Goal: Task Accomplishment & Management: Manage account settings

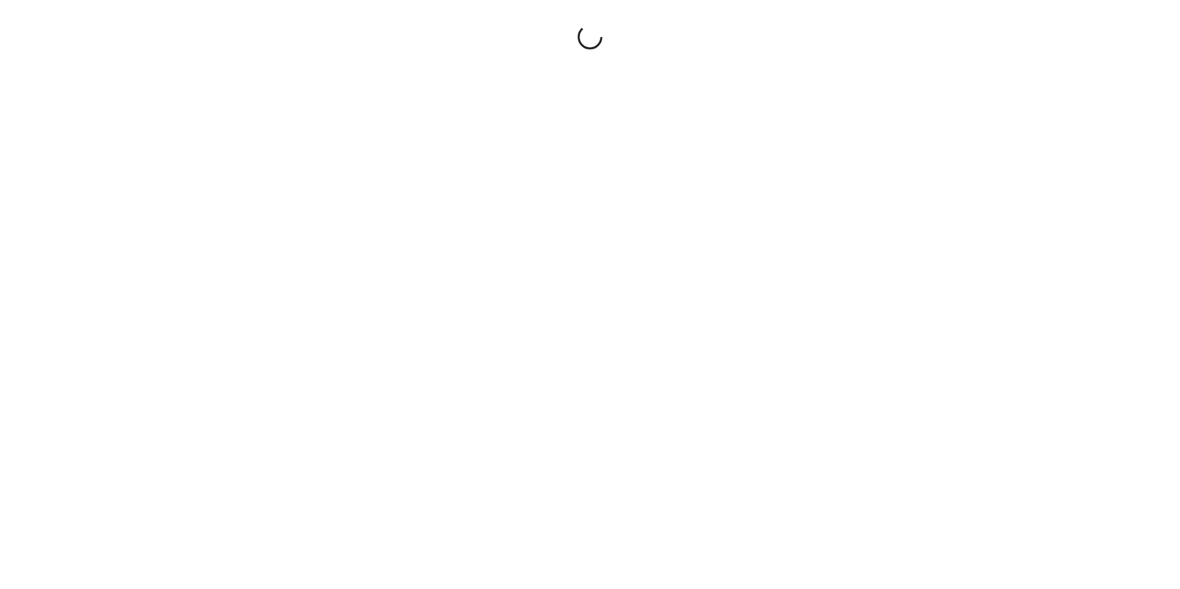
select select "**"
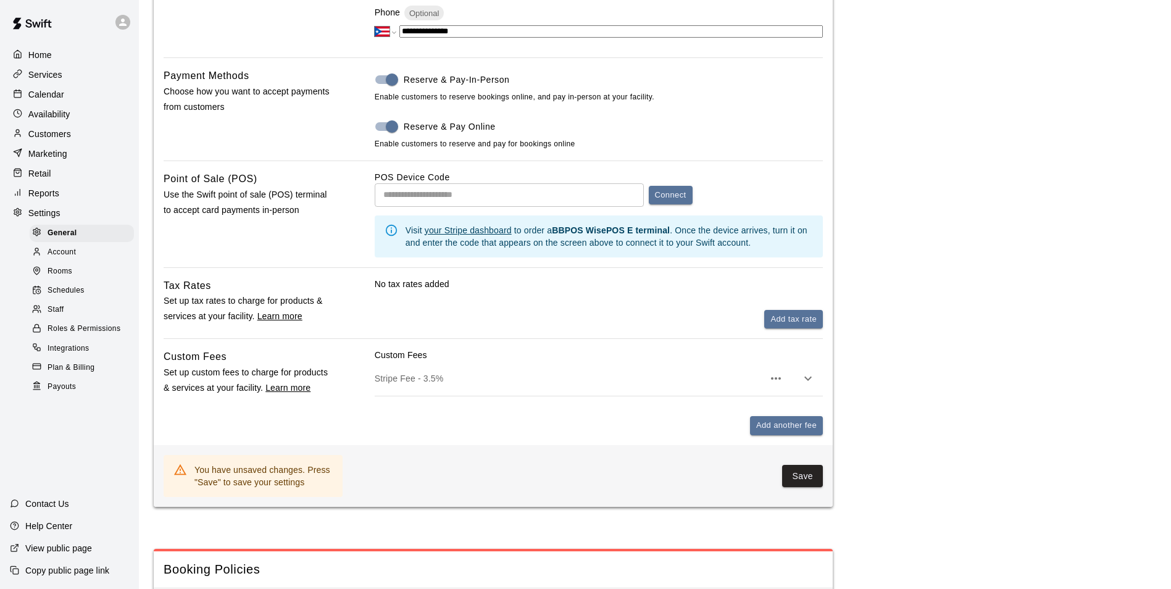
scroll to position [525, 0]
click at [812, 484] on button "Save" at bounding box center [802, 475] width 41 height 23
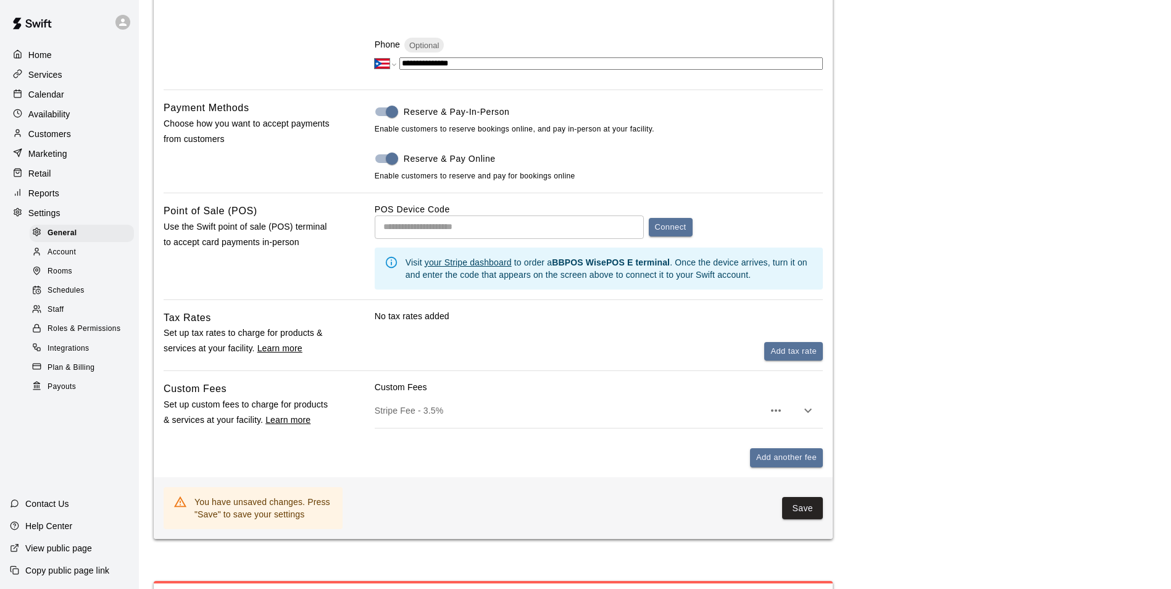
scroll to position [499, 0]
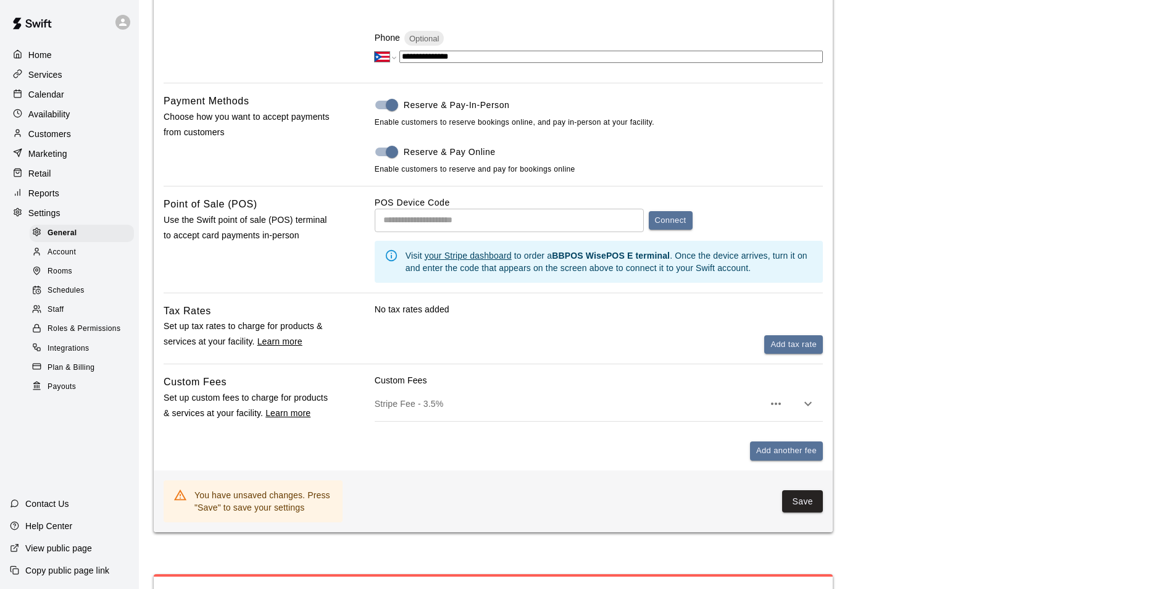
click at [810, 506] on button "Save" at bounding box center [802, 501] width 41 height 23
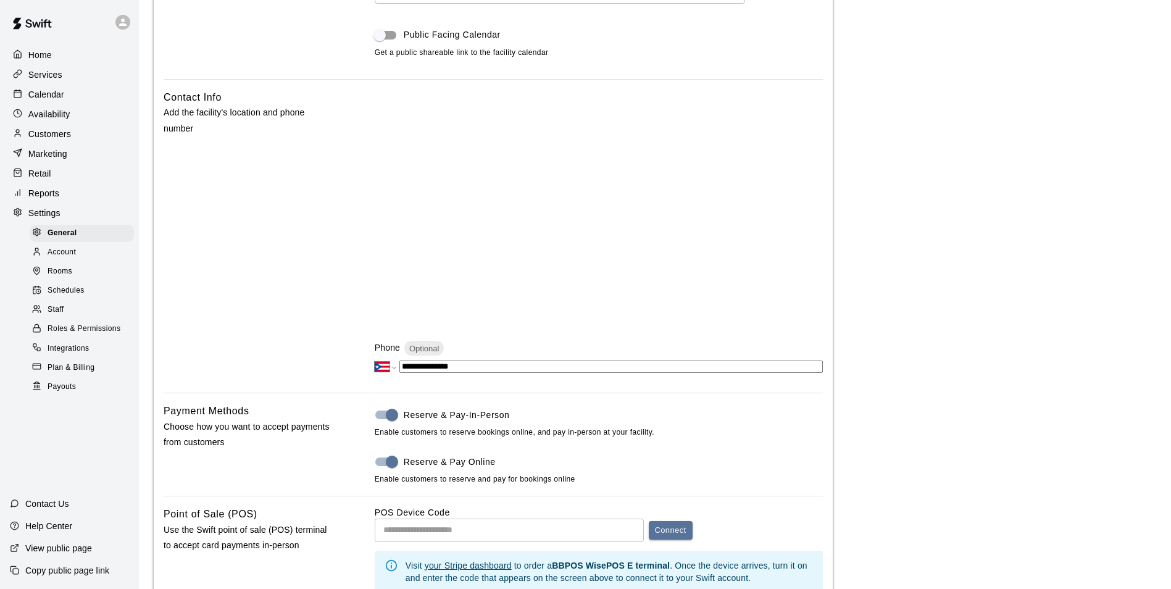
scroll to position [0, 0]
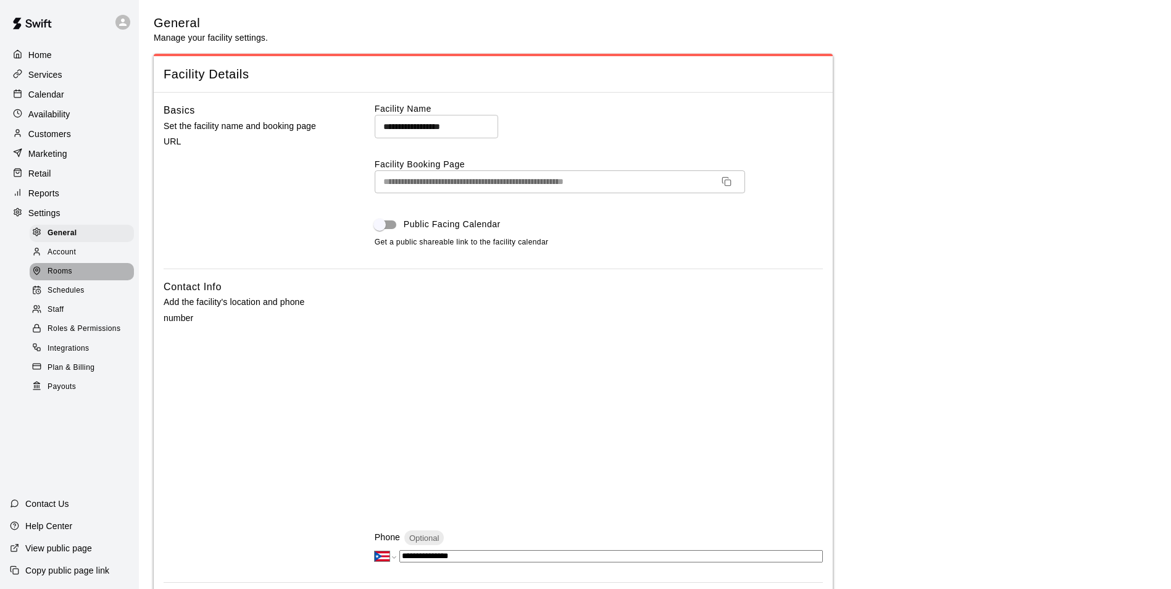
click at [67, 275] on span "Rooms" at bounding box center [60, 271] width 25 height 12
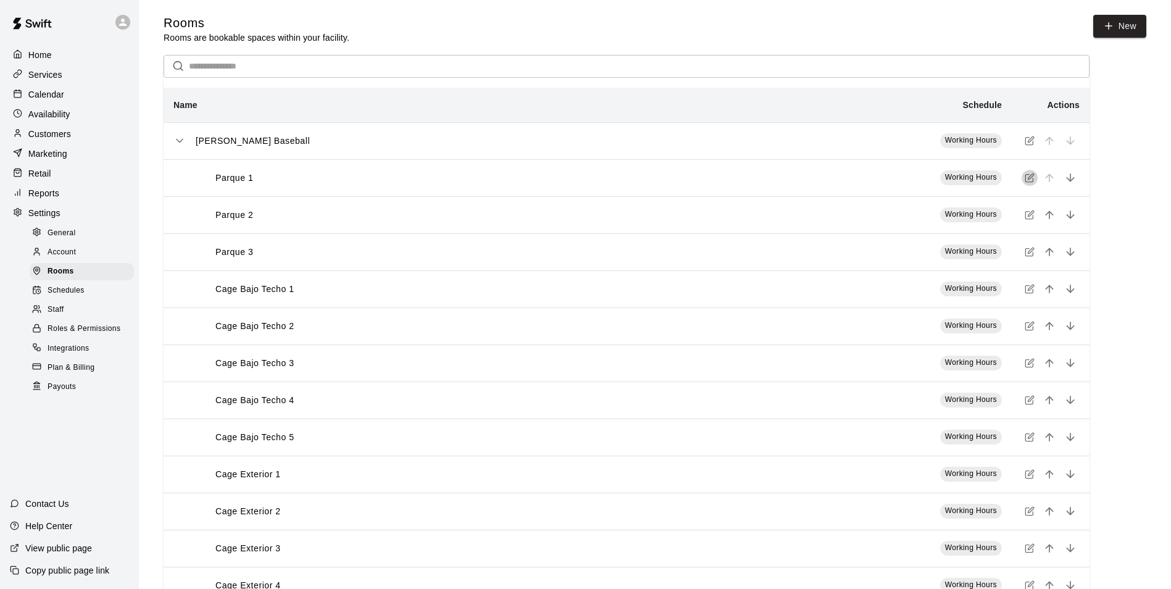
click at [1027, 181] on icon "simple table" at bounding box center [1030, 178] width 10 height 10
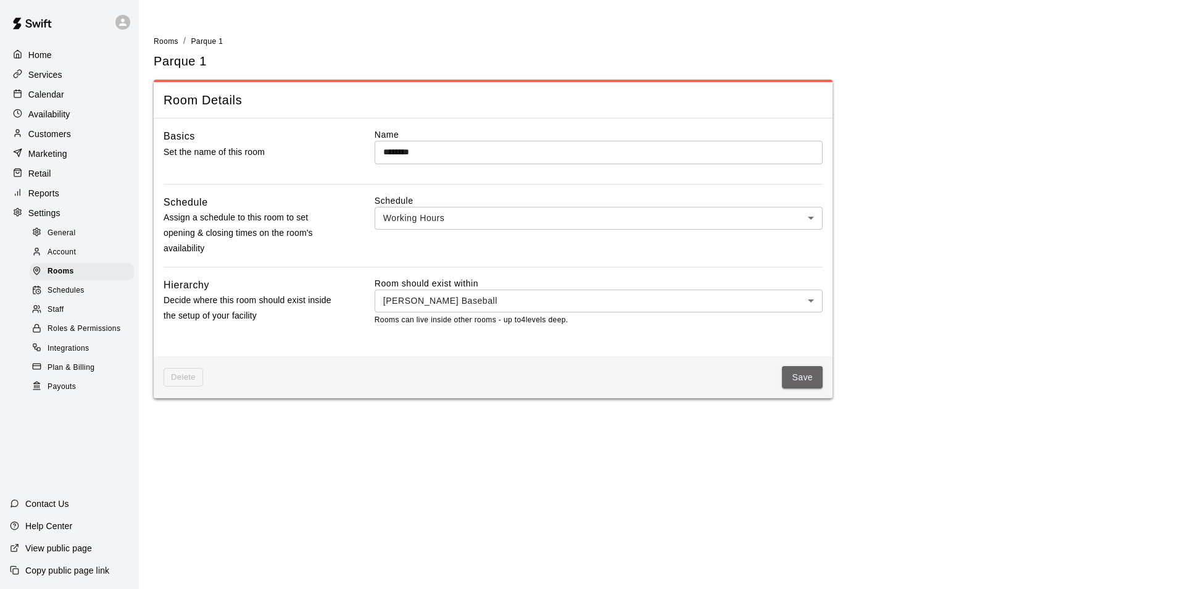
click at [794, 387] on button "Save" at bounding box center [802, 377] width 41 height 23
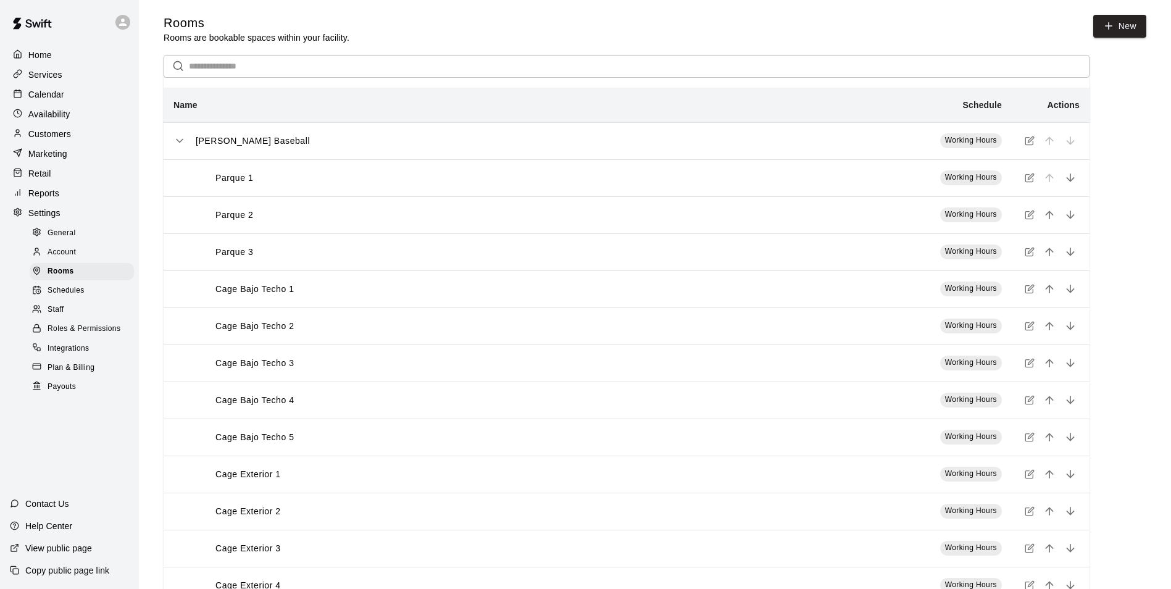
click at [70, 238] on span "General" at bounding box center [62, 233] width 28 height 12
select select "**"
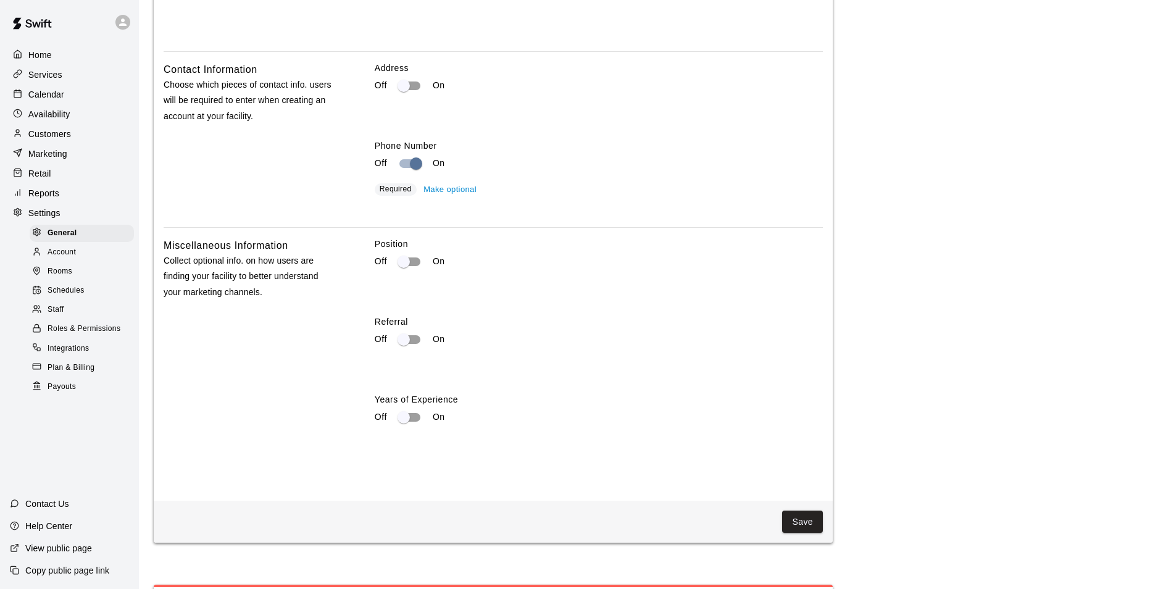
scroll to position [2196, 0]
click at [77, 255] on div "Account" at bounding box center [82, 252] width 104 height 17
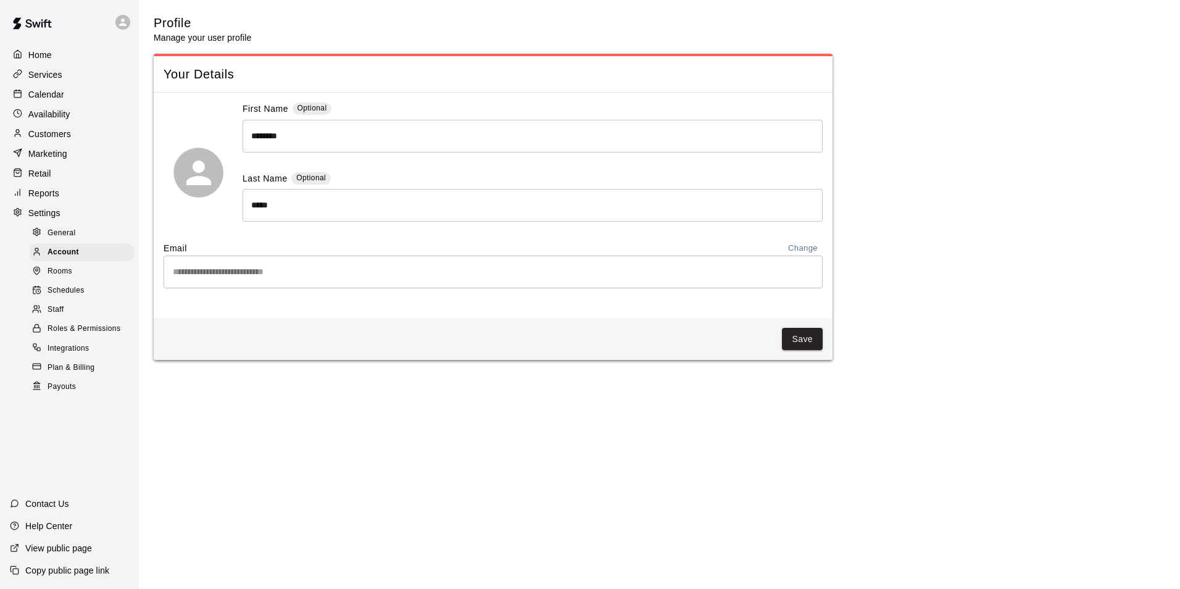
click at [68, 272] on span "Rooms" at bounding box center [60, 271] width 25 height 12
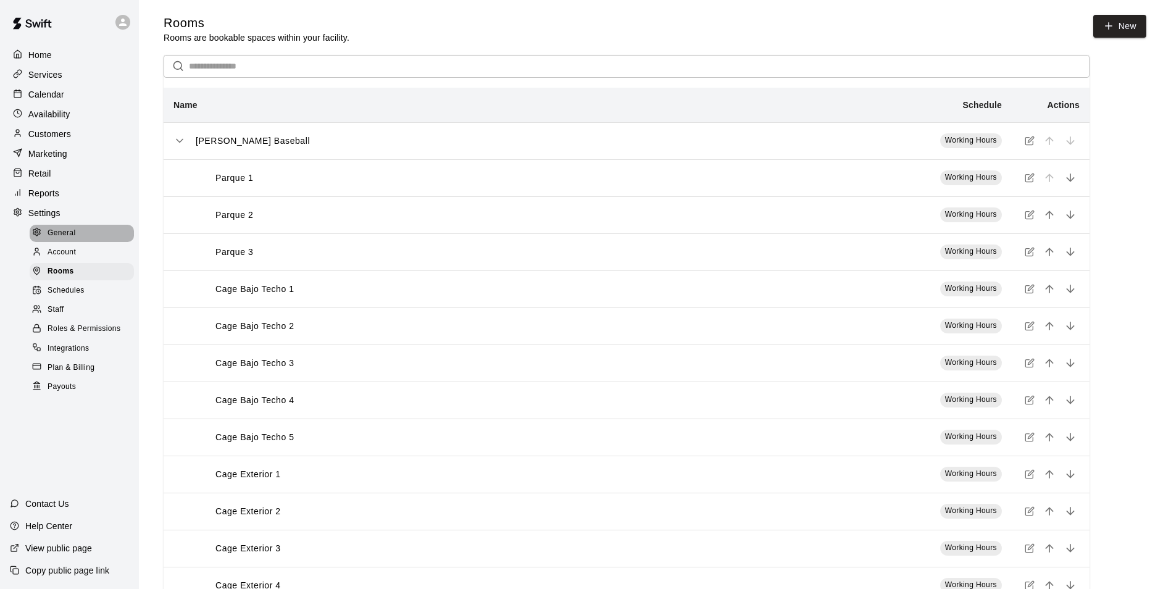
click at [88, 231] on div "General" at bounding box center [82, 233] width 104 height 17
select select "**"
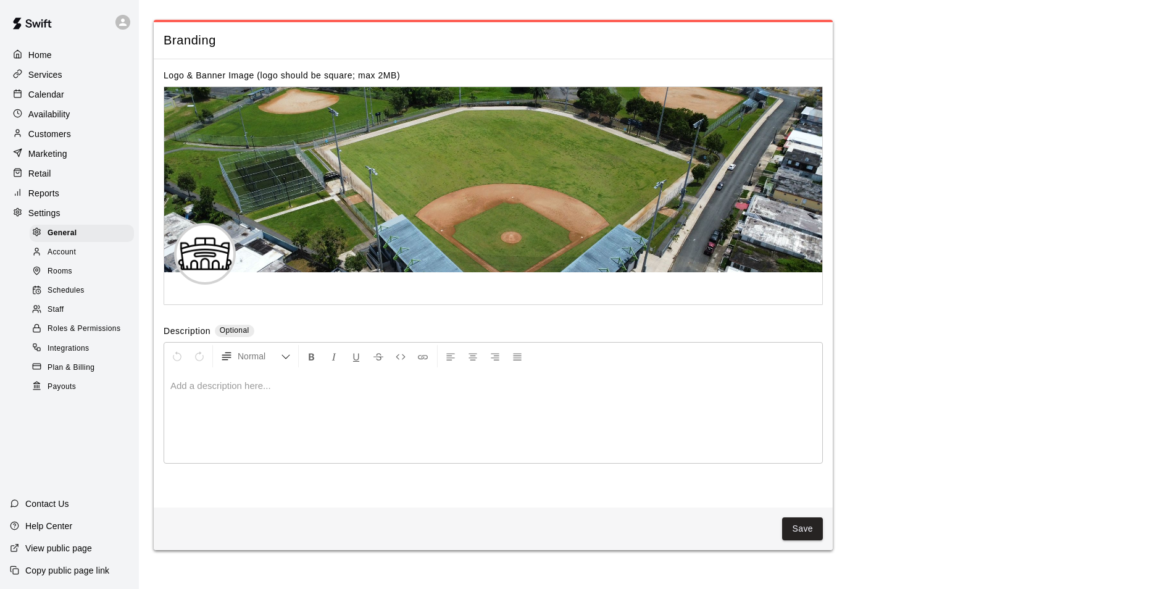
scroll to position [2783, 0]
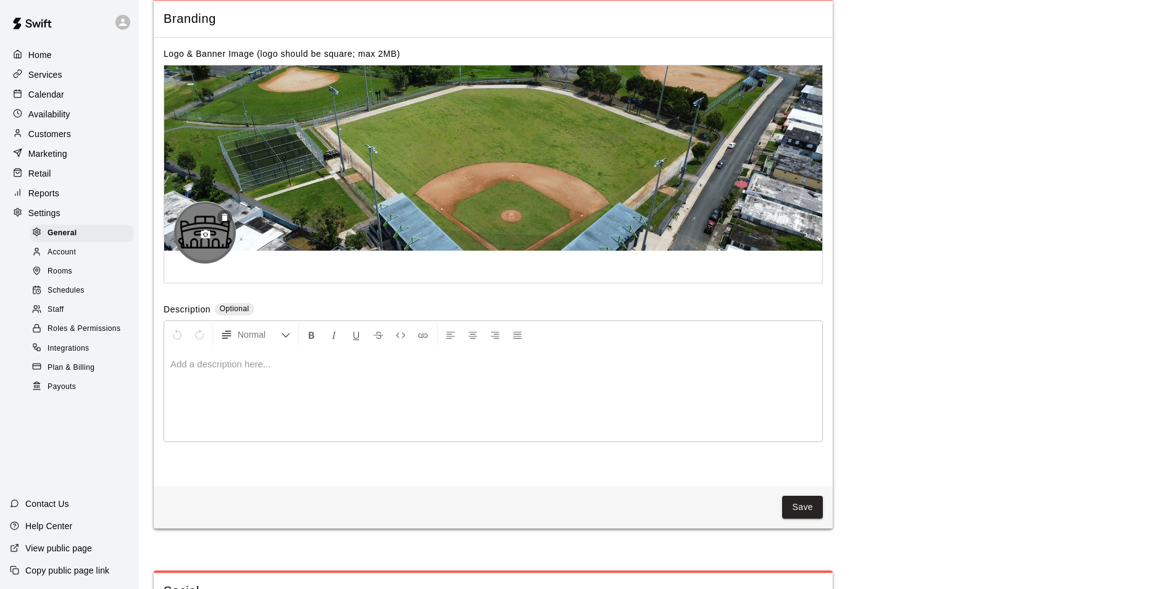
click at [191, 259] on div at bounding box center [205, 232] width 62 height 62
click at [201, 238] on icon "button" at bounding box center [205, 234] width 9 height 9
drag, startPoint x: 196, startPoint y: 269, endPoint x: 202, endPoint y: 260, distance: 10.3
click at [202, 240] on icon "button" at bounding box center [205, 234] width 11 height 11
click at [223, 221] on icon "button" at bounding box center [225, 217] width 6 height 7
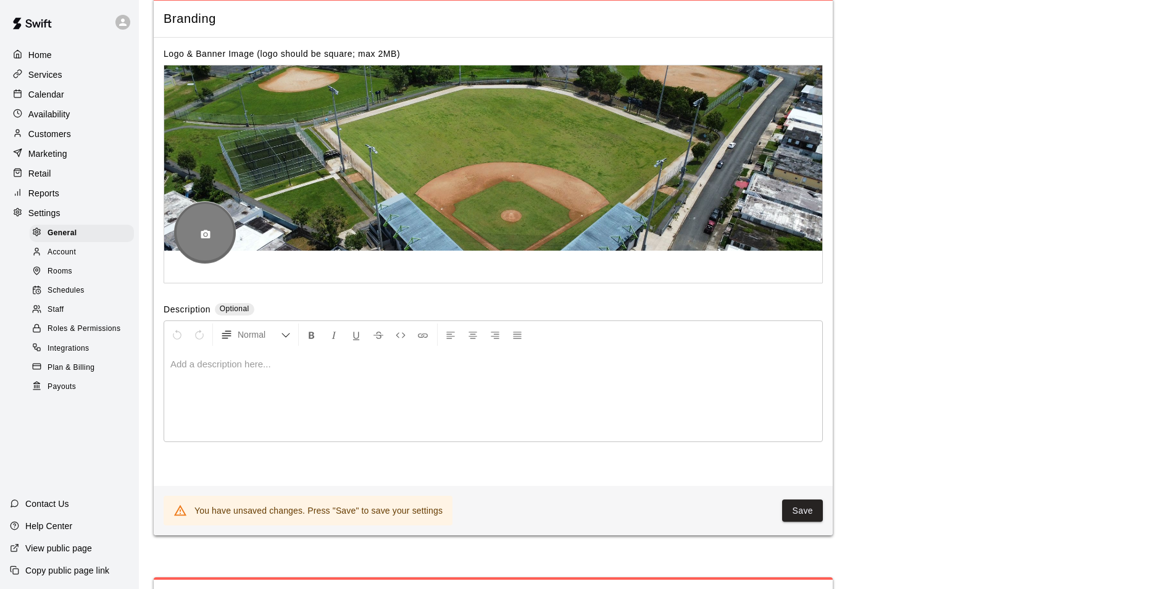
click at [204, 238] on icon "button" at bounding box center [205, 234] width 9 height 9
click at [795, 522] on button "Save" at bounding box center [802, 510] width 41 height 23
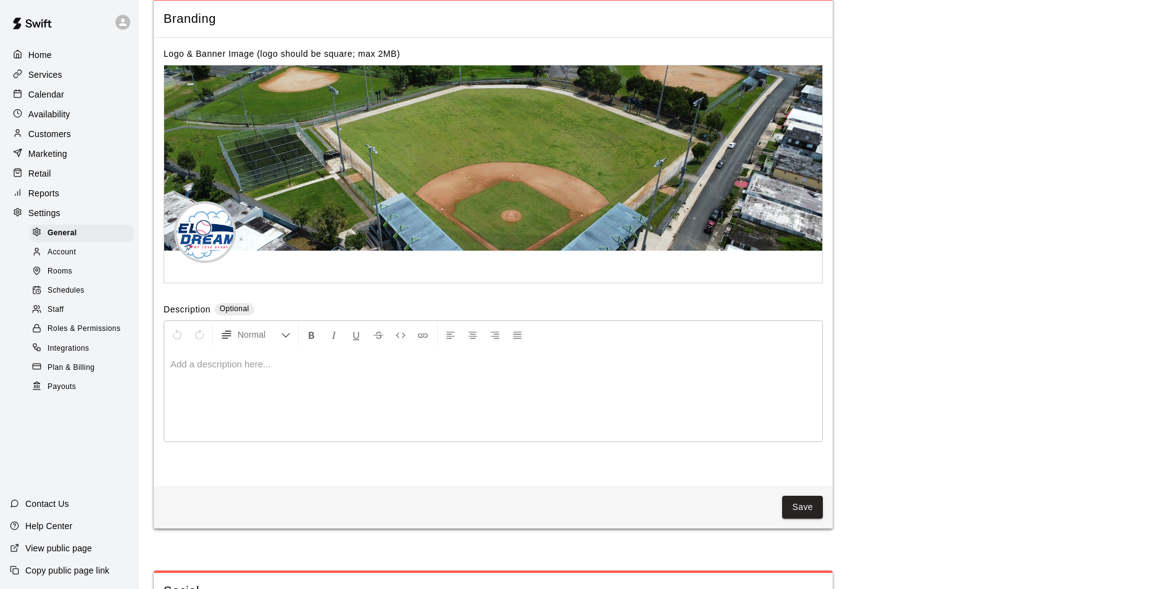
click at [33, 52] on p "Home" at bounding box center [39, 55] width 23 height 12
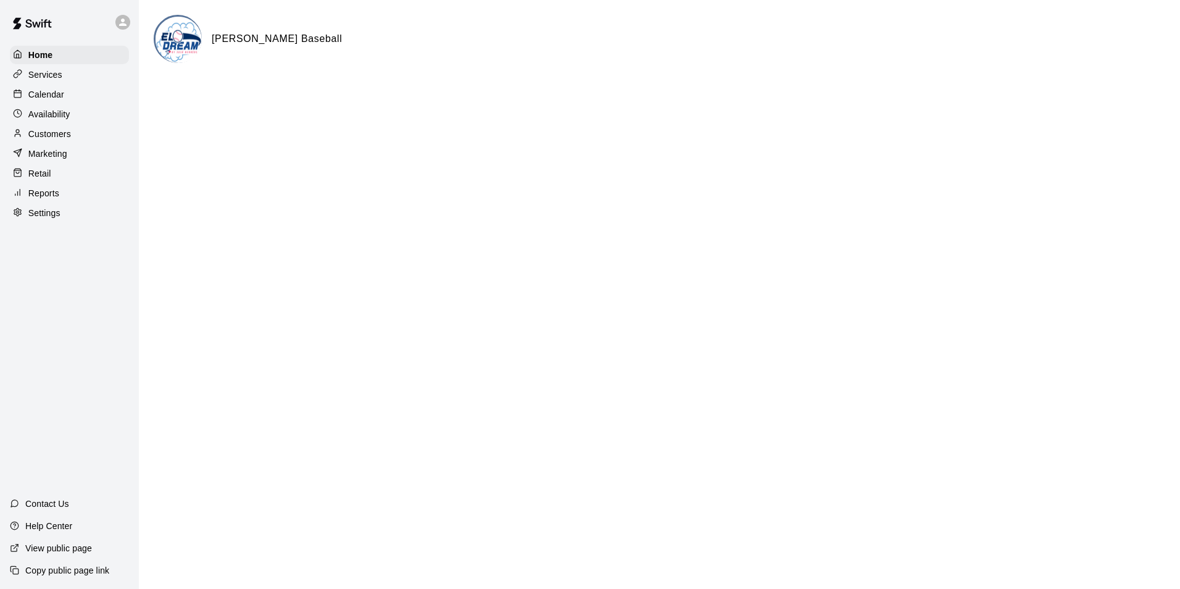
click at [57, 56] on div "Home" at bounding box center [69, 55] width 119 height 19
click at [49, 219] on p "Settings" at bounding box center [44, 213] width 32 height 12
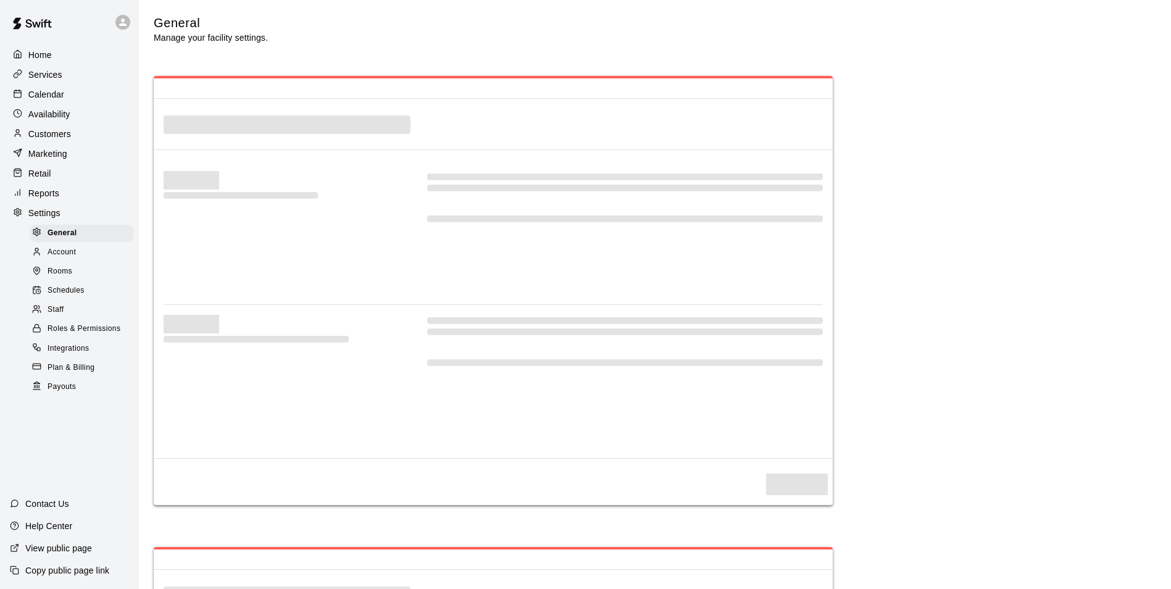
select select "**"
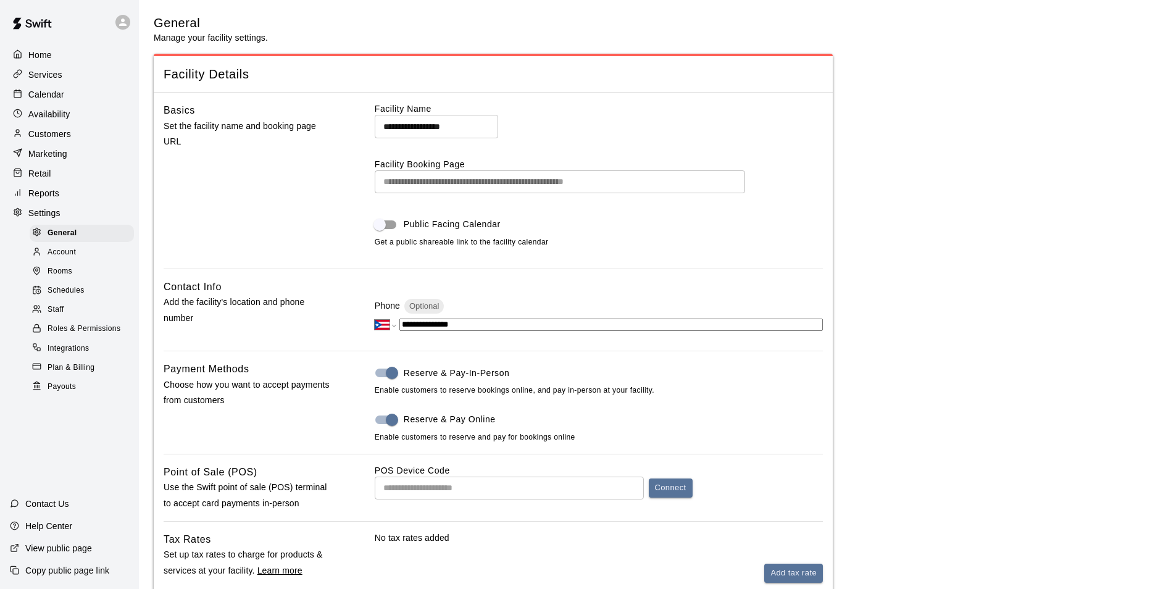
click at [49, 239] on span "General" at bounding box center [63, 233] width 30 height 12
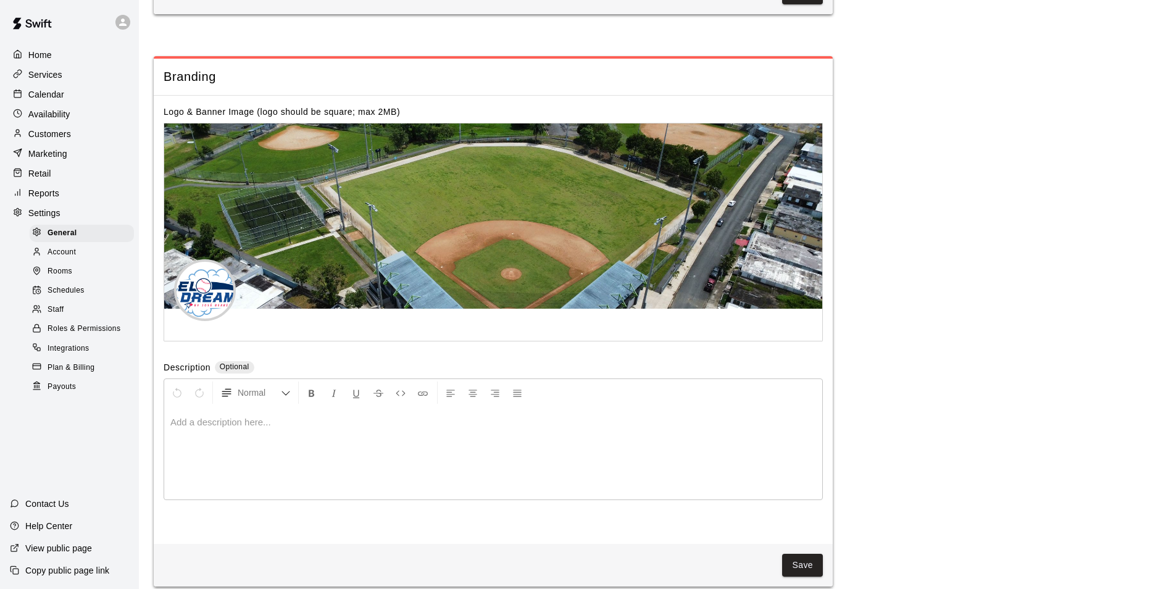
scroll to position [2631, 0]
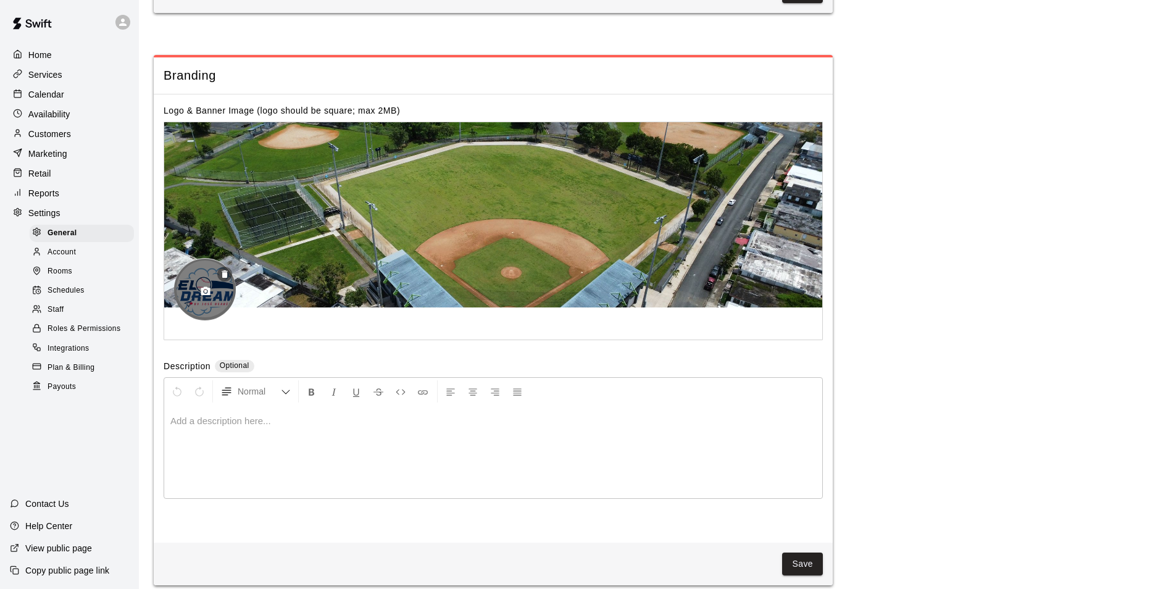
click at [223, 278] on icon "button" at bounding box center [225, 273] width 6 height 7
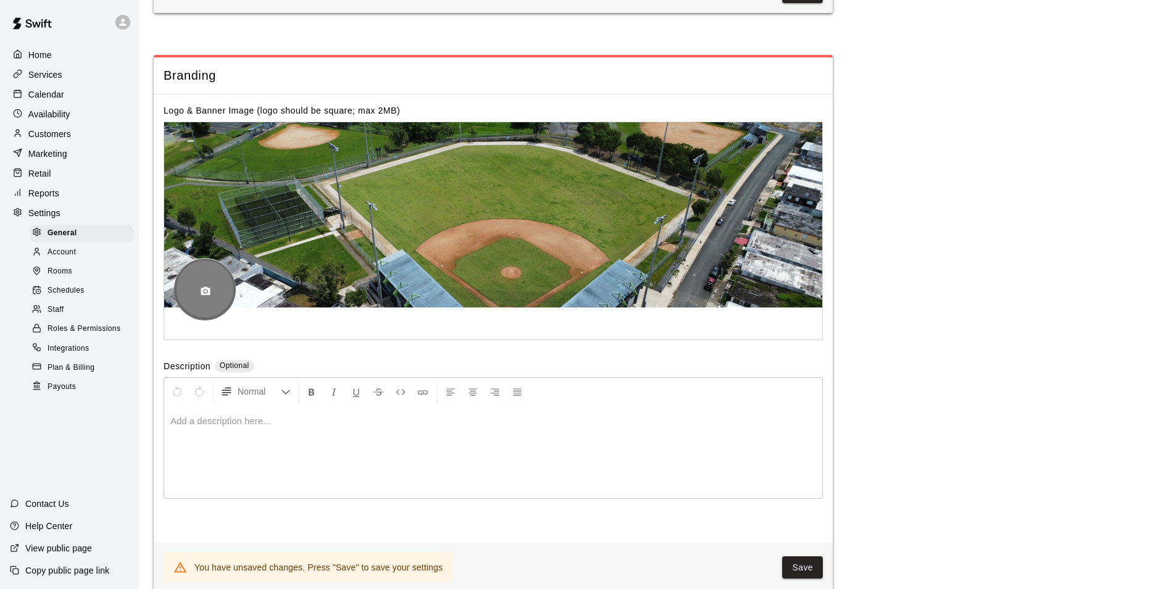
click at [202, 295] on icon "button" at bounding box center [205, 290] width 9 height 9
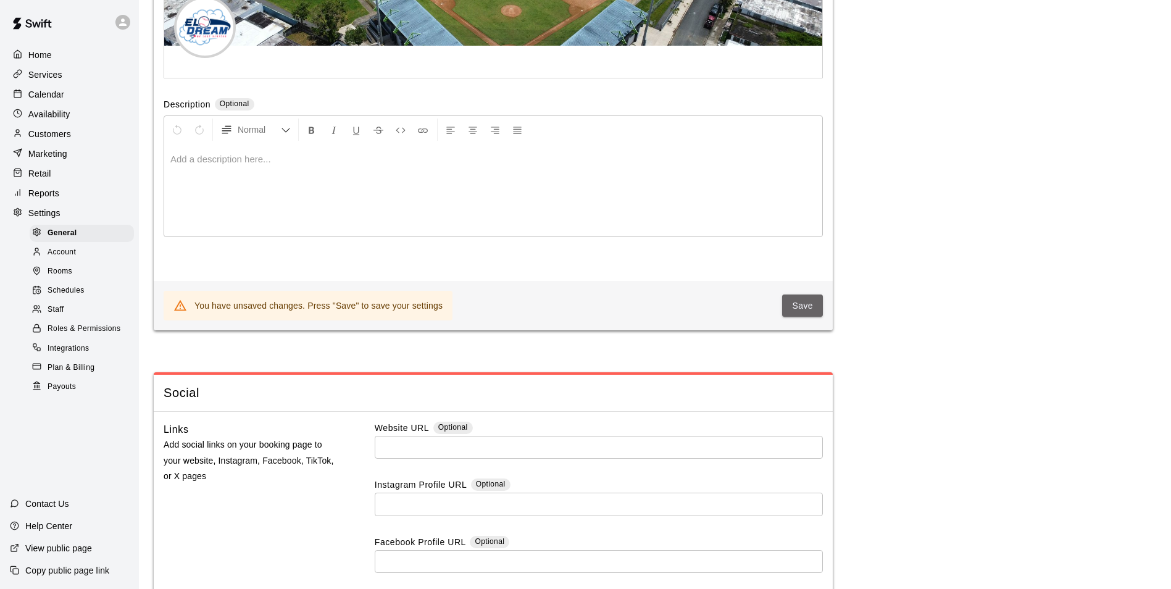
click at [803, 317] on button "Save" at bounding box center [802, 305] width 41 height 23
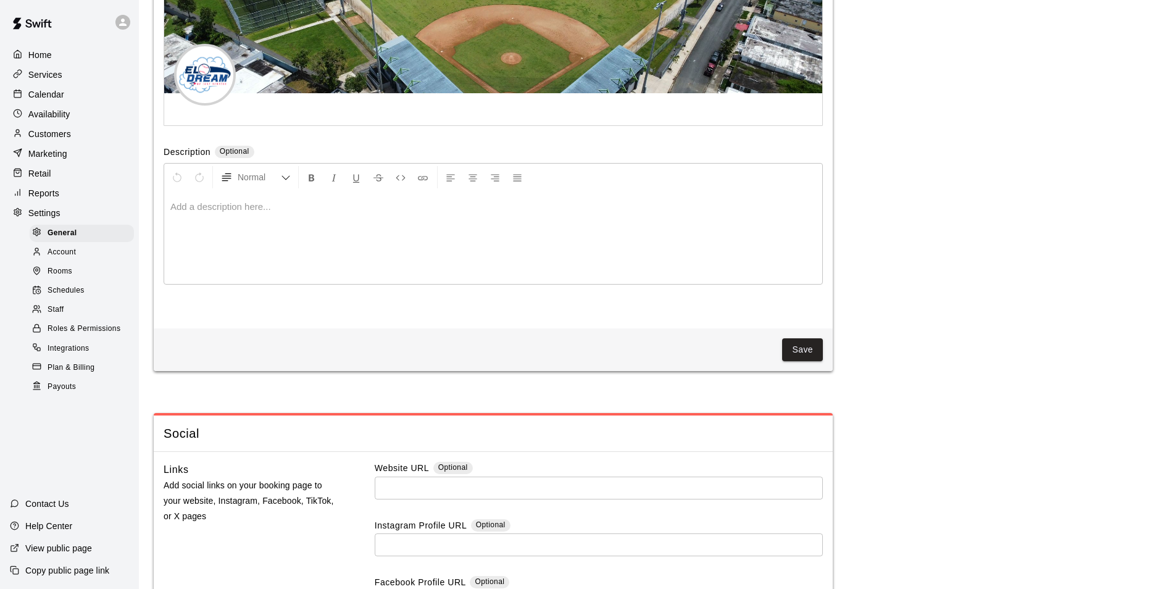
scroll to position [2844, 0]
click at [821, 362] on button "Save" at bounding box center [802, 350] width 41 height 23
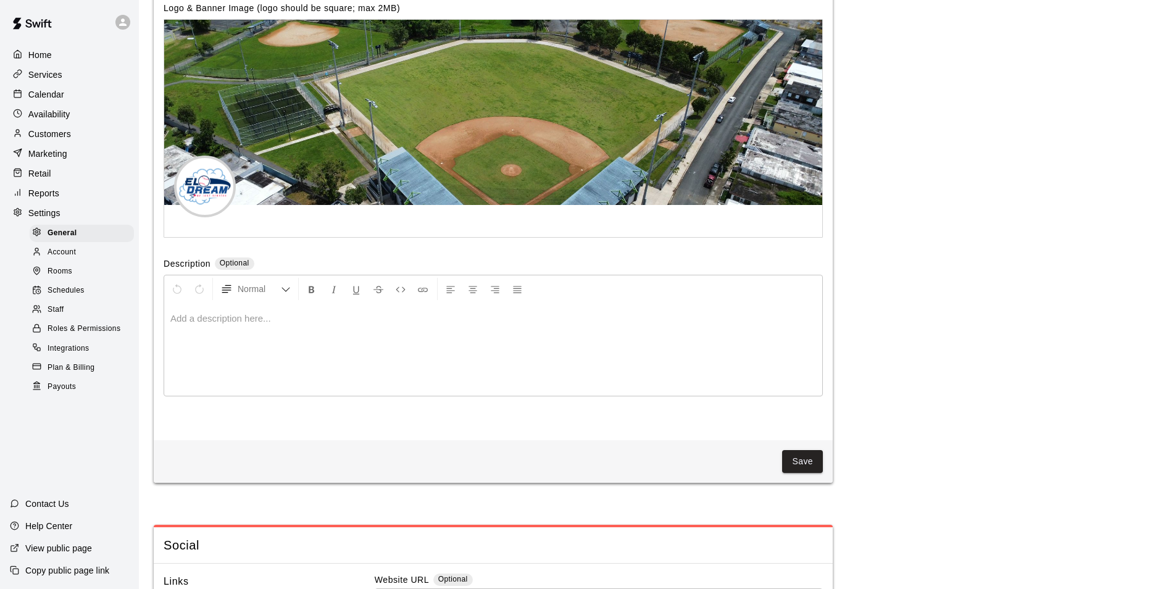
scroll to position [2675, 0]
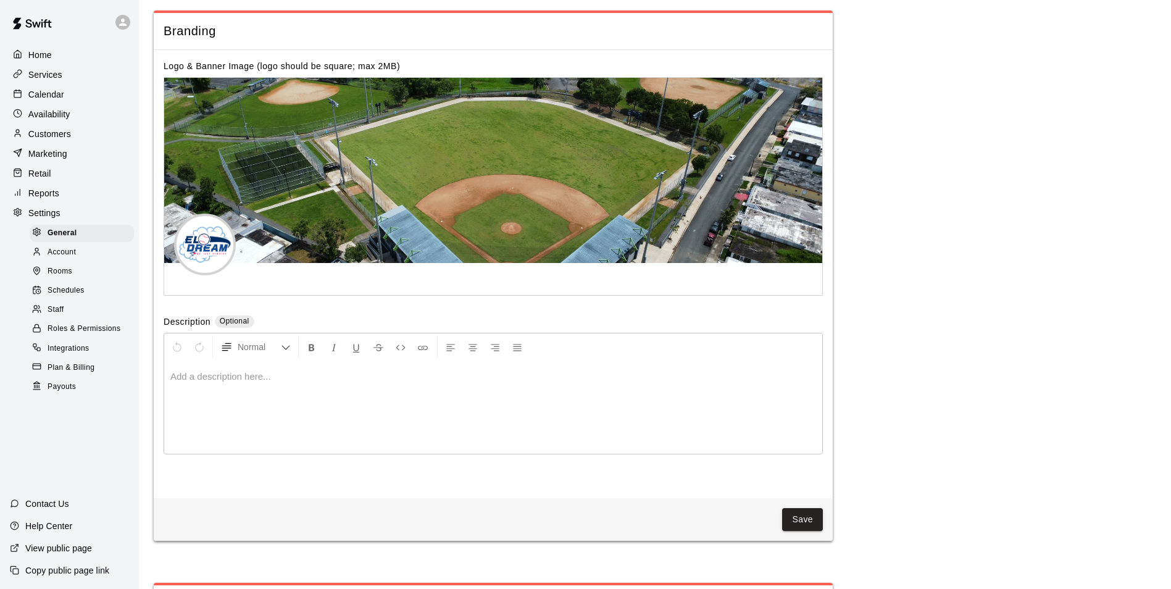
click at [75, 48] on div "Home" at bounding box center [69, 55] width 119 height 19
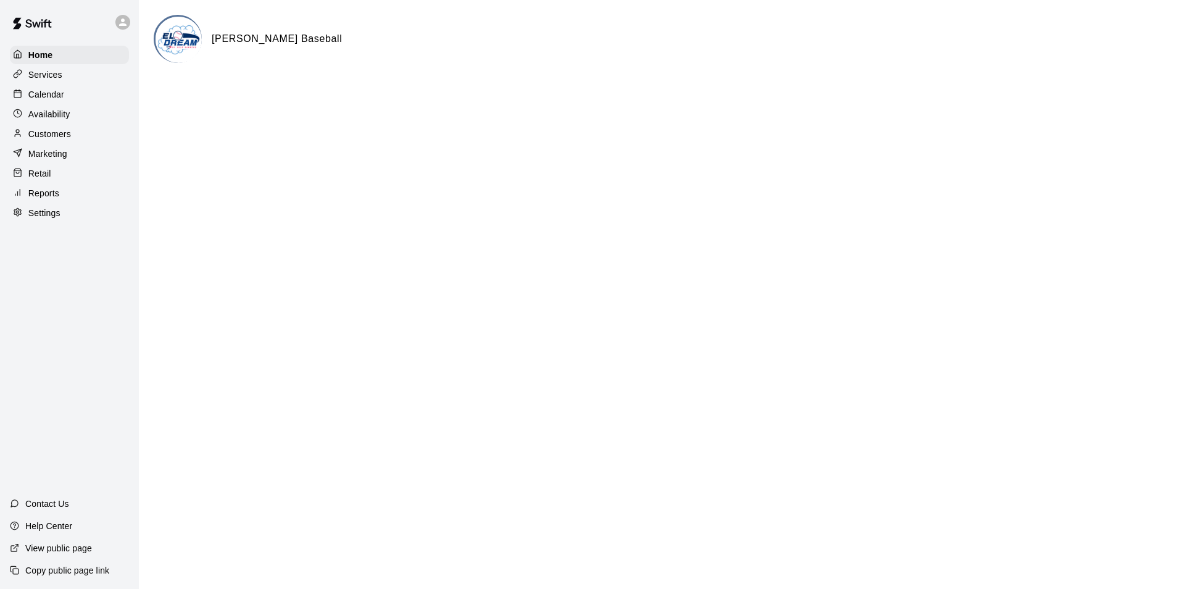
click at [35, 219] on p "Settings" at bounding box center [44, 213] width 32 height 12
select select "**"
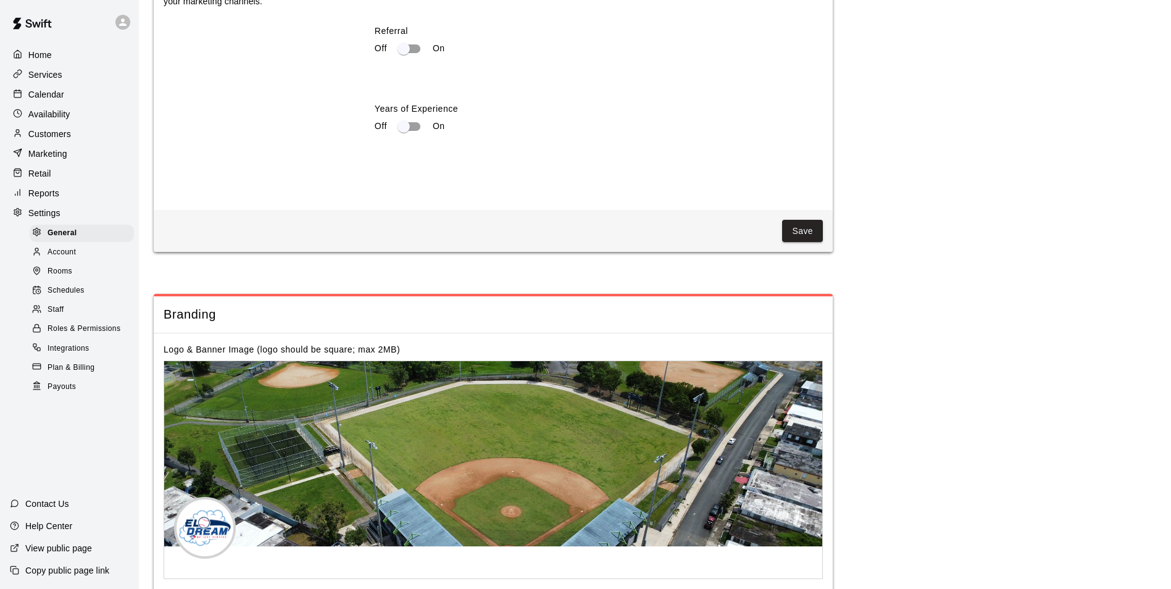
scroll to position [2487, 0]
click at [65, 278] on span "Rooms" at bounding box center [60, 271] width 25 height 12
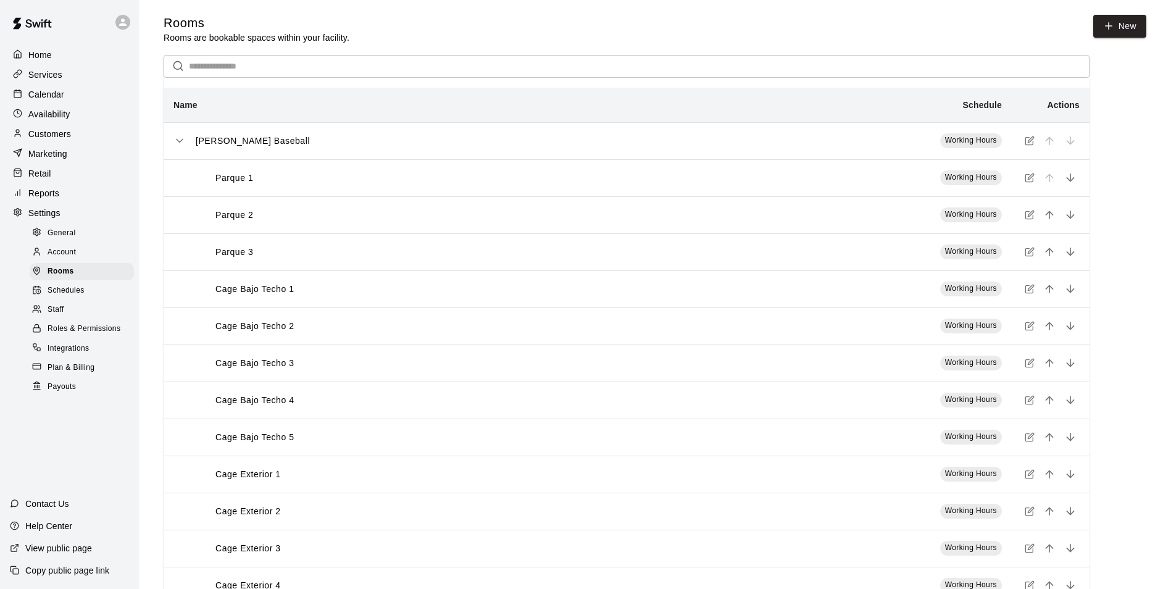
click at [1030, 290] on icon "simple table" at bounding box center [1030, 289] width 10 height 10
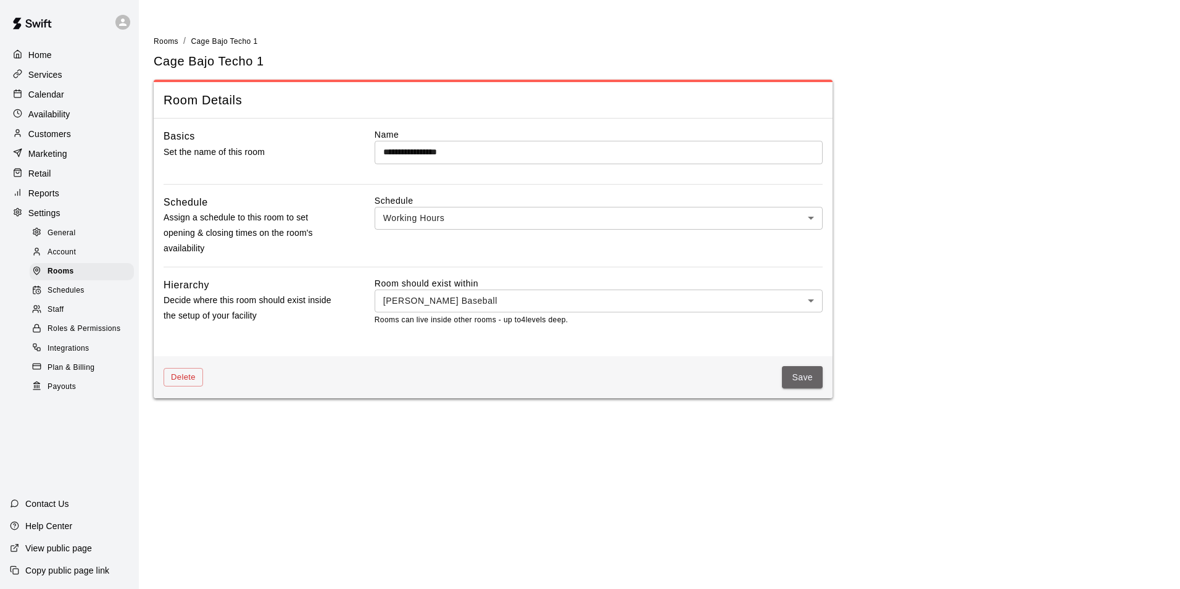
click at [815, 380] on button "Save" at bounding box center [802, 377] width 41 height 23
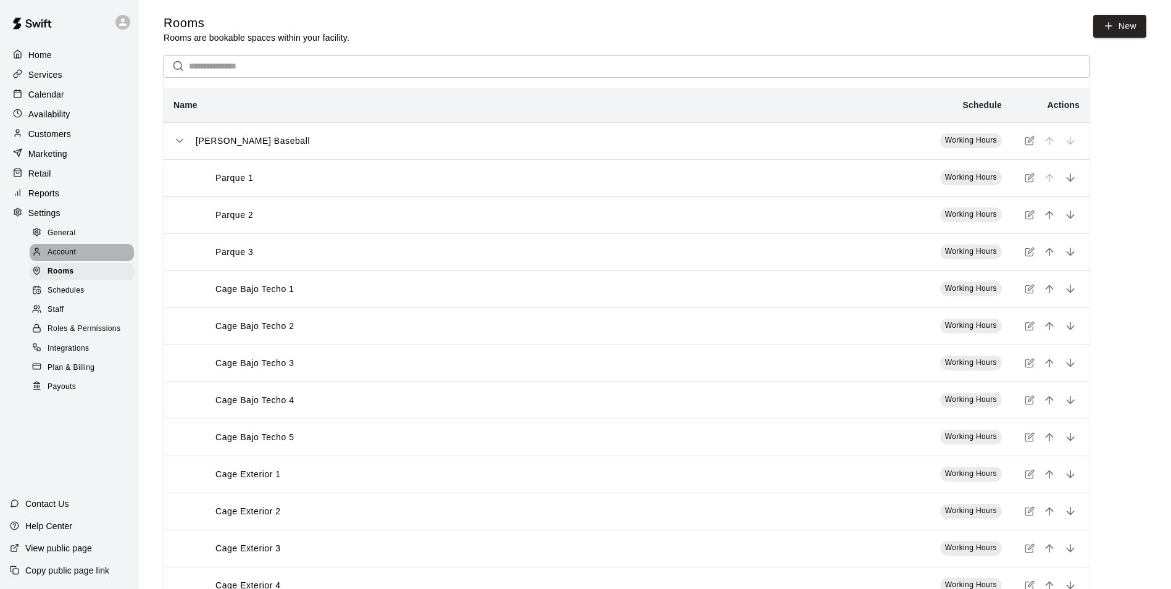
click at [64, 259] on span "Account" at bounding box center [62, 252] width 28 height 12
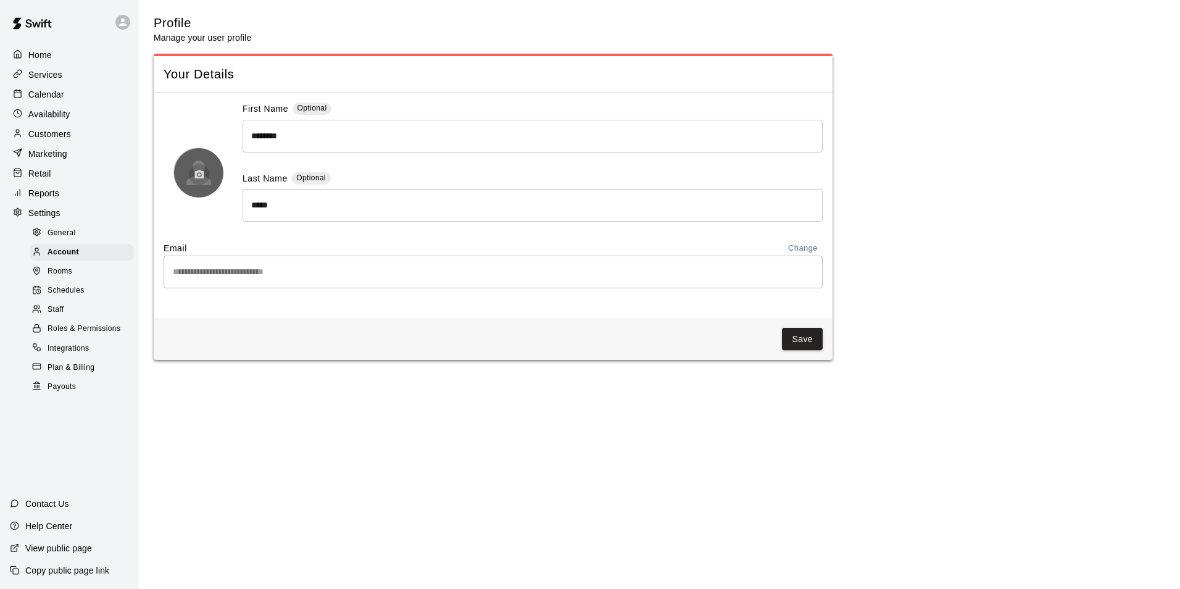
click at [196, 180] on icon "button" at bounding box center [199, 174] width 11 height 11
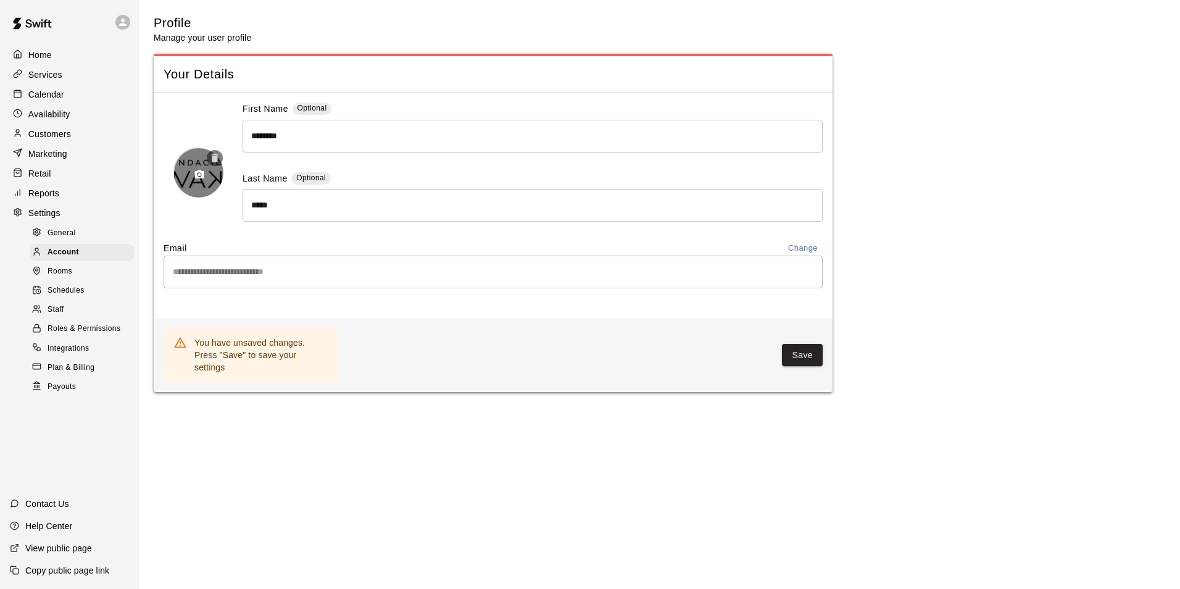
click at [215, 160] on icon "button" at bounding box center [215, 158] width 7 height 9
click at [48, 77] on p "Services" at bounding box center [45, 75] width 34 height 12
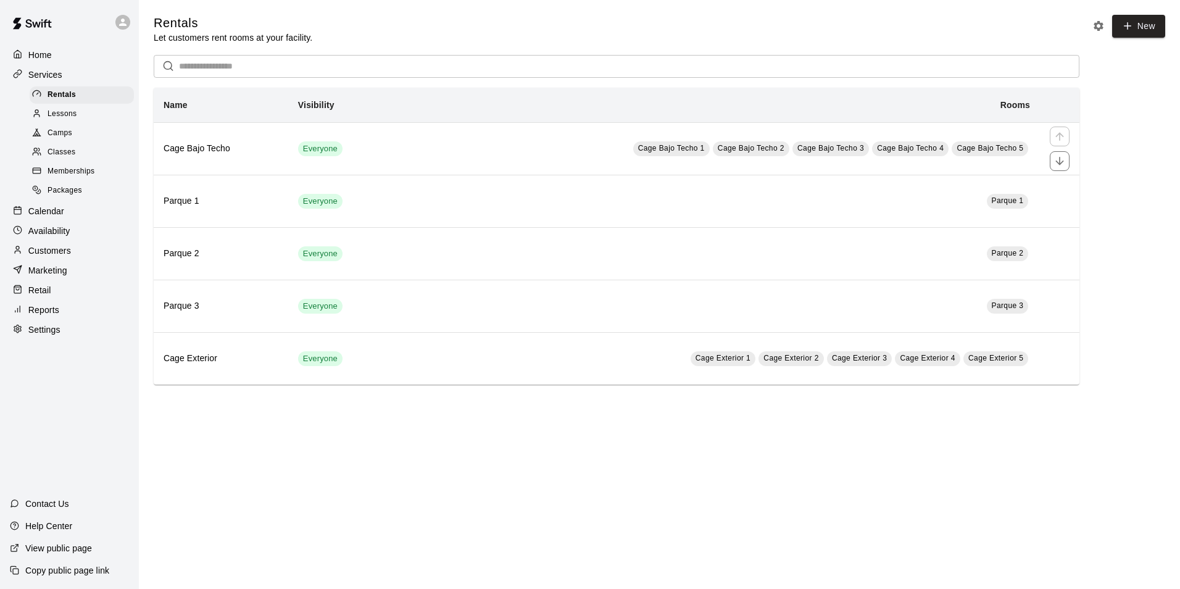
click at [568, 152] on td "Cage Bajo Techo 1 Cage Bajo Techo 2 Cage Bajo Techo 3 Cage Bajo Techo 4 Cage Ba…" at bounding box center [714, 148] width 652 height 52
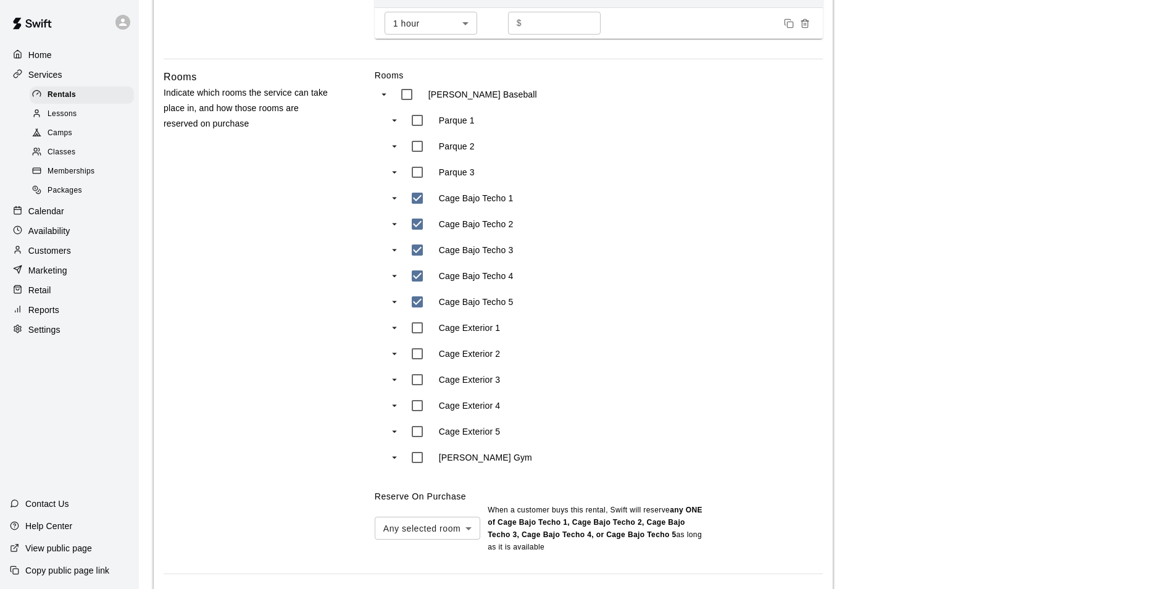
scroll to position [607, 0]
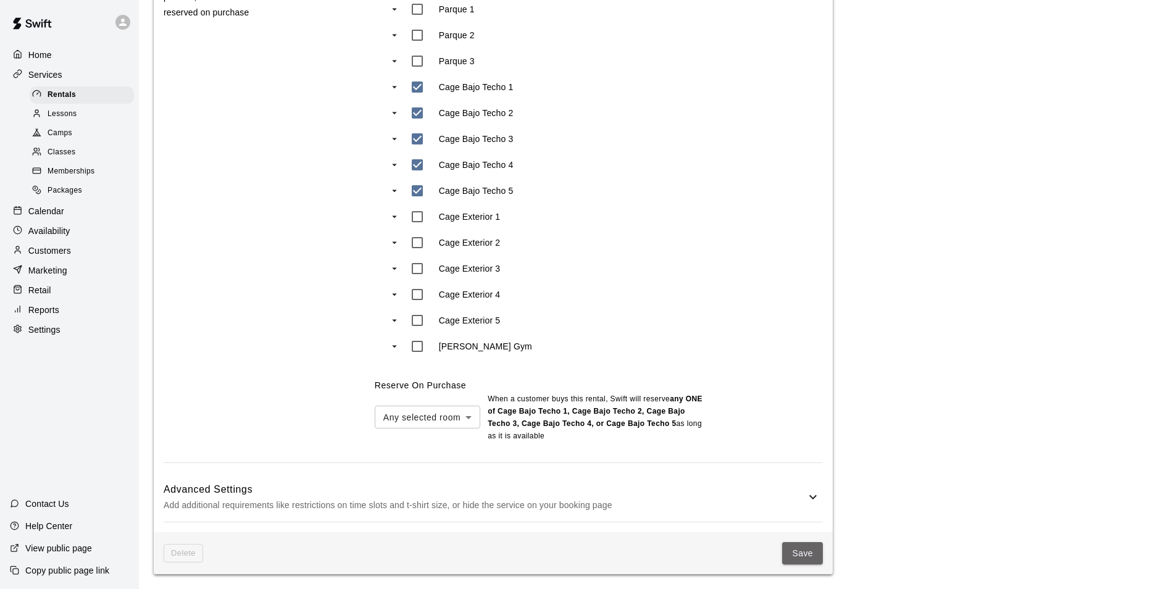
click at [788, 556] on button "Save" at bounding box center [802, 553] width 41 height 23
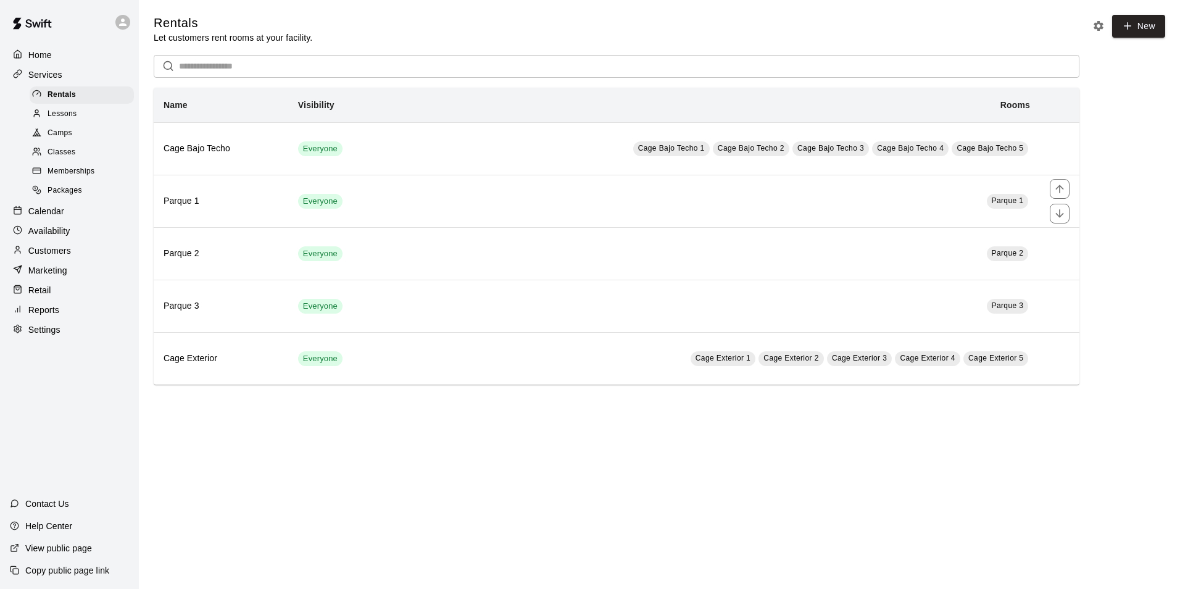
click at [510, 206] on td "Parque 1" at bounding box center [714, 201] width 652 height 52
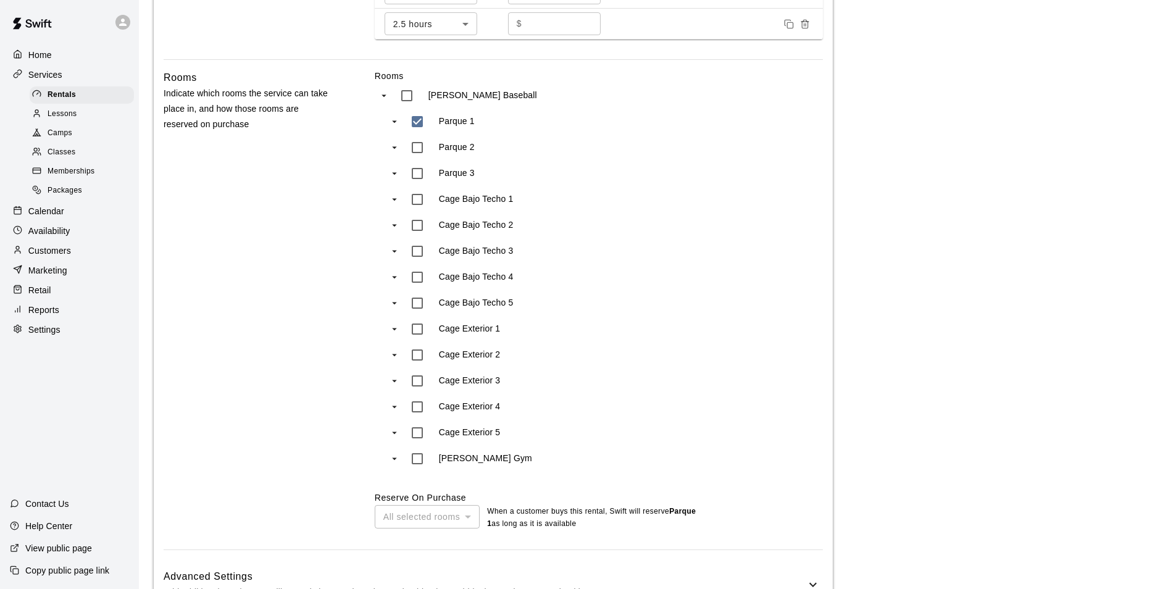
scroll to position [566, 0]
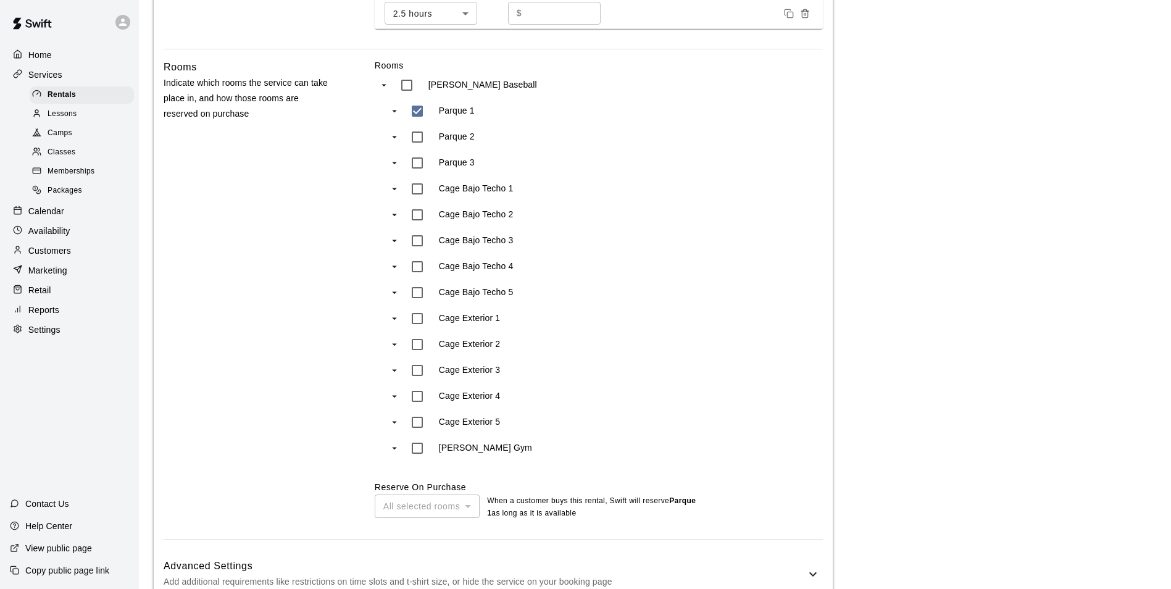
click at [391, 112] on icon "swift facility view" at bounding box center [394, 111] width 11 height 11
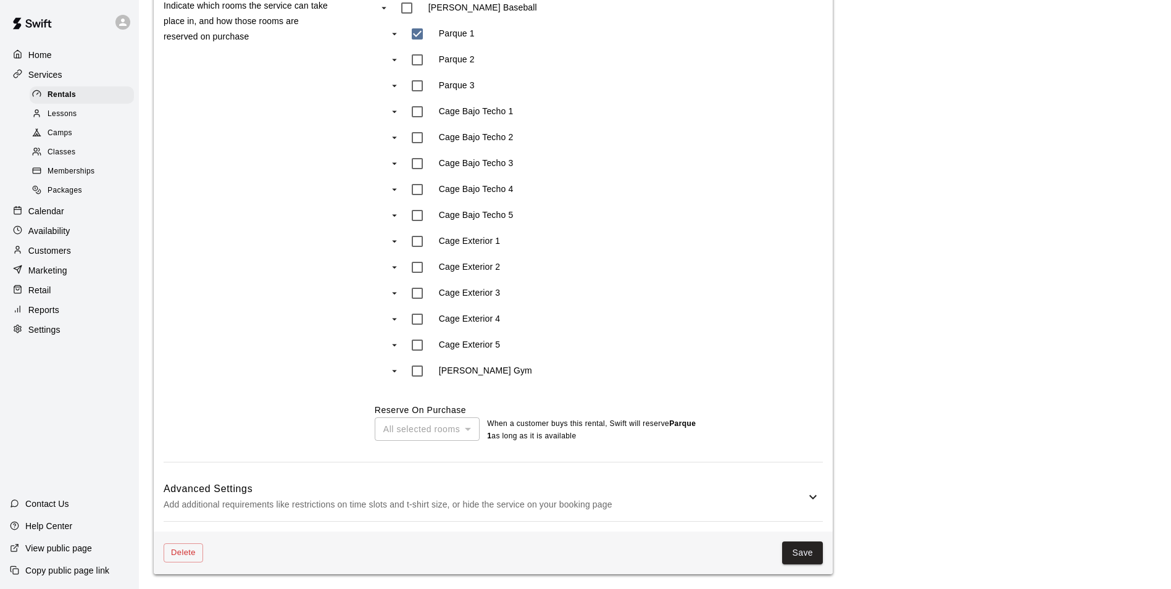
scroll to position [645, 0]
click at [46, 76] on p "Services" at bounding box center [45, 75] width 34 height 12
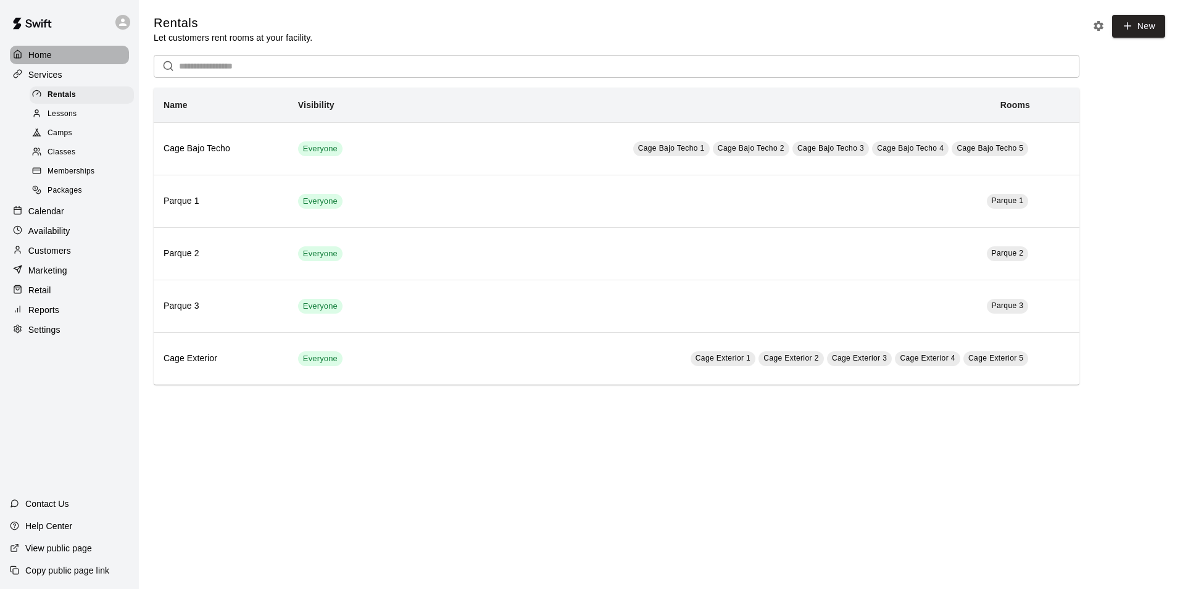
click at [44, 50] on p "Home" at bounding box center [39, 55] width 23 height 12
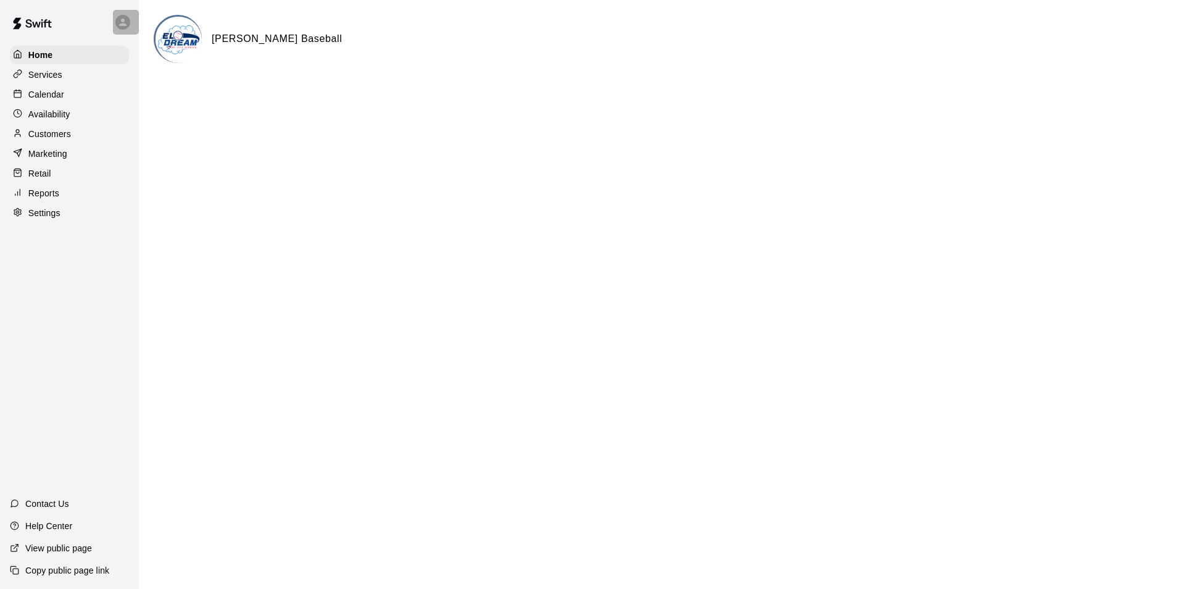
click at [123, 22] on icon at bounding box center [122, 22] width 11 height 11
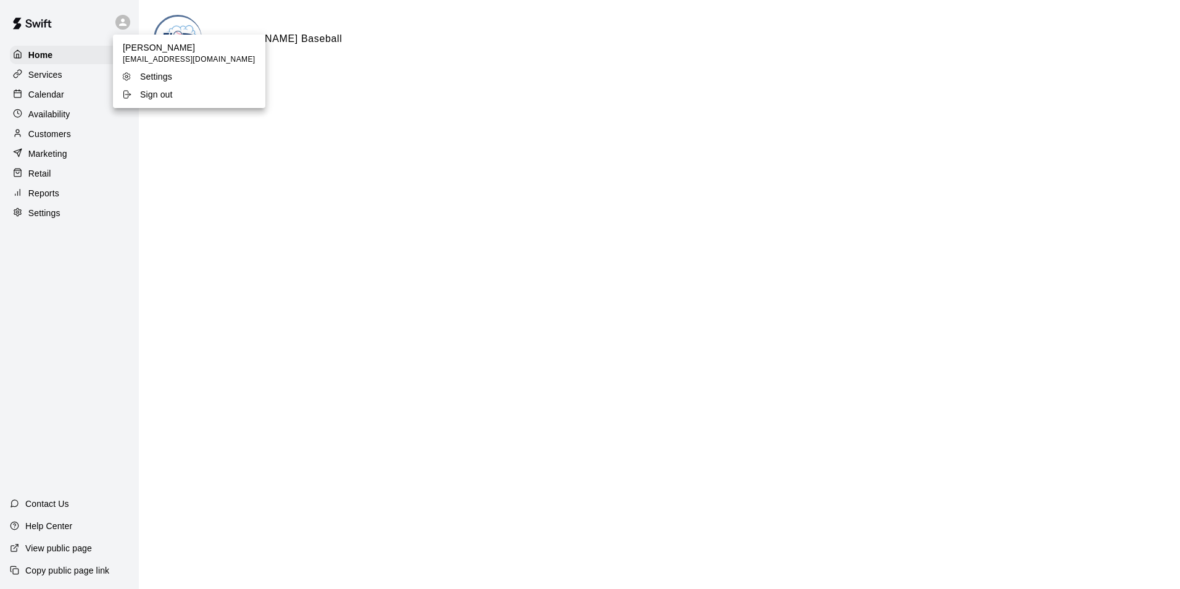
click at [159, 79] on p "Settings" at bounding box center [156, 76] width 32 height 12
select select "**"
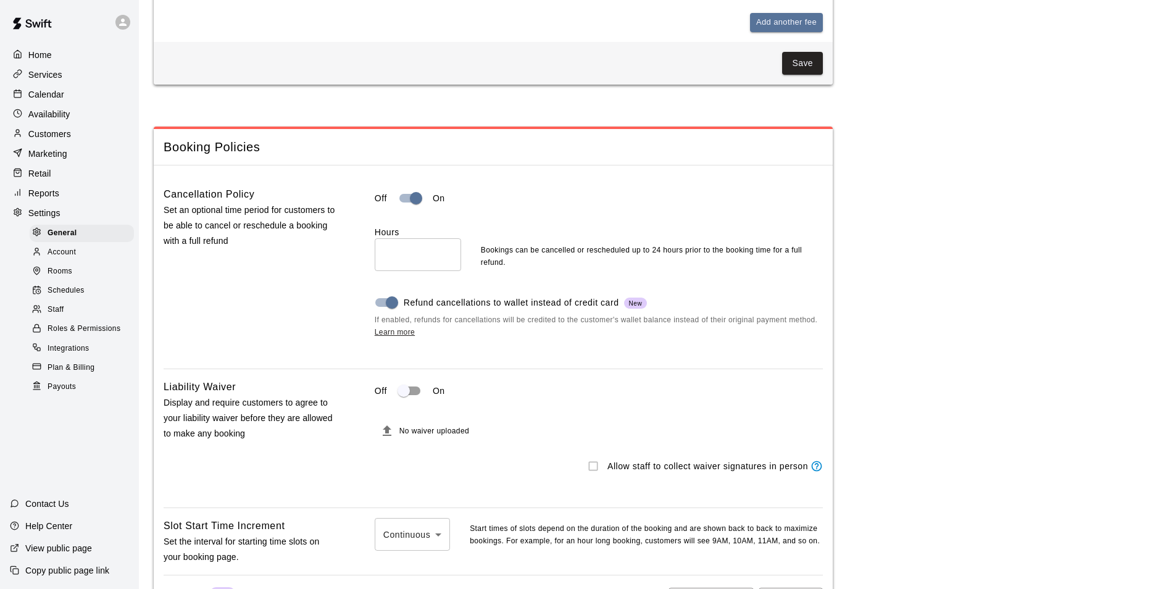
scroll to position [1005, 0]
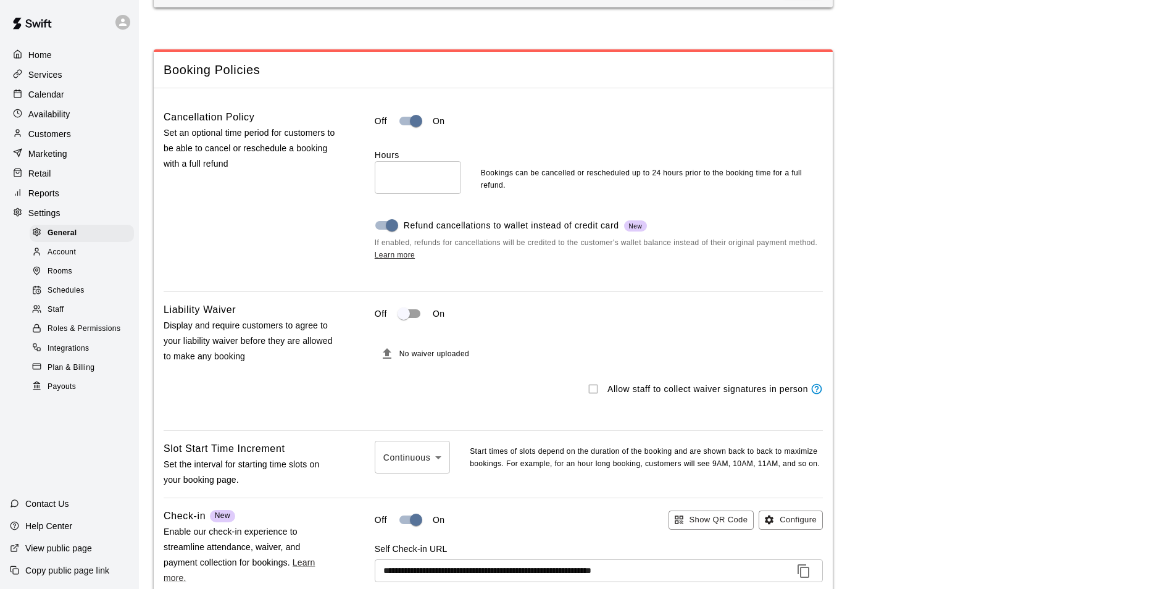
click at [45, 194] on p "Reports" at bounding box center [43, 193] width 31 height 12
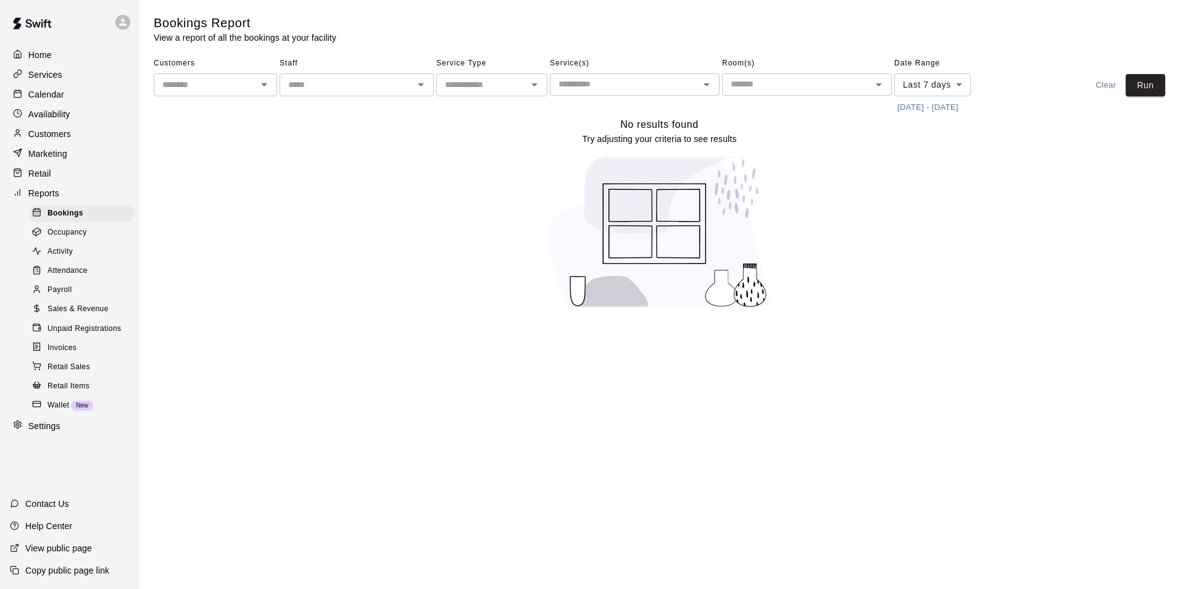
click at [54, 160] on p "Marketing" at bounding box center [47, 154] width 39 height 12
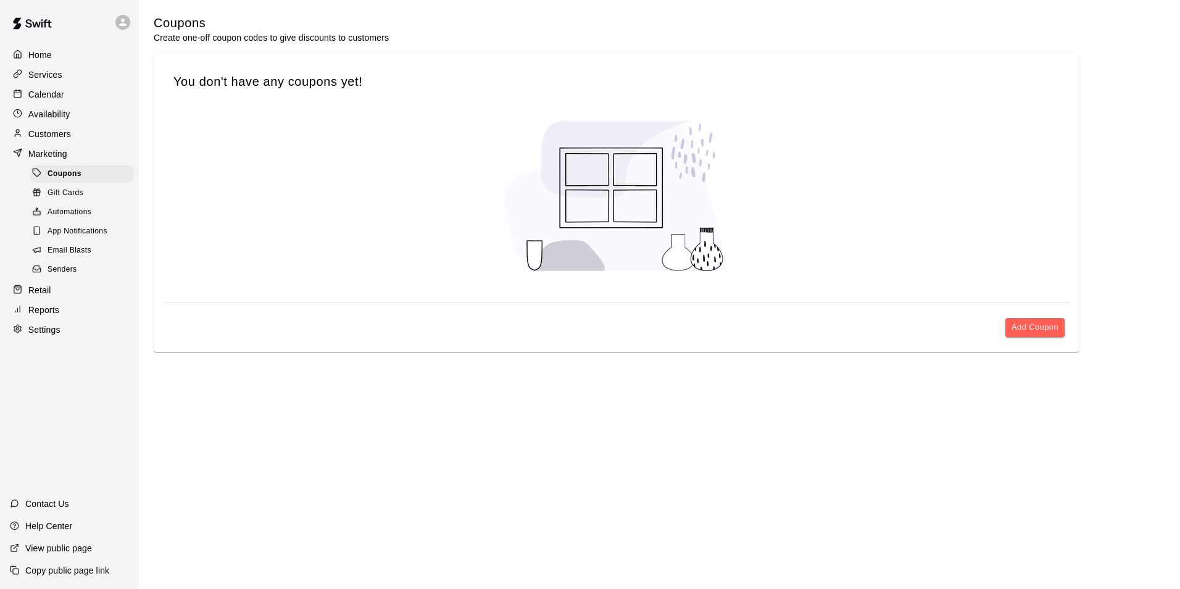
click at [80, 257] on span "Email Blasts" at bounding box center [70, 250] width 44 height 12
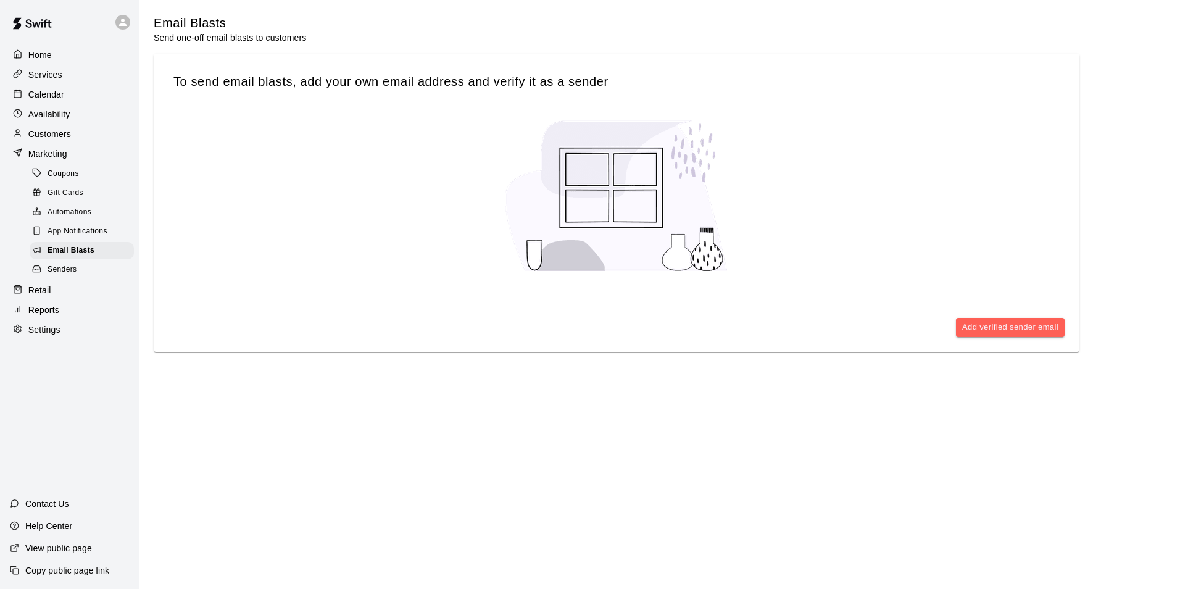
click at [51, 157] on p "Marketing" at bounding box center [47, 154] width 39 height 12
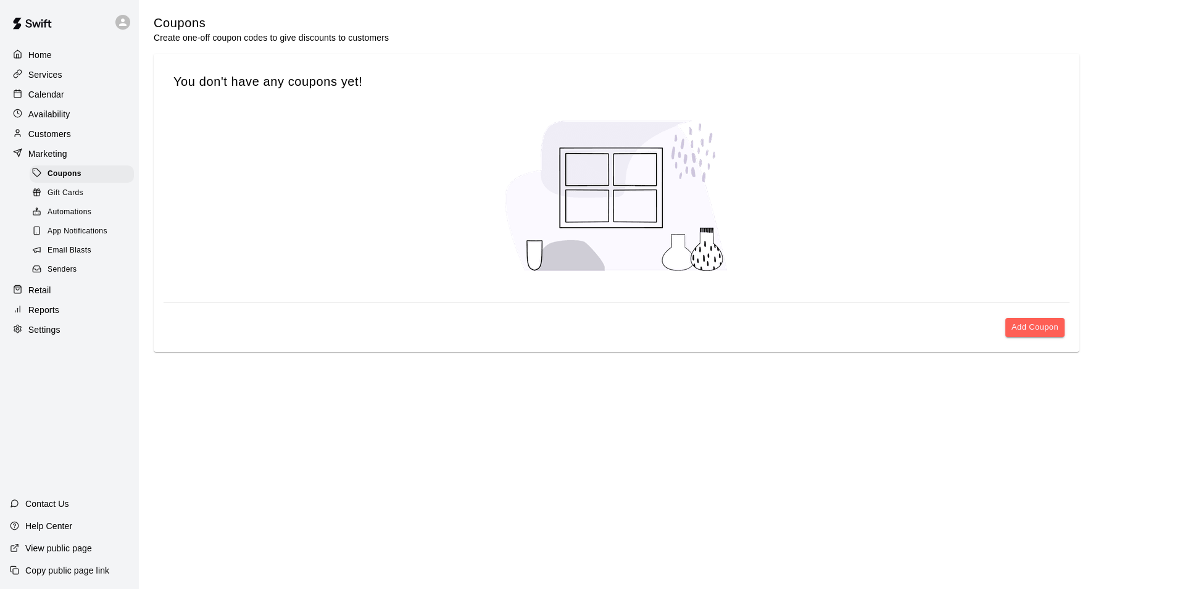
click at [69, 335] on div "Settings" at bounding box center [69, 329] width 119 height 19
select select "**"
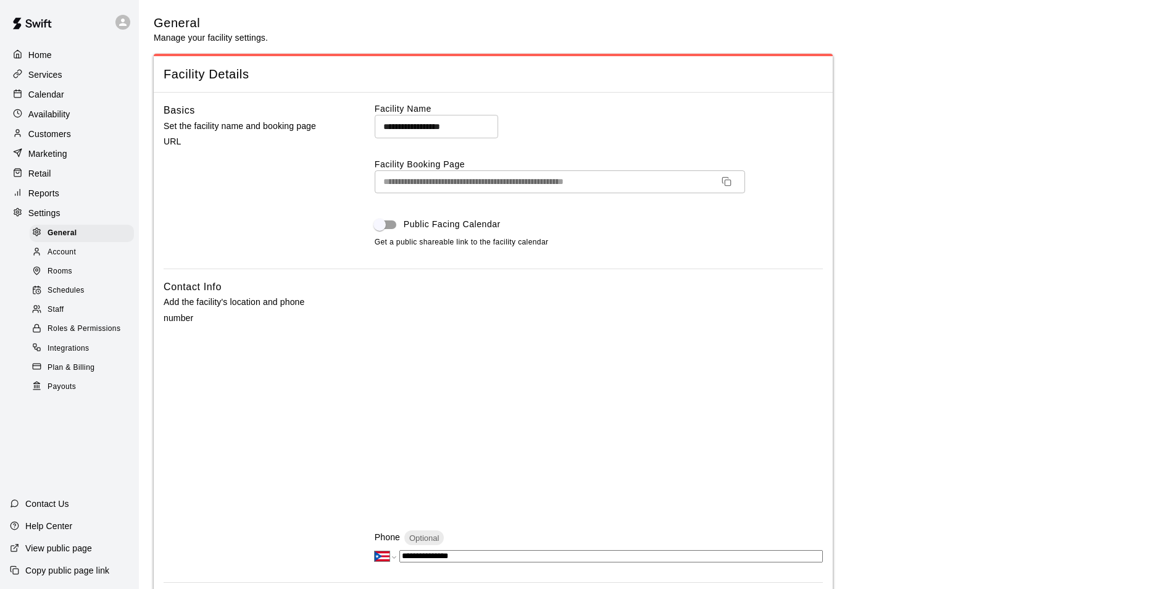
click at [51, 157] on p "Marketing" at bounding box center [47, 154] width 39 height 12
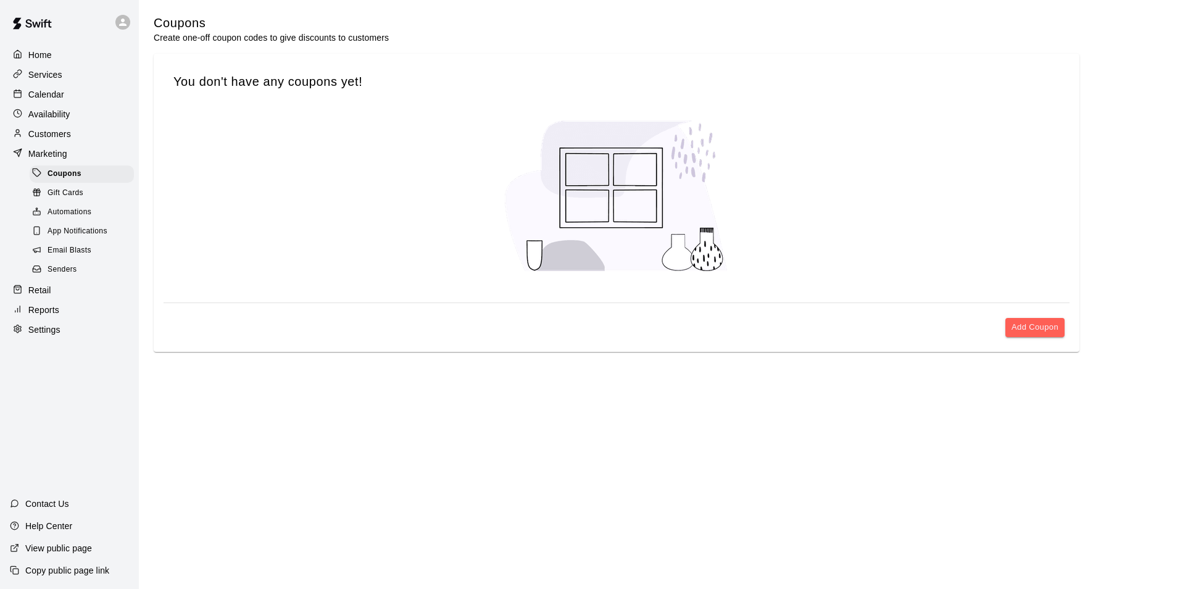
click at [54, 336] on p "Settings" at bounding box center [44, 329] width 32 height 12
select select "**"
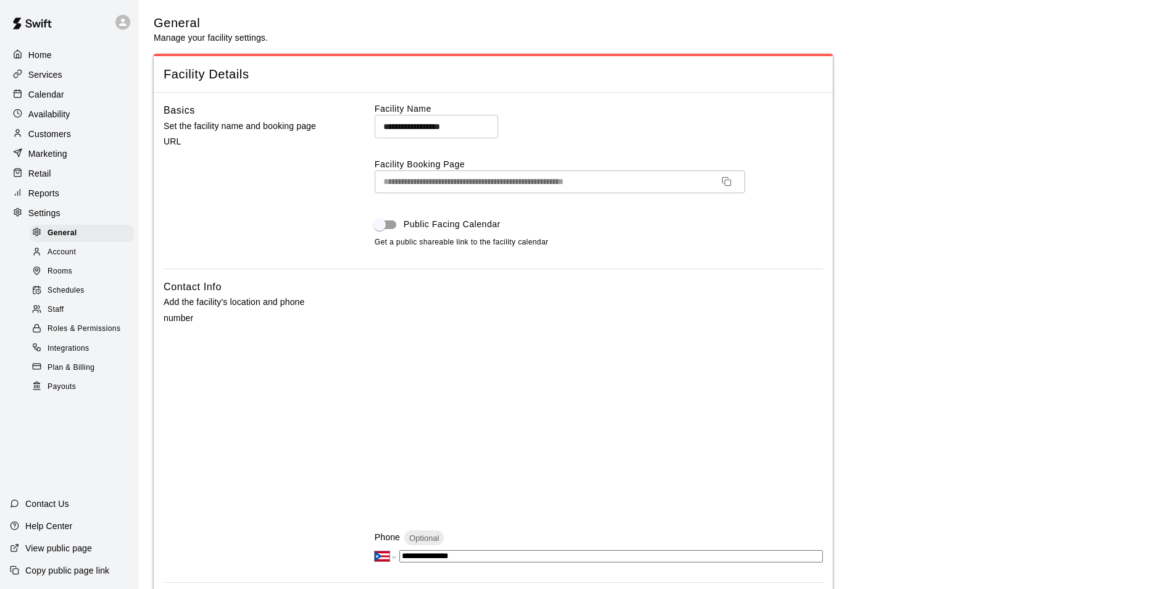
click at [36, 58] on p "Home" at bounding box center [39, 55] width 23 height 12
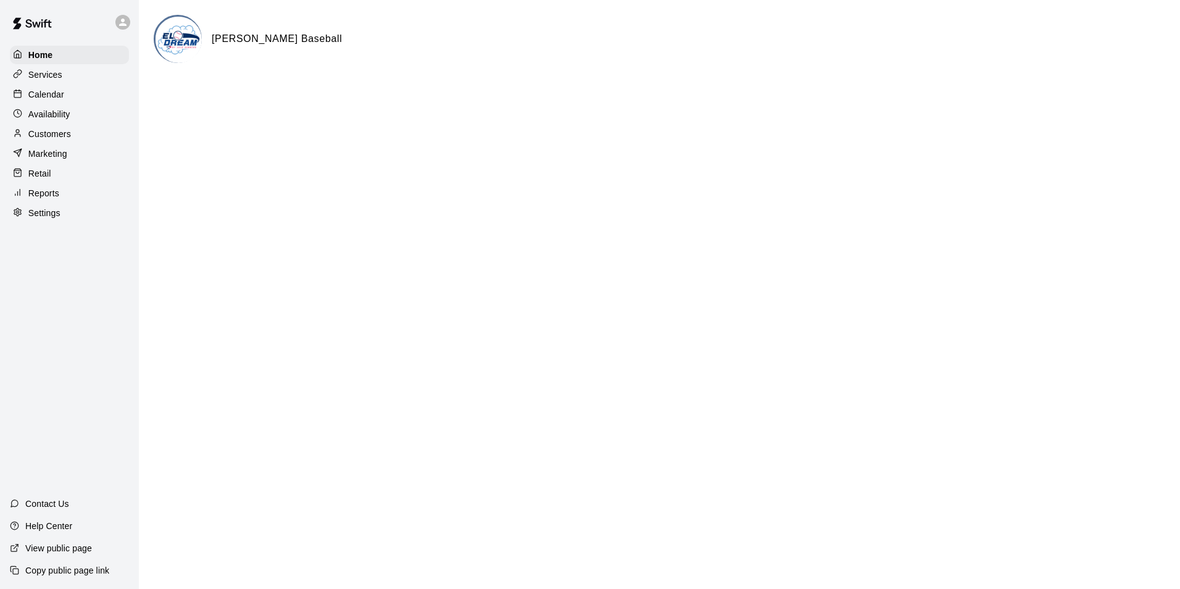
click at [59, 214] on p "Settings" at bounding box center [44, 213] width 32 height 12
select select "**"
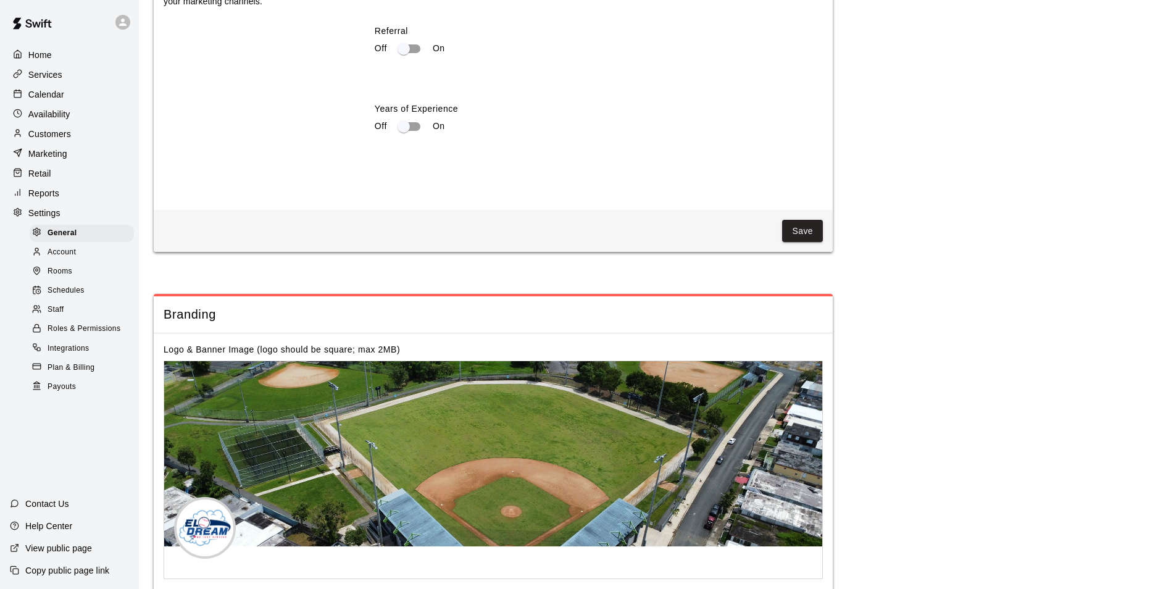
scroll to position [2435, 0]
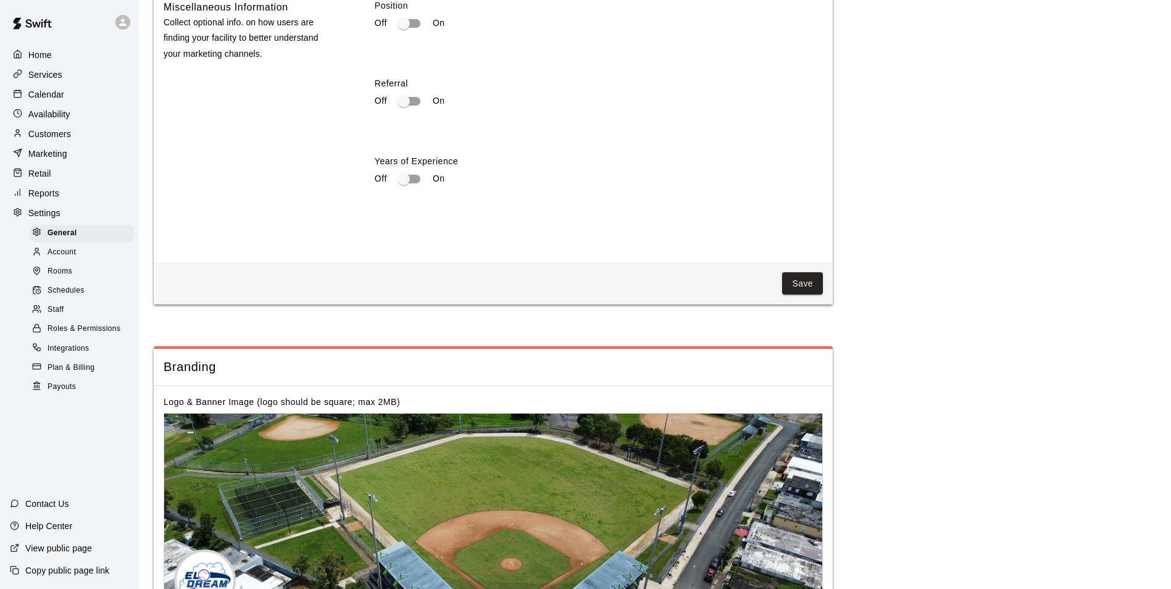
click at [52, 74] on p "Services" at bounding box center [45, 75] width 34 height 12
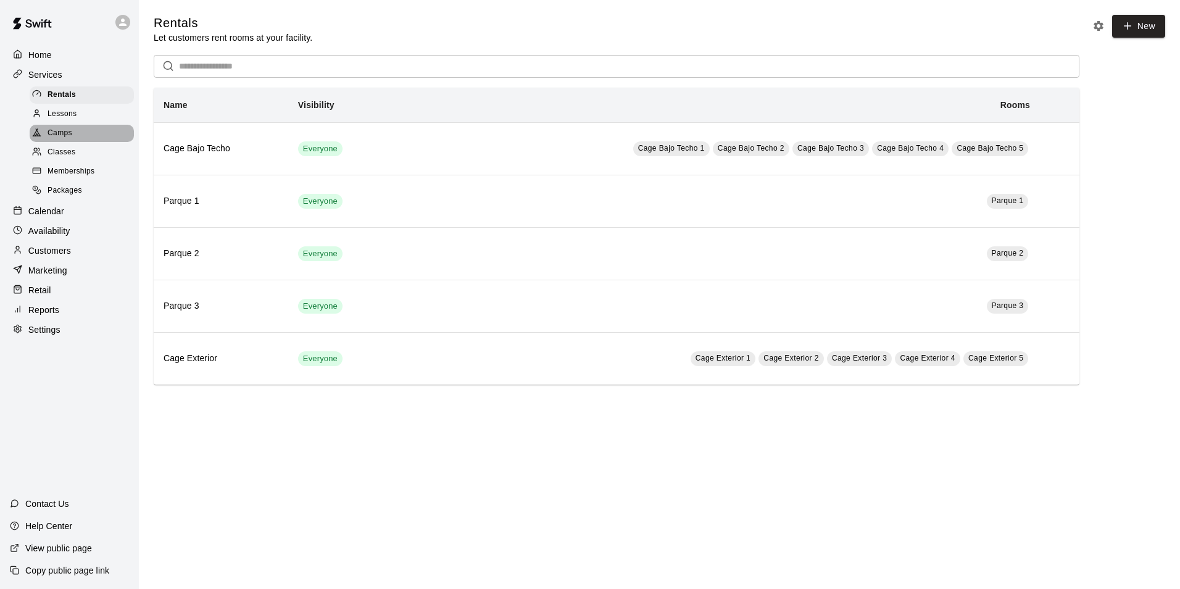
click at [71, 135] on span "Camps" at bounding box center [60, 133] width 25 height 12
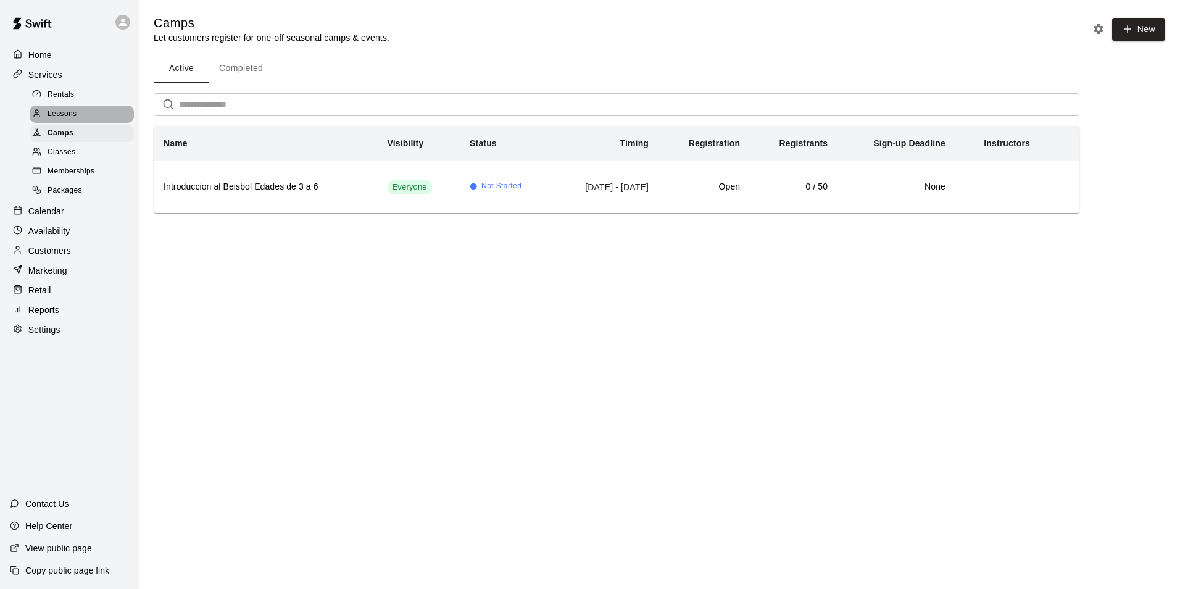
click at [73, 118] on span "Lessons" at bounding box center [63, 114] width 30 height 12
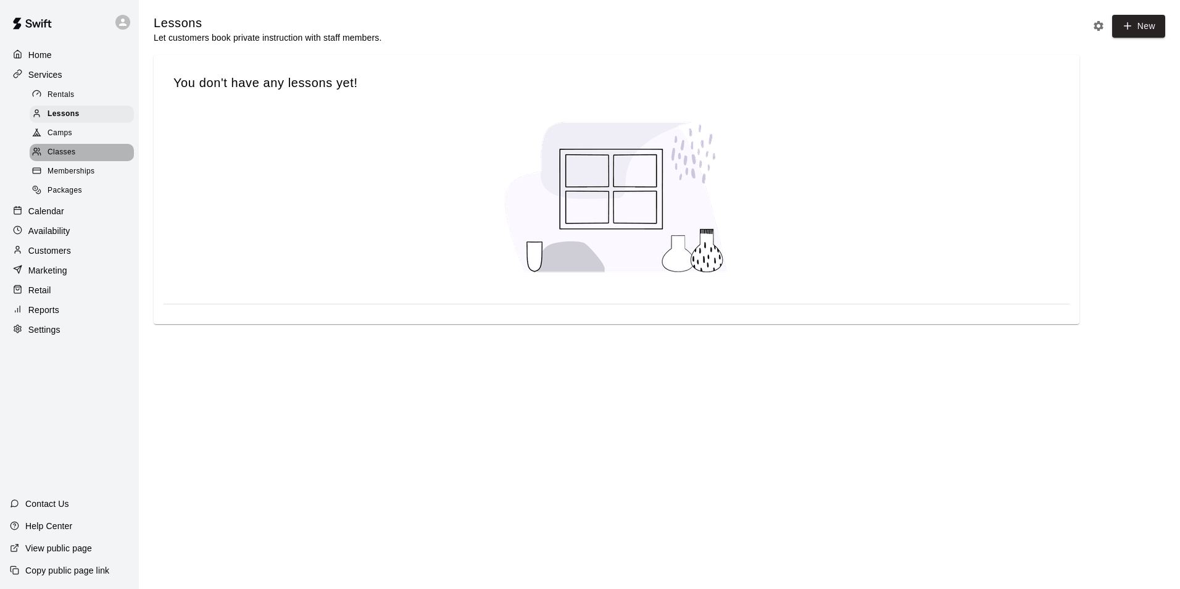
click at [70, 153] on span "Classes" at bounding box center [62, 152] width 28 height 12
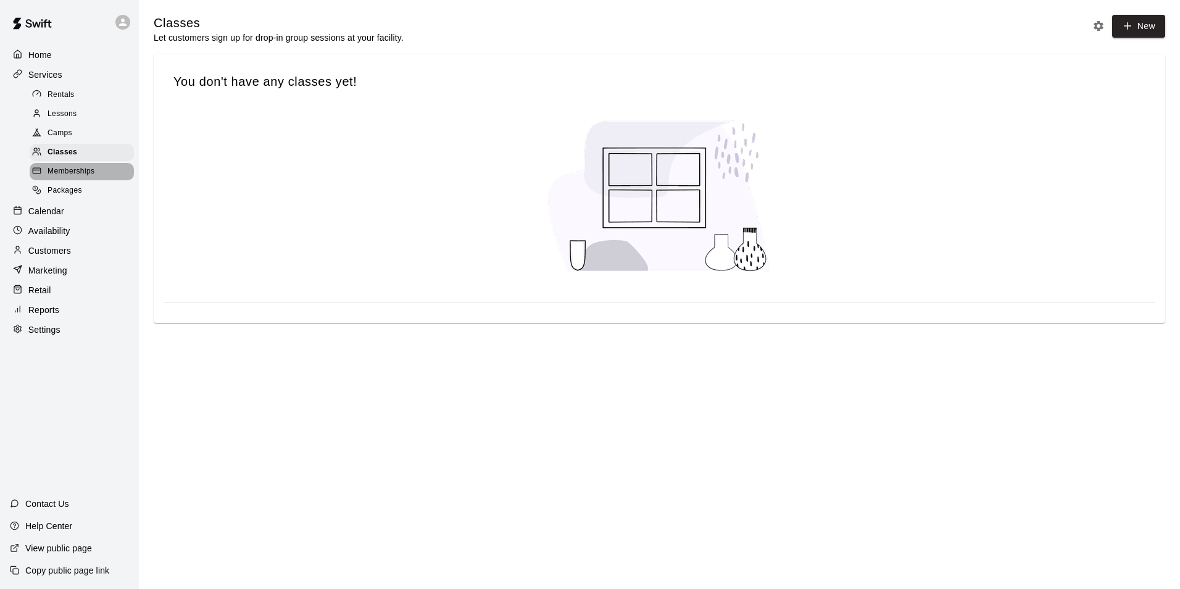
click at [72, 178] on span "Memberships" at bounding box center [71, 171] width 47 height 12
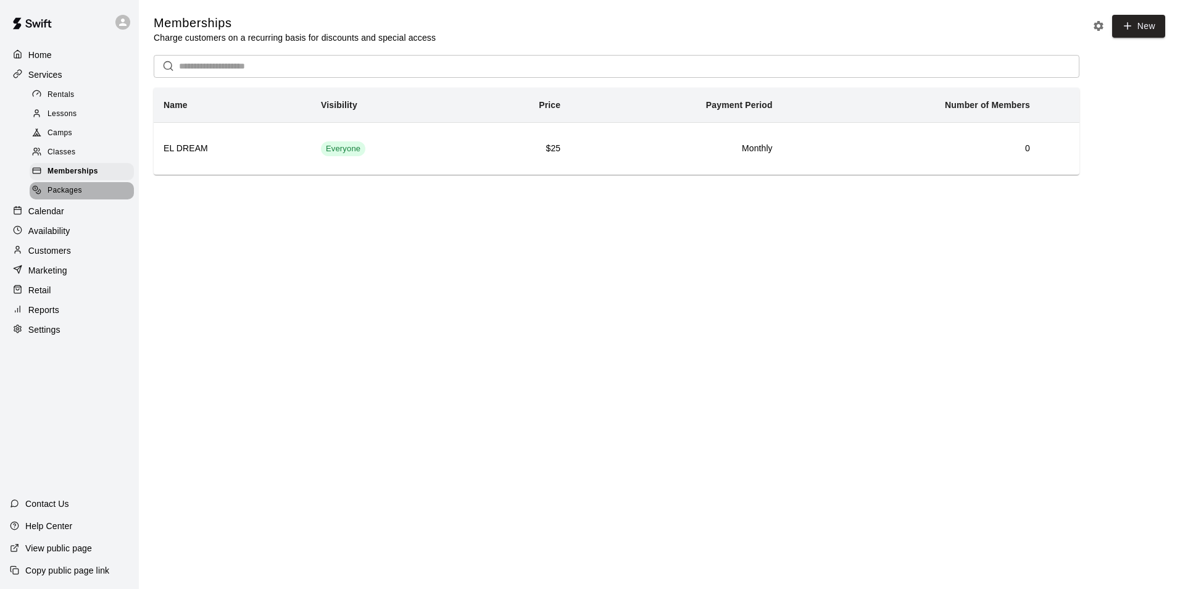
click at [73, 197] on span "Packages" at bounding box center [65, 191] width 35 height 12
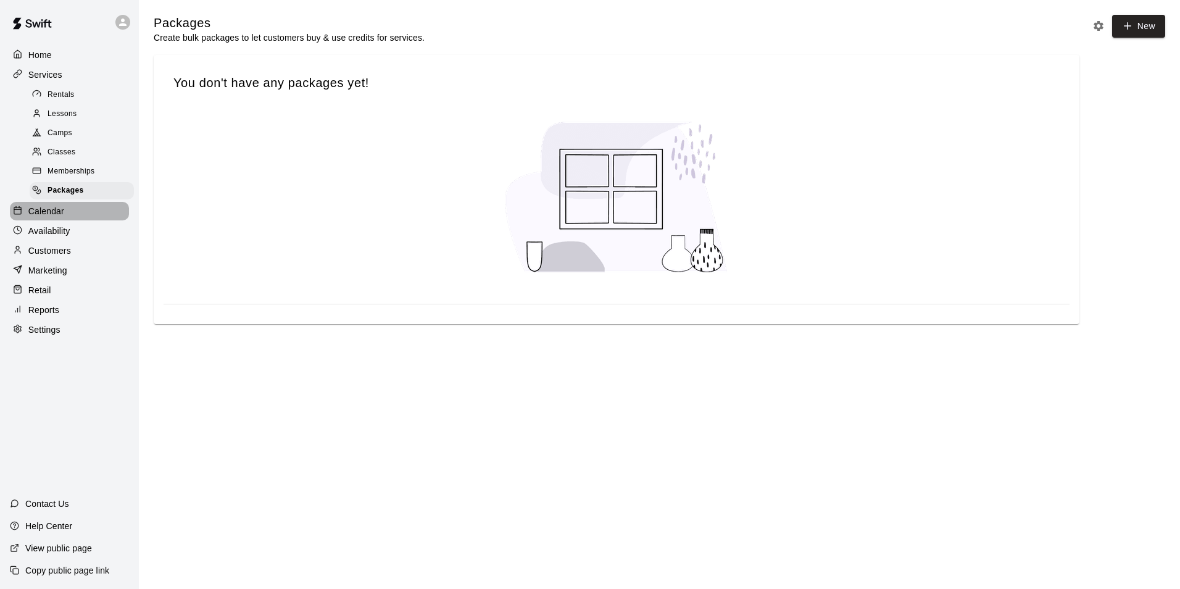
click at [70, 220] on div "Calendar" at bounding box center [69, 211] width 119 height 19
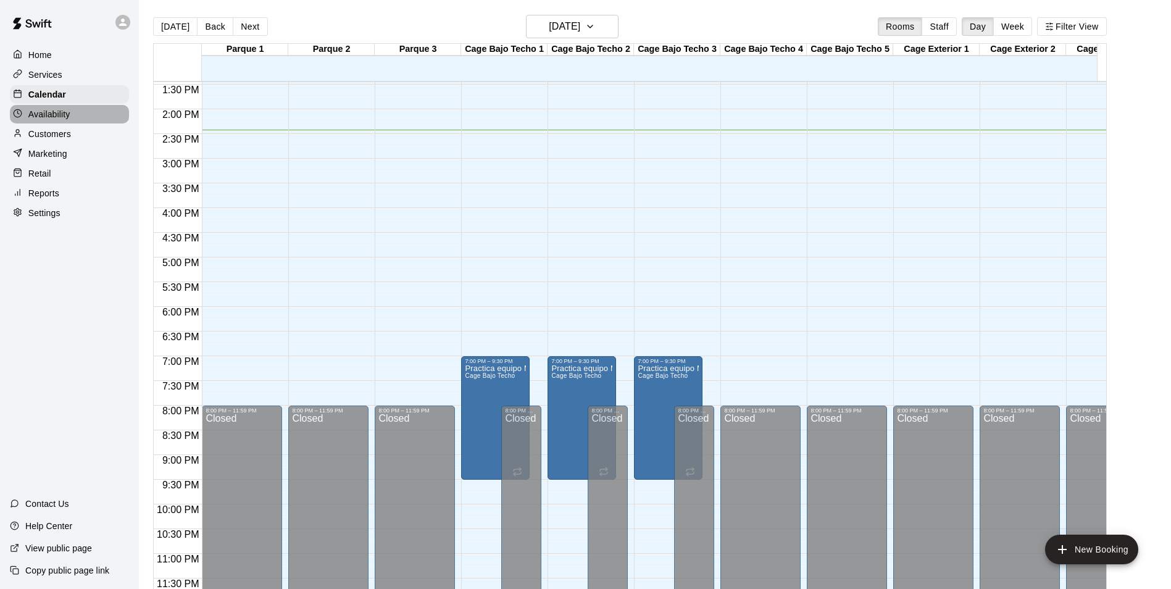
click at [68, 114] on p "Availability" at bounding box center [49, 114] width 42 height 12
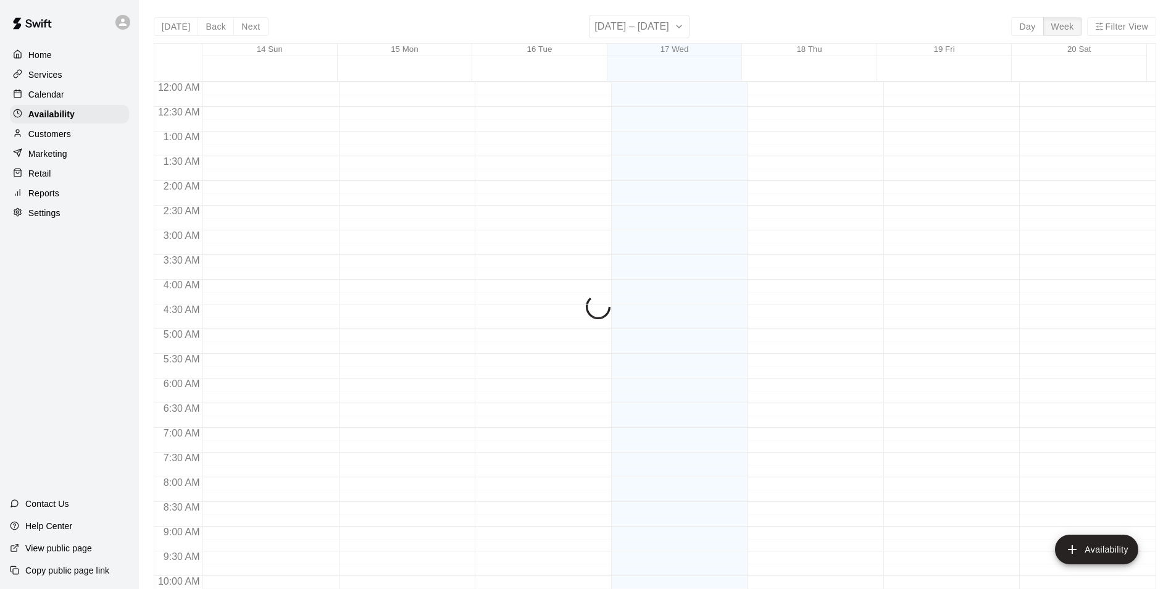
scroll to position [665, 0]
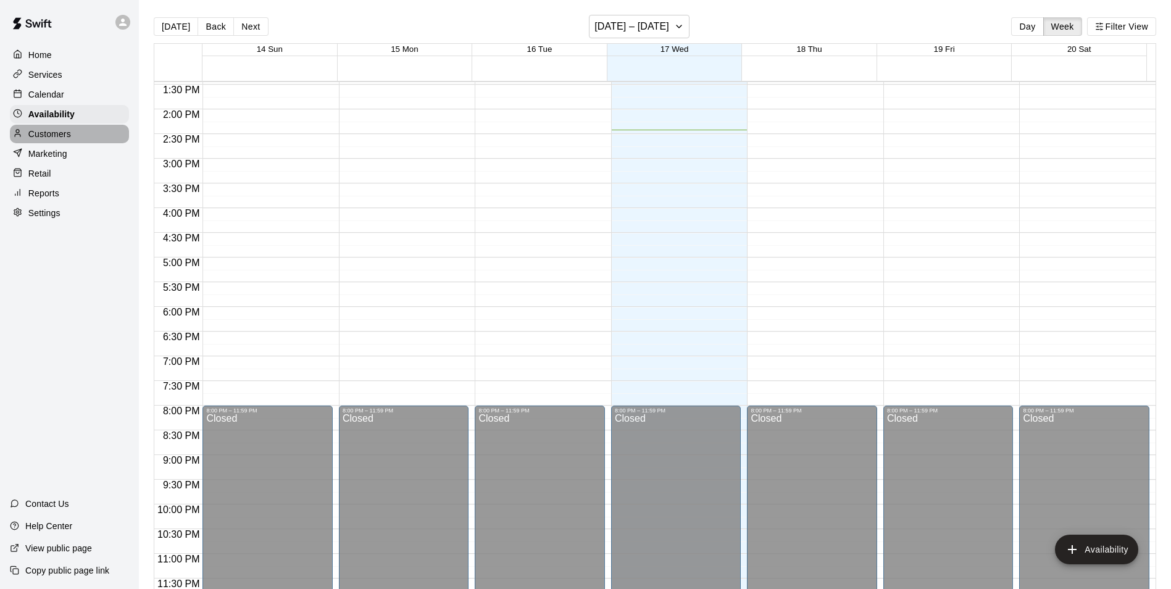
click at [62, 137] on p "Customers" at bounding box center [49, 134] width 43 height 12
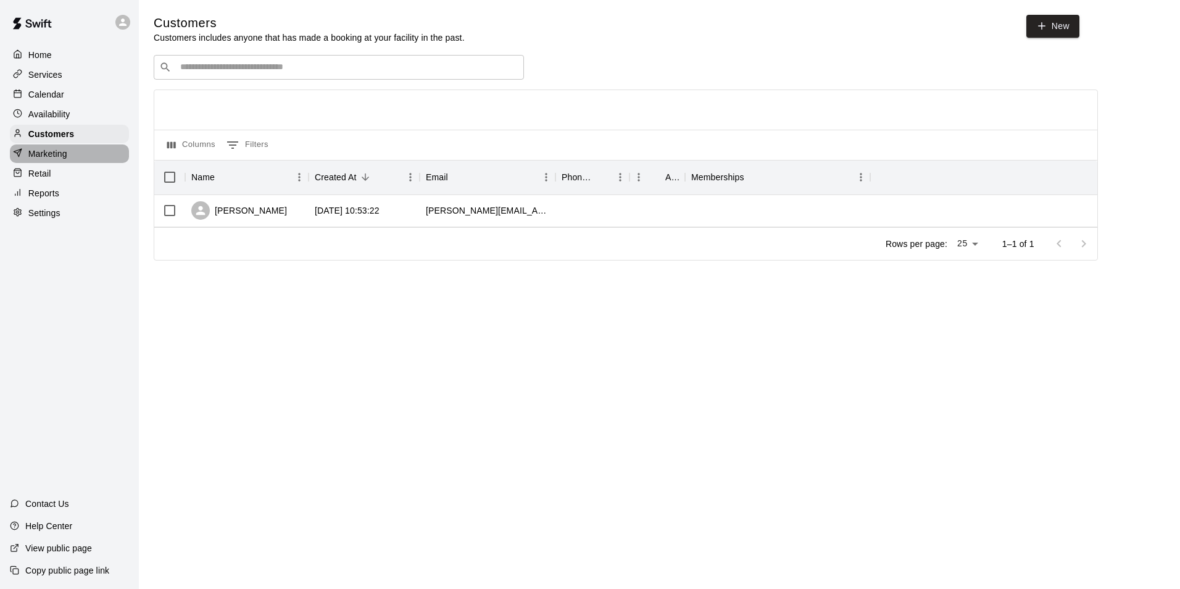
click at [59, 152] on p "Marketing" at bounding box center [47, 154] width 39 height 12
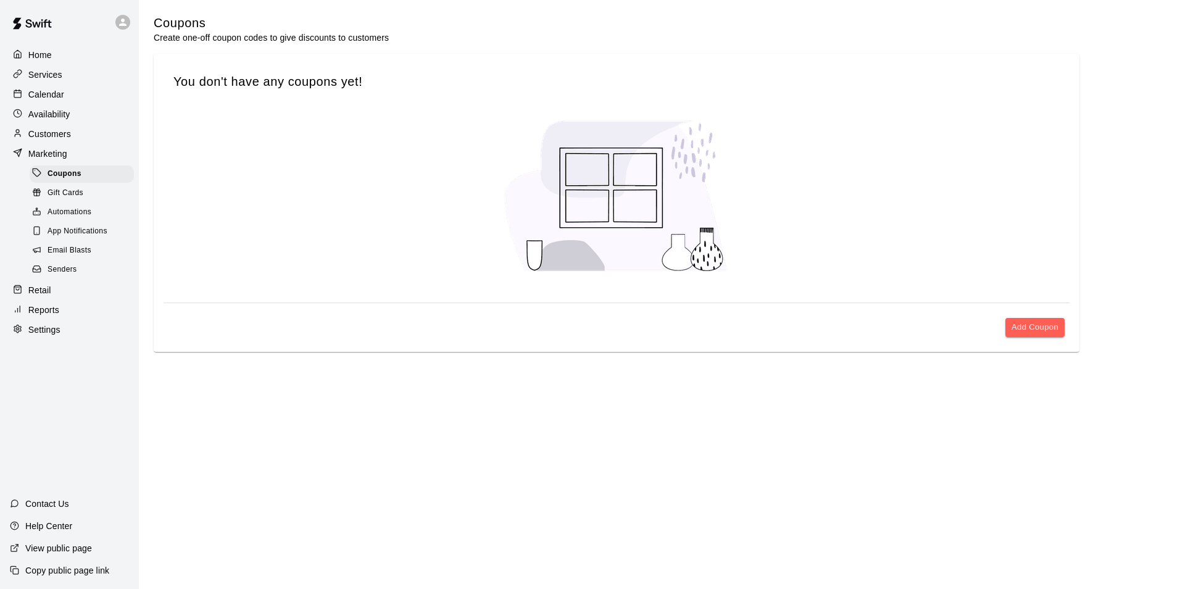
click at [56, 299] on div "Retail" at bounding box center [69, 290] width 119 height 19
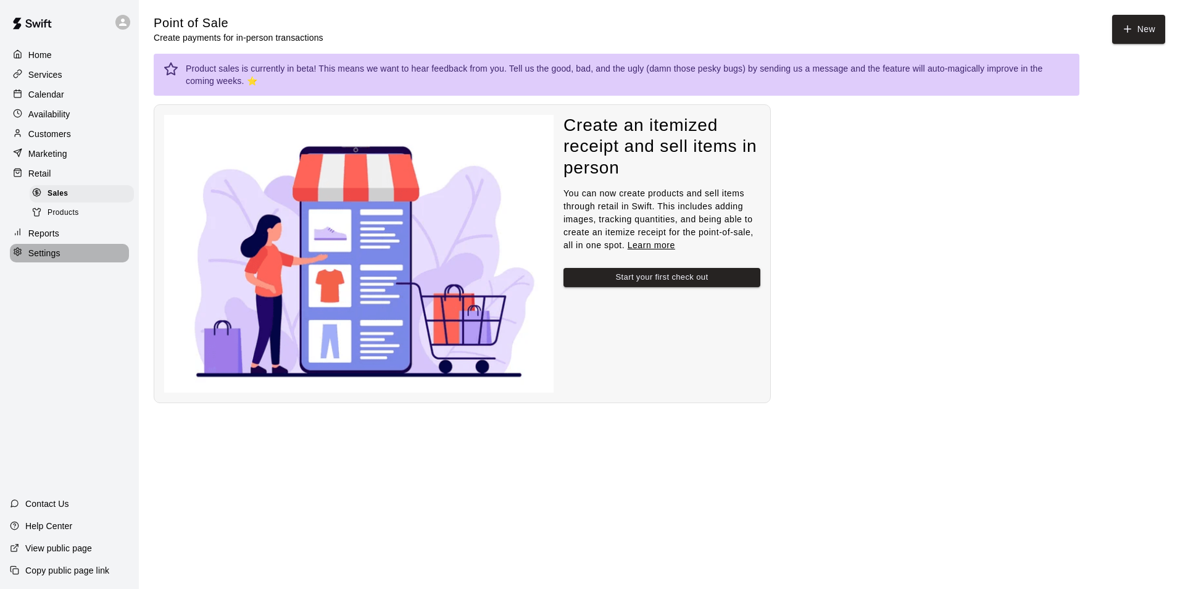
click at [49, 254] on p "Settings" at bounding box center [44, 253] width 32 height 12
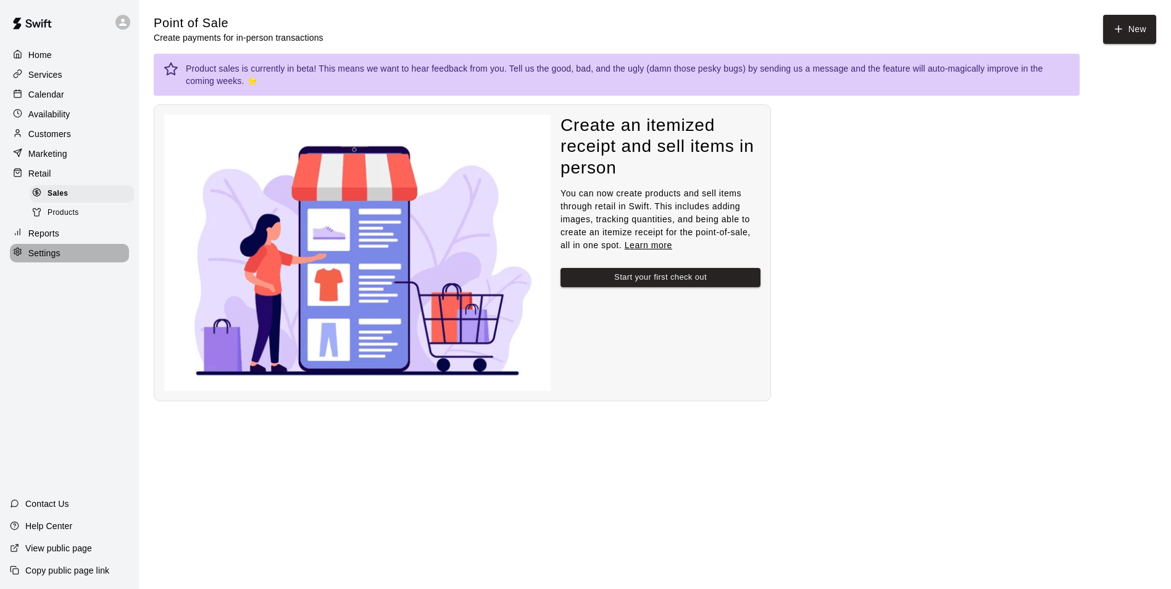
select select "**"
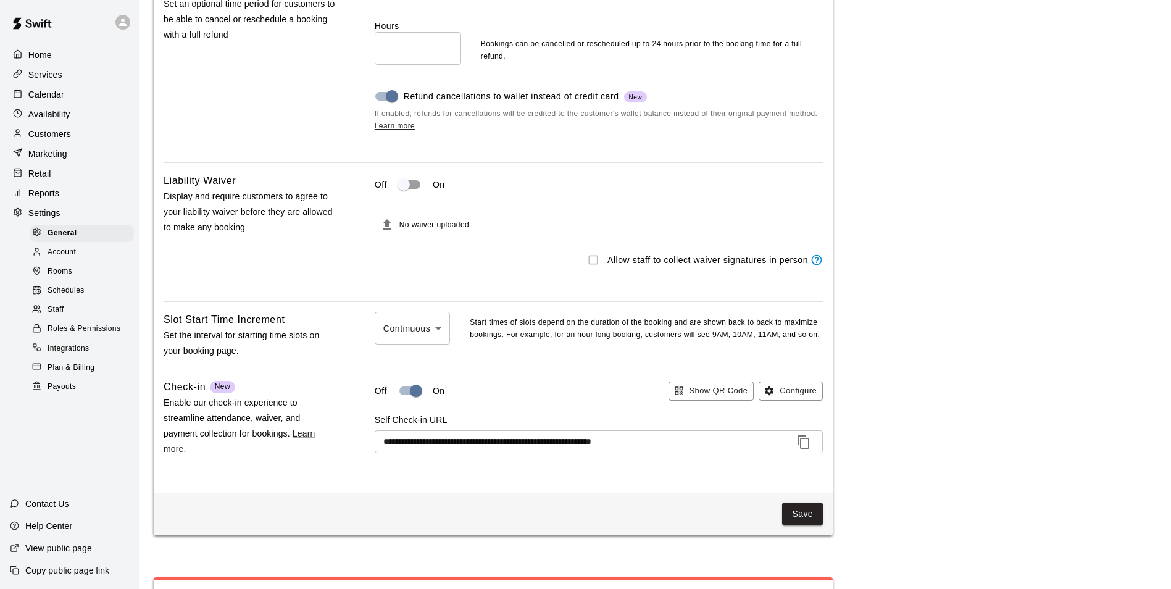
scroll to position [1134, 0]
click at [47, 53] on p "Home" at bounding box center [39, 55] width 23 height 12
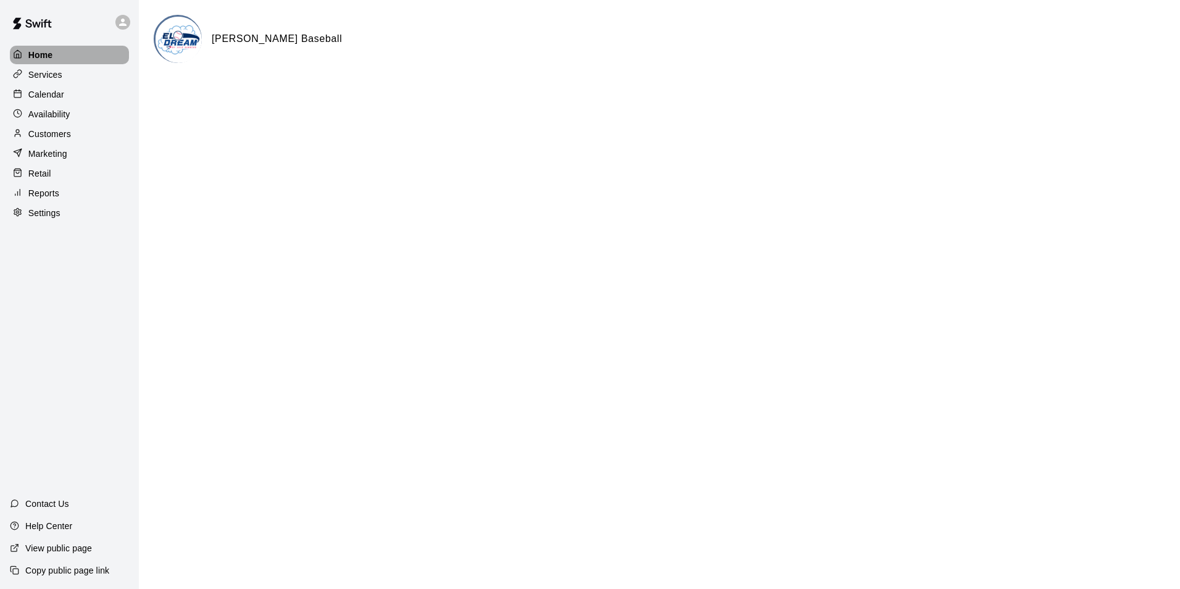
click at [51, 58] on p "Home" at bounding box center [40, 55] width 25 height 12
click at [65, 57] on div "Home" at bounding box center [69, 55] width 119 height 19
click at [51, 217] on p "Settings" at bounding box center [44, 213] width 32 height 12
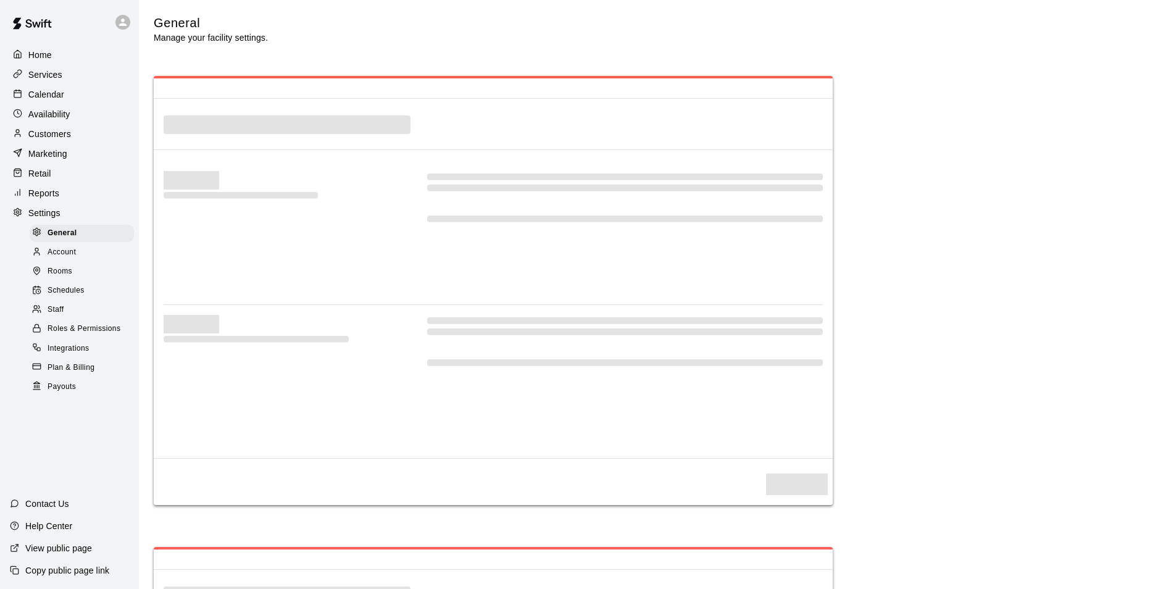
select select "**"
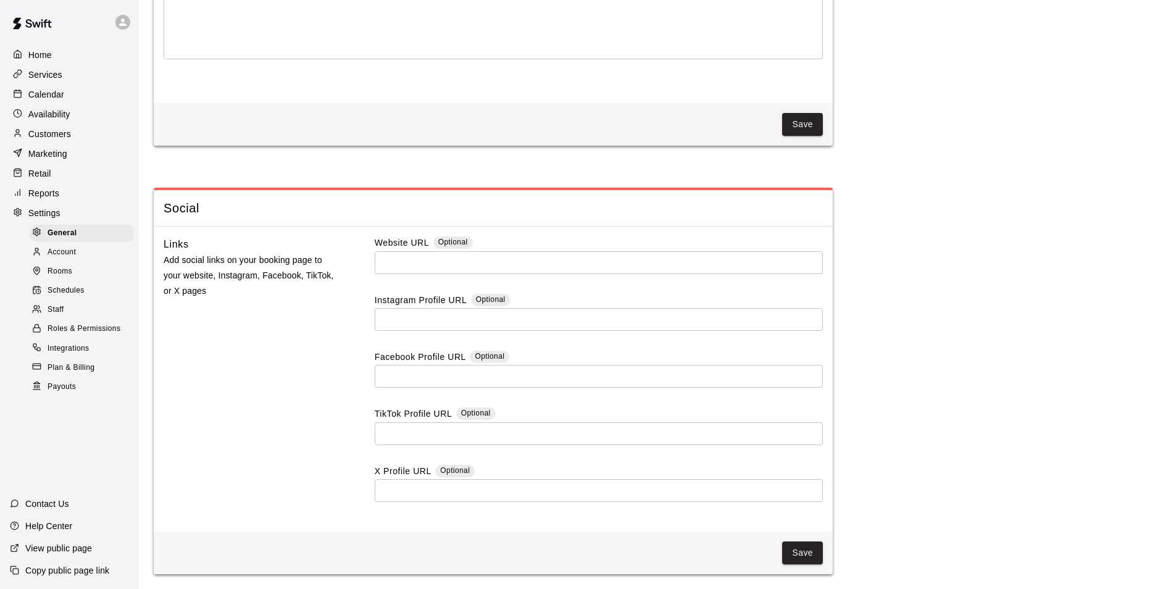
scroll to position [3200, 0]
click at [65, 289] on div "Schedules" at bounding box center [82, 290] width 104 height 17
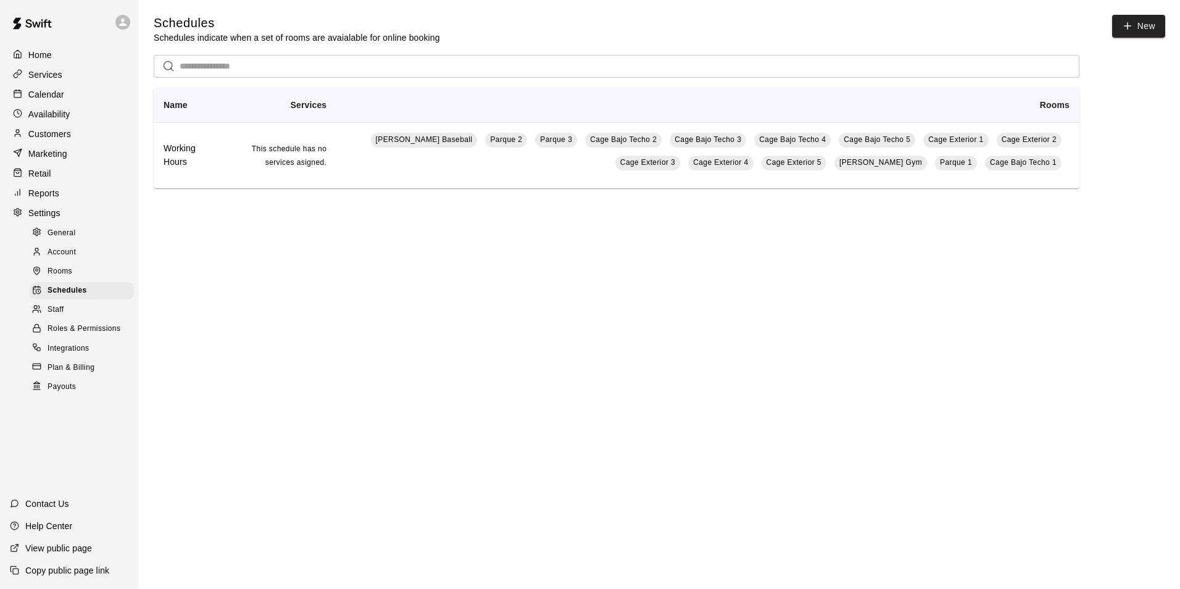
click at [294, 163] on span "This schedule has no services asigned." at bounding box center [289, 155] width 75 height 22
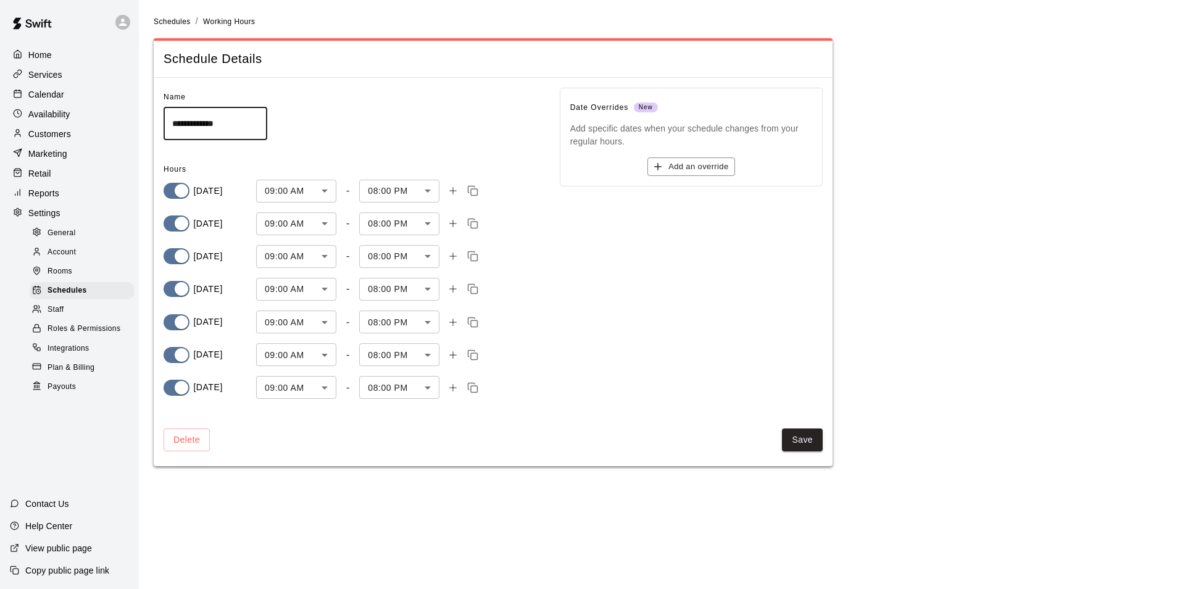
click at [941, 281] on main "**********" at bounding box center [660, 240] width 1012 height 451
click at [794, 435] on button "Save" at bounding box center [802, 439] width 41 height 23
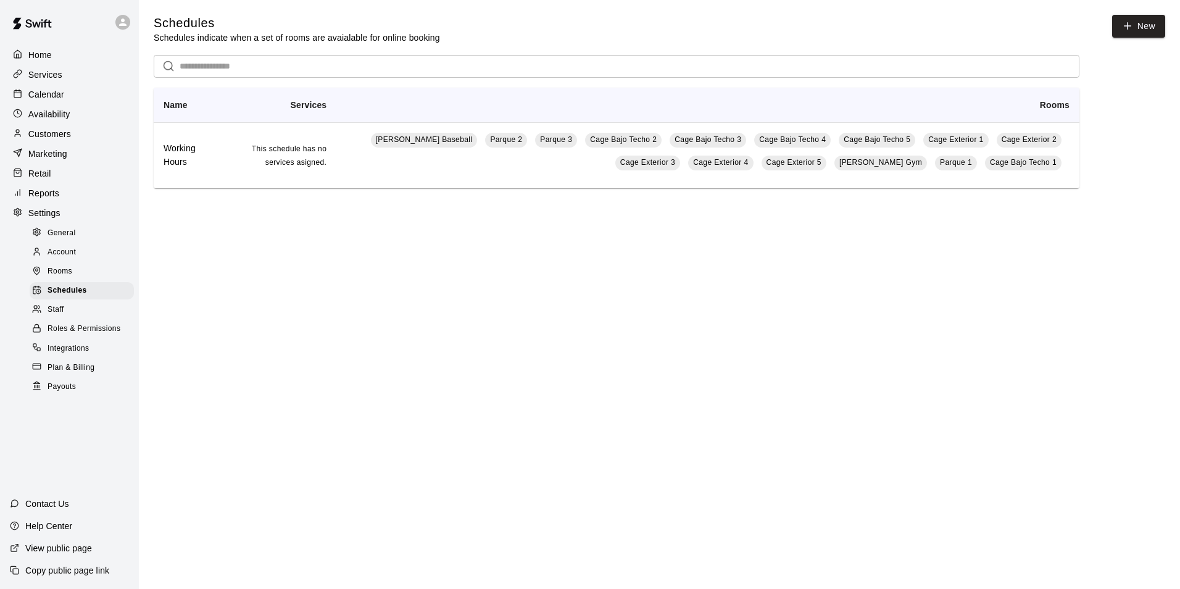
click at [67, 355] on span "Integrations" at bounding box center [69, 349] width 42 height 12
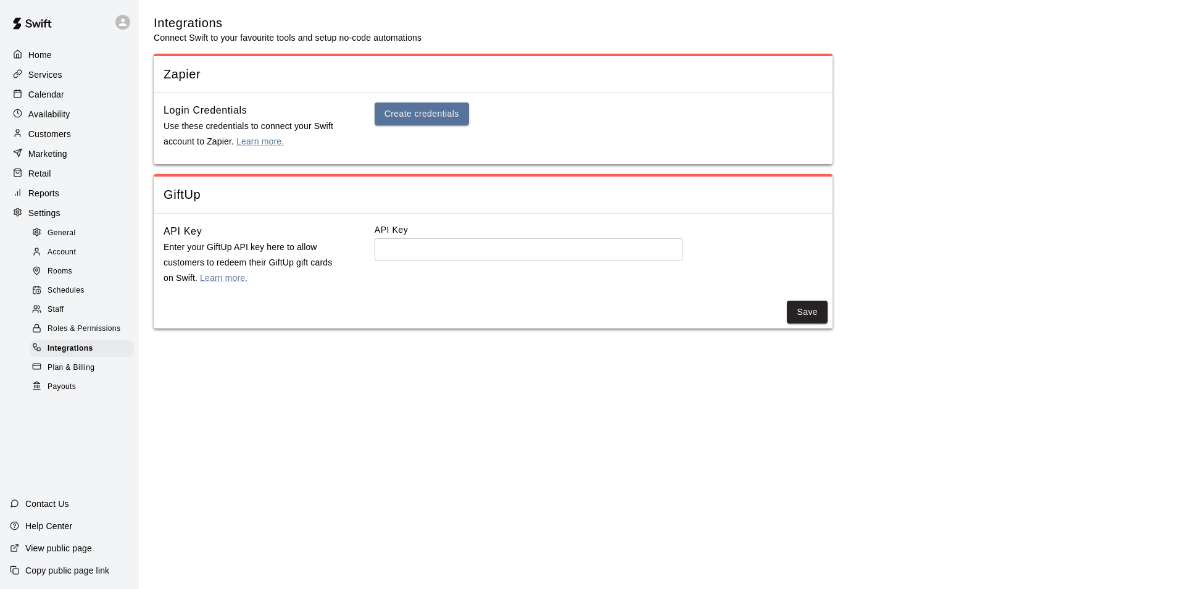
click at [65, 374] on span "Plan & Billing" at bounding box center [71, 368] width 47 height 12
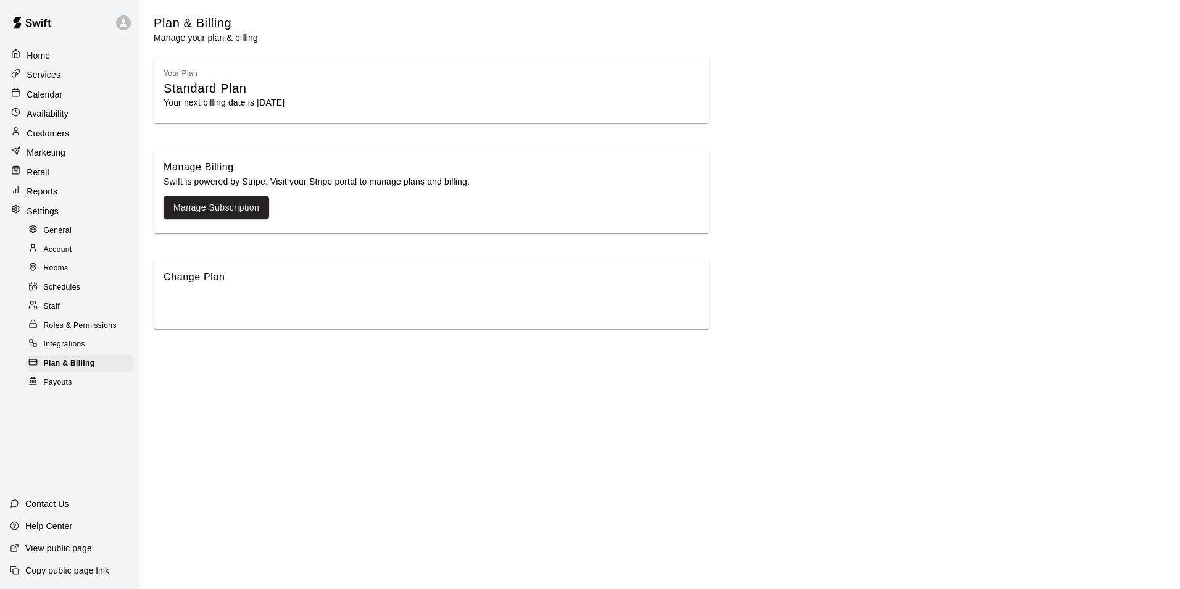
click at [56, 259] on link "Rooms" at bounding box center [82, 268] width 113 height 19
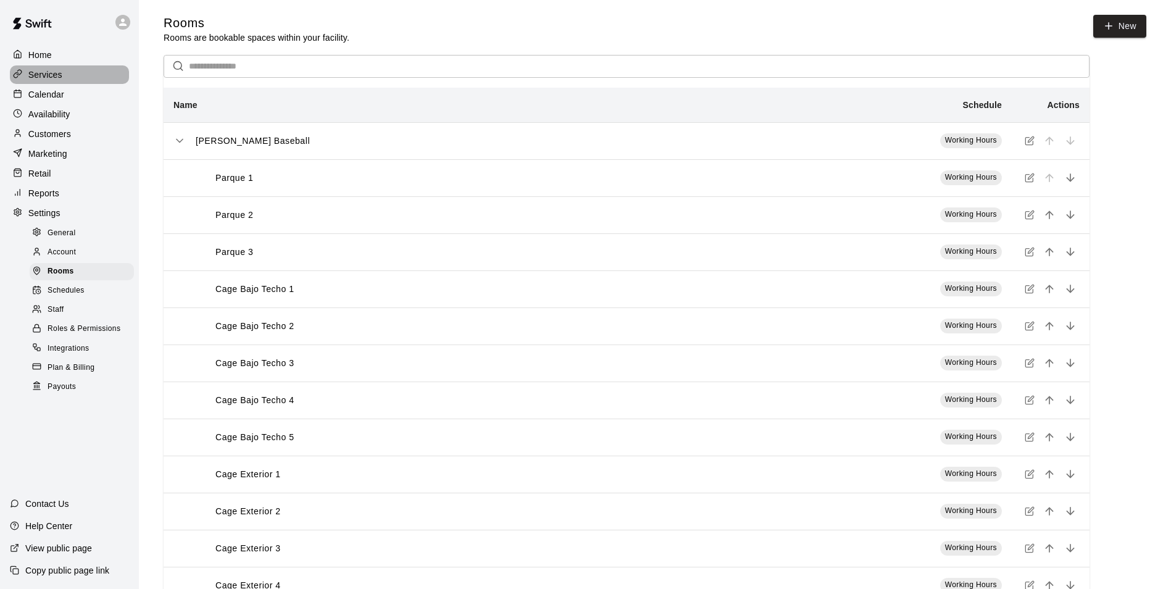
click at [56, 75] on p "Services" at bounding box center [45, 75] width 34 height 12
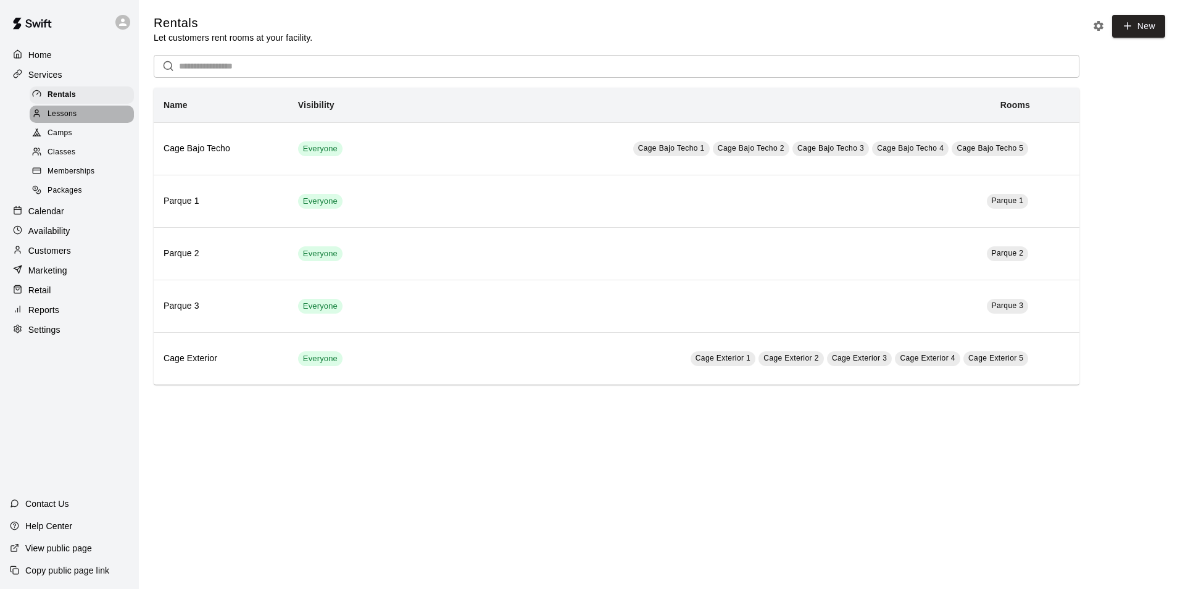
click at [67, 119] on span "Lessons" at bounding box center [63, 114] width 30 height 12
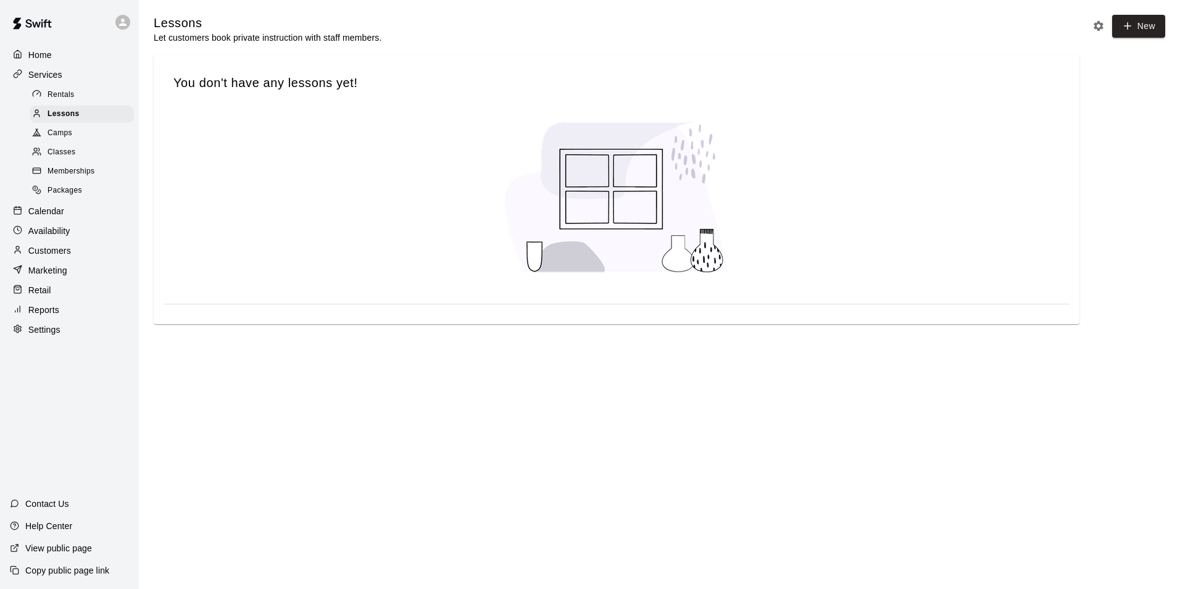
click at [65, 135] on span "Camps" at bounding box center [60, 133] width 25 height 12
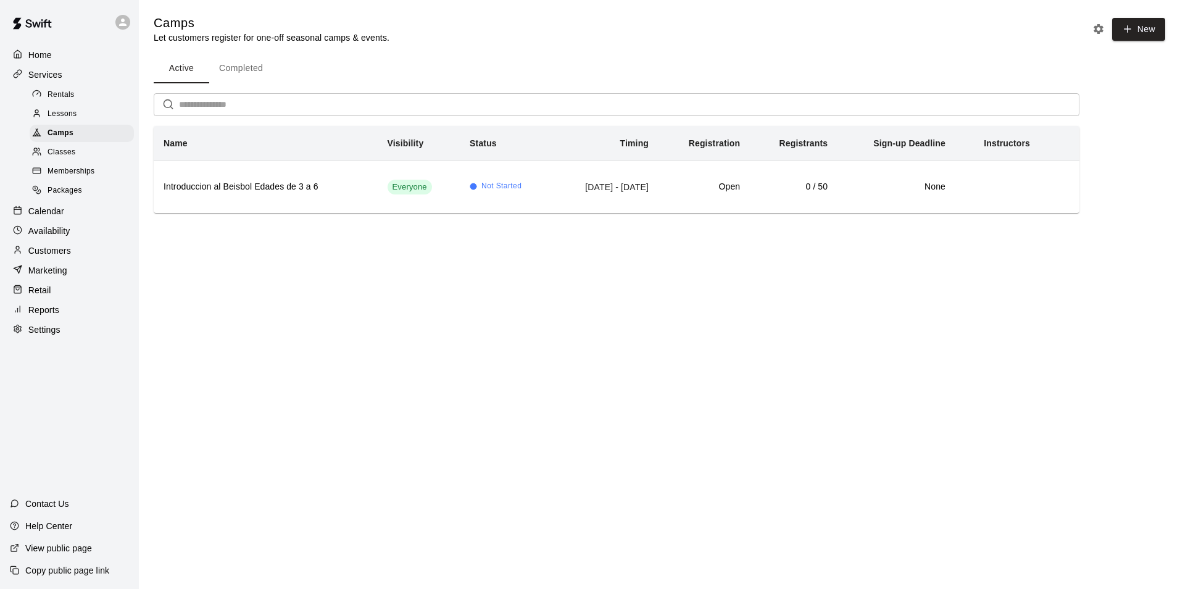
click at [57, 59] on div "Home" at bounding box center [69, 55] width 119 height 19
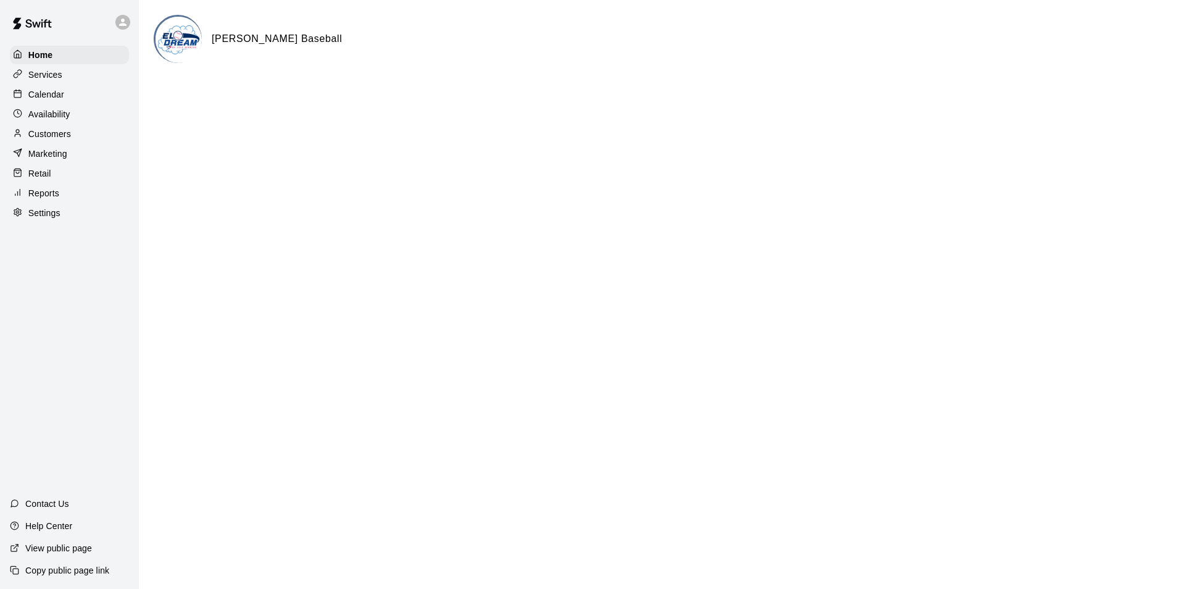
click at [40, 218] on p "Settings" at bounding box center [44, 213] width 32 height 12
select select "**"
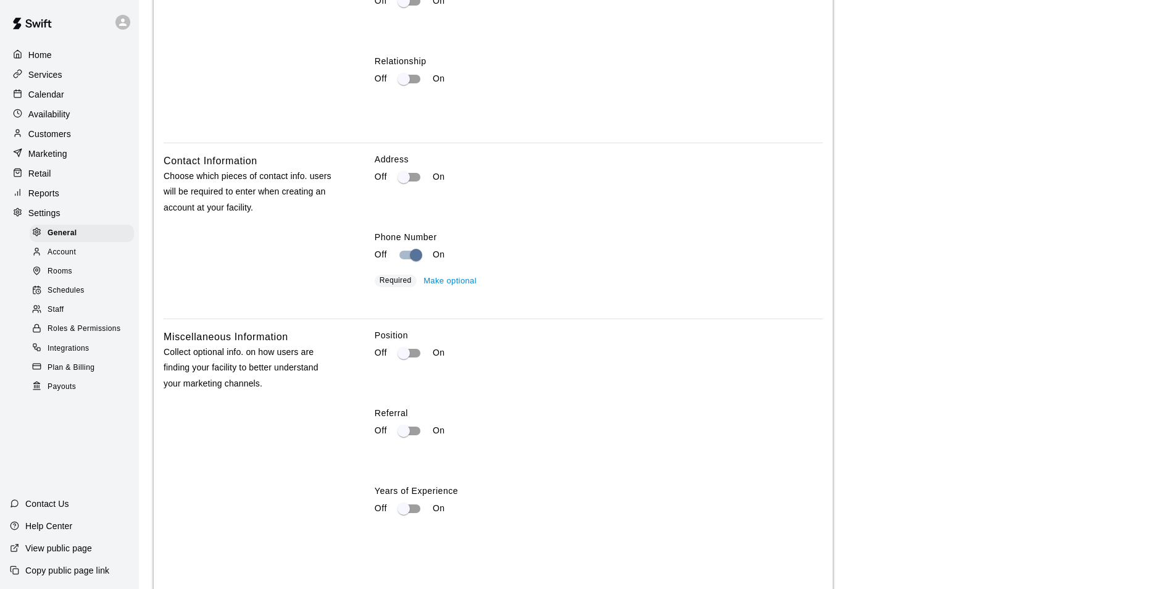
scroll to position [2106, 0]
click at [85, 261] on div "Account" at bounding box center [82, 252] width 104 height 17
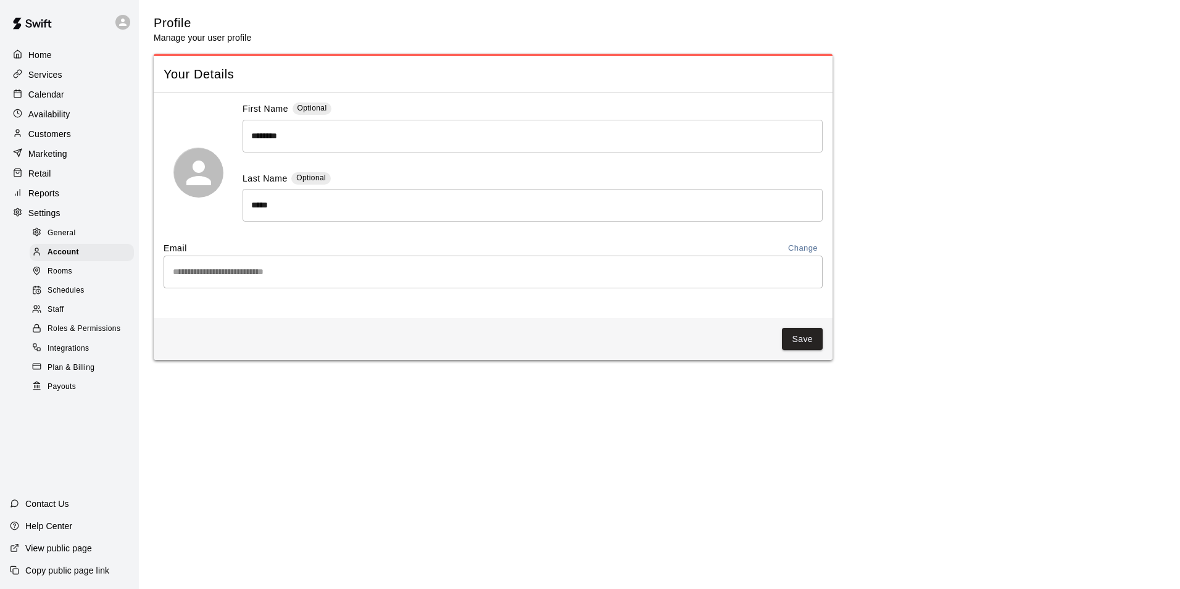
click at [72, 239] on span "General" at bounding box center [62, 233] width 28 height 12
select select "**"
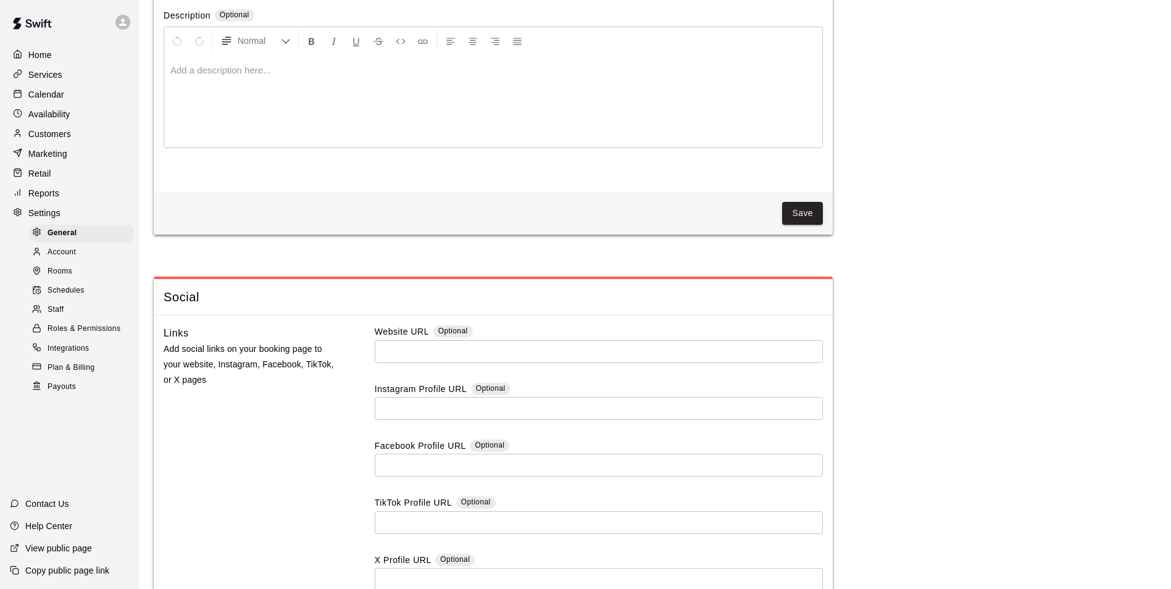
scroll to position [3200, 0]
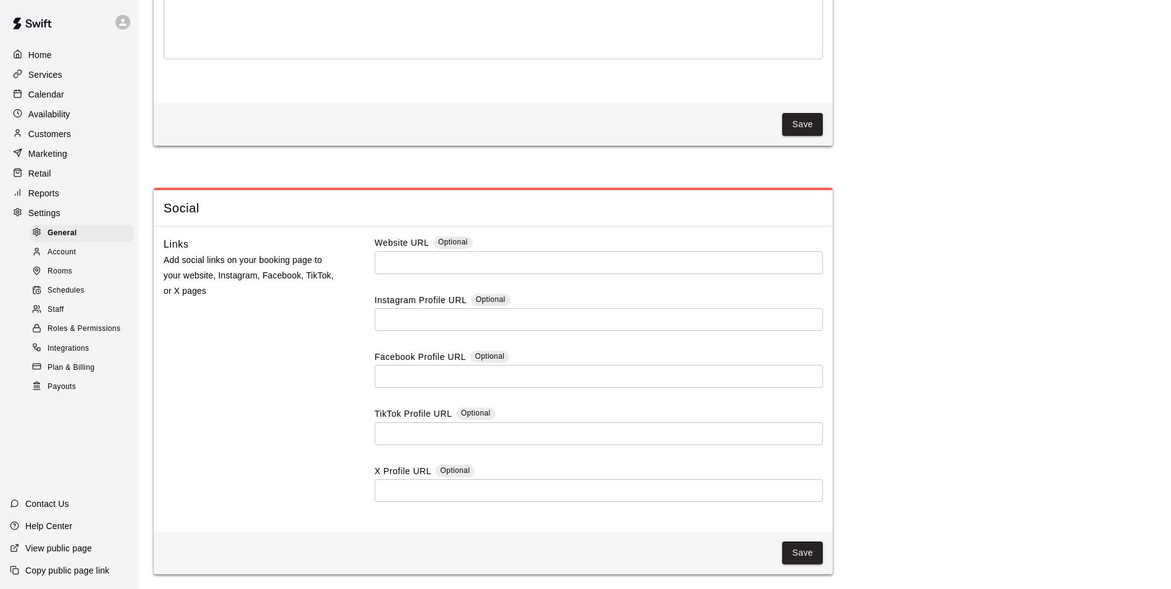
click at [80, 56] on div "Home" at bounding box center [69, 55] width 119 height 19
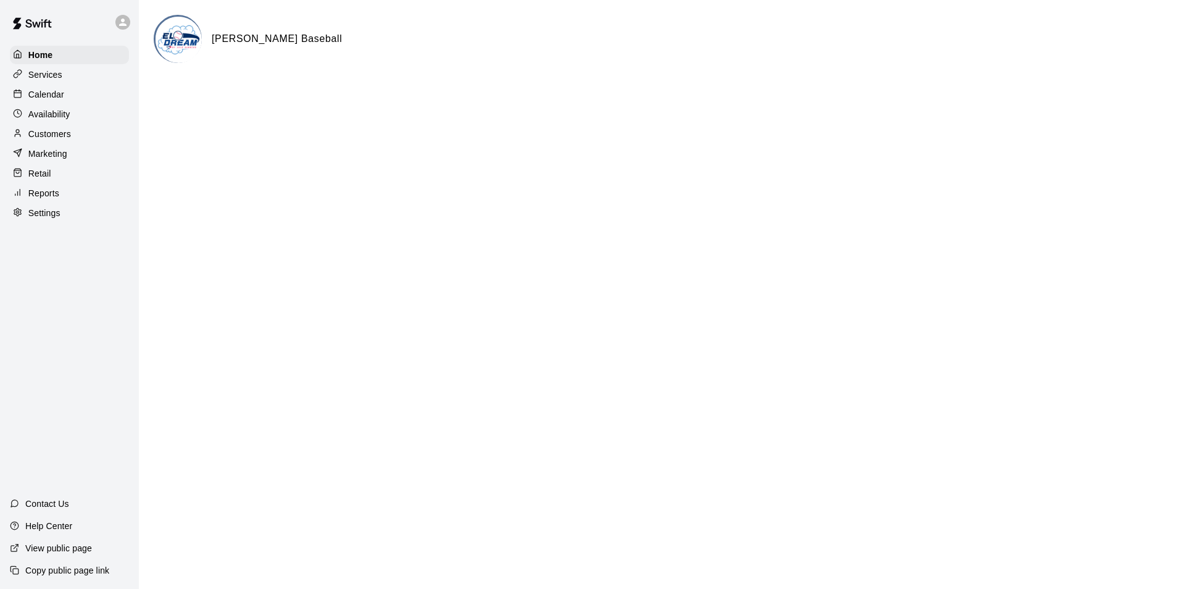
click at [65, 78] on div "Services" at bounding box center [69, 74] width 119 height 19
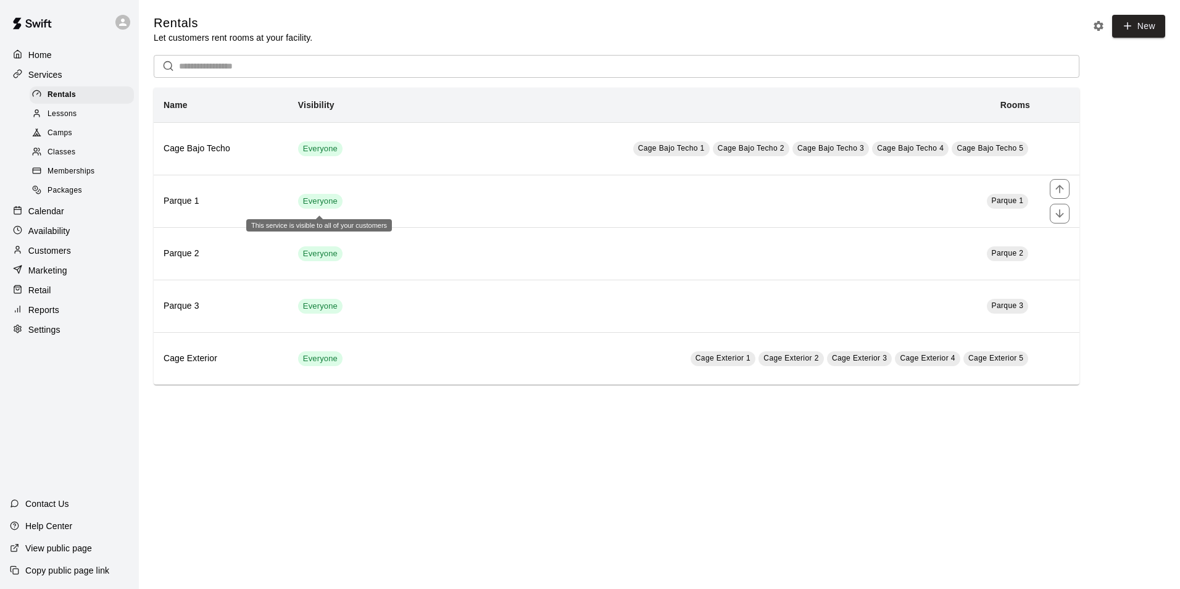
click at [331, 207] on span "Everyone" at bounding box center [320, 202] width 44 height 12
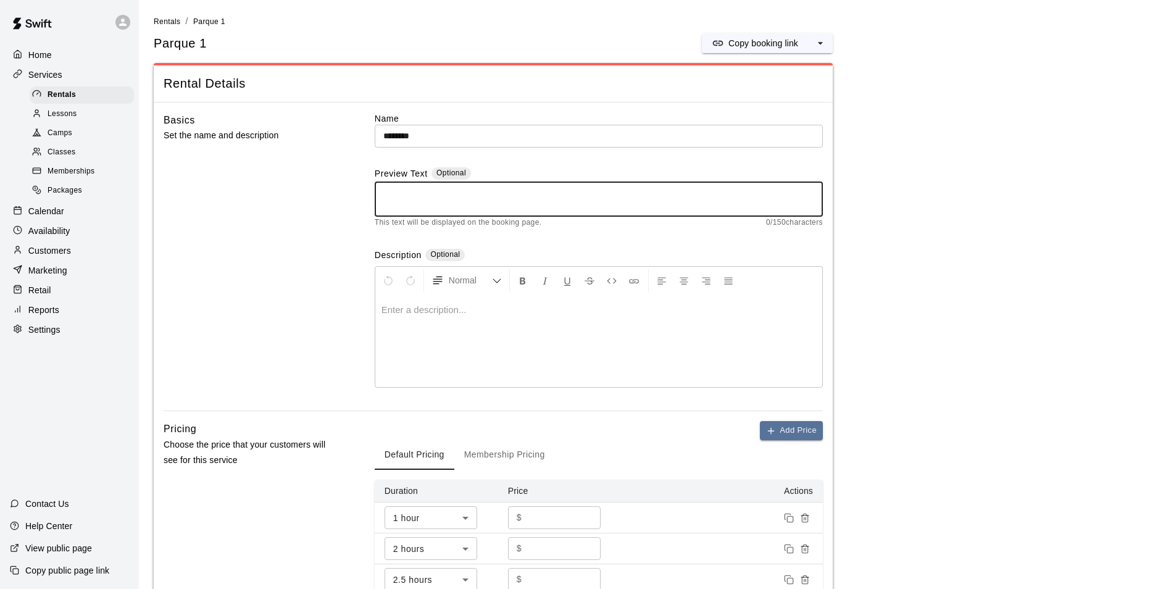
click at [509, 199] on textarea at bounding box center [598, 199] width 431 height 25
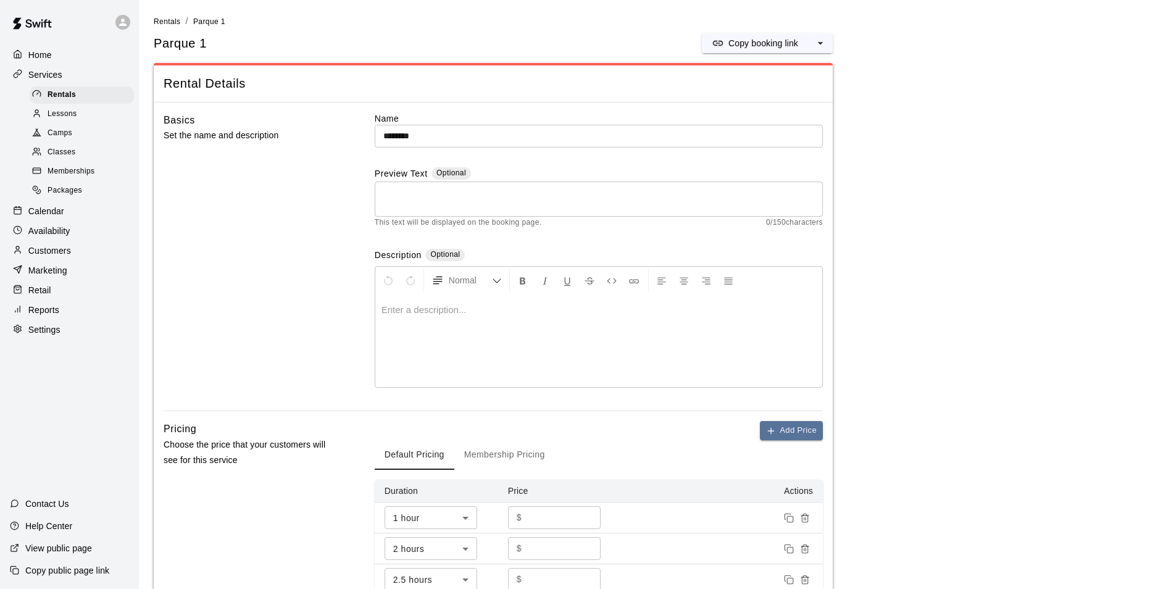
click at [465, 275] on span "Normal" at bounding box center [470, 280] width 43 height 12
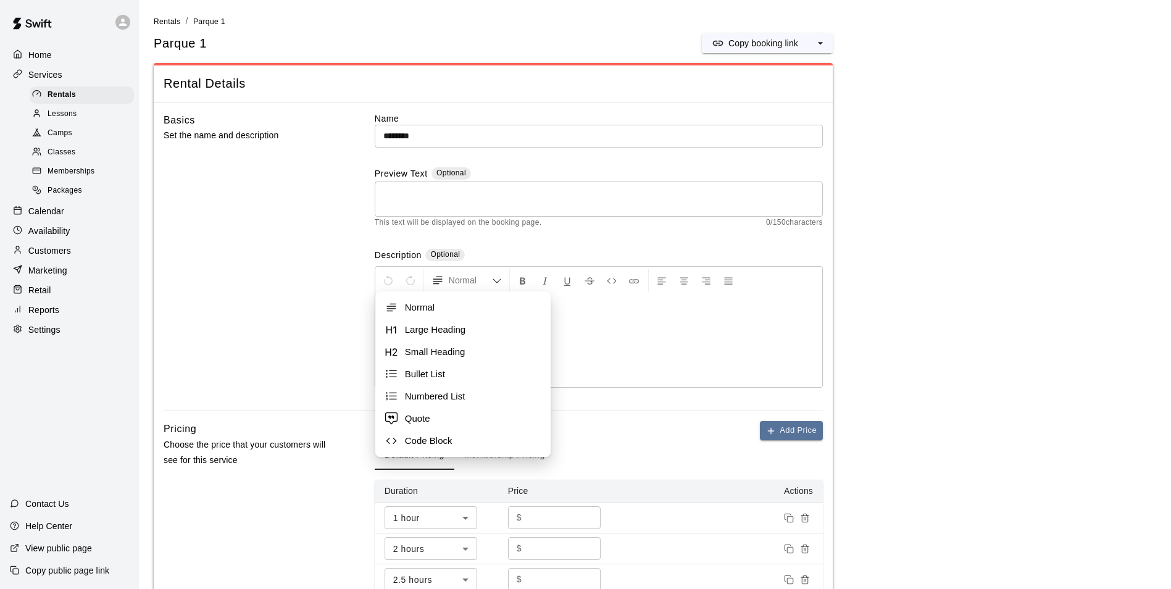
click at [249, 343] on div "Basics Set the name and description" at bounding box center [250, 261] width 172 height 299
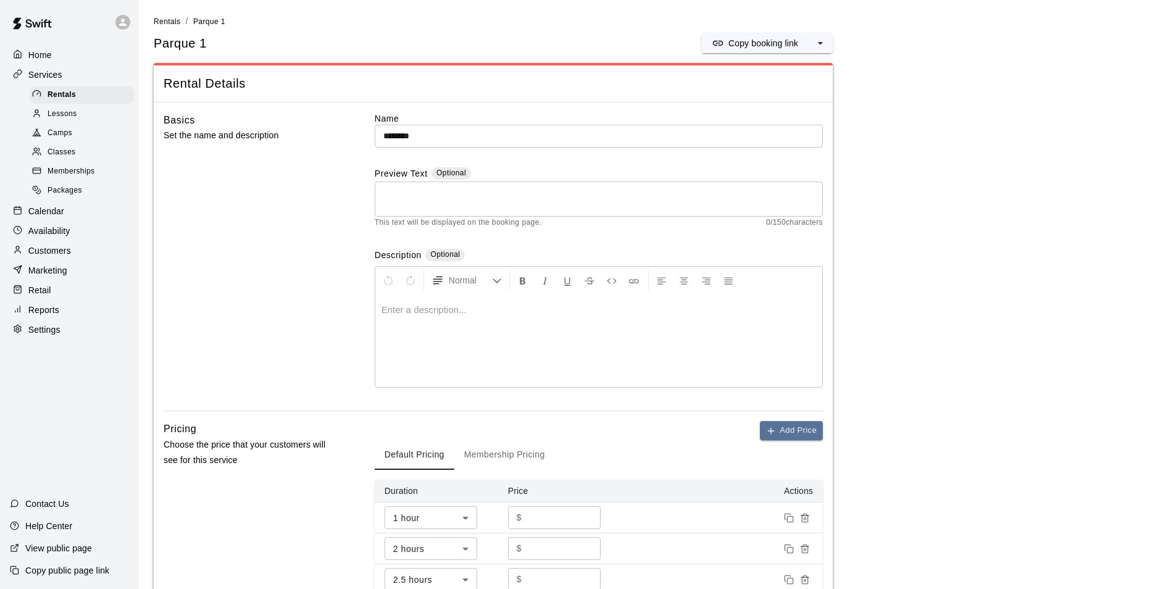
click at [631, 281] on icon "Insert Link" at bounding box center [633, 280] width 11 height 11
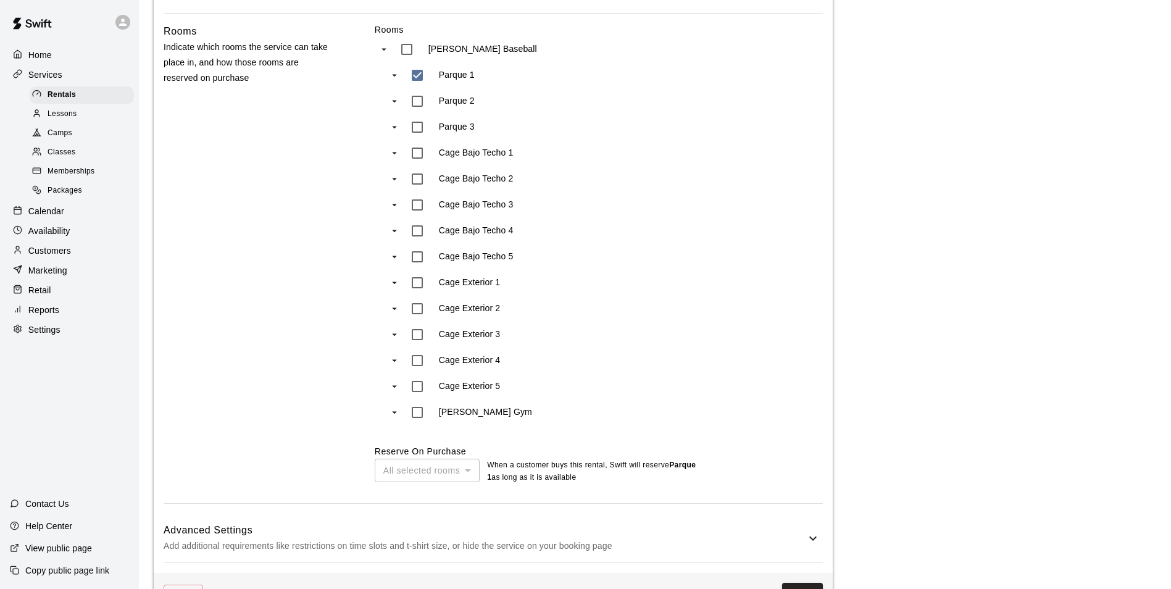
scroll to position [645, 0]
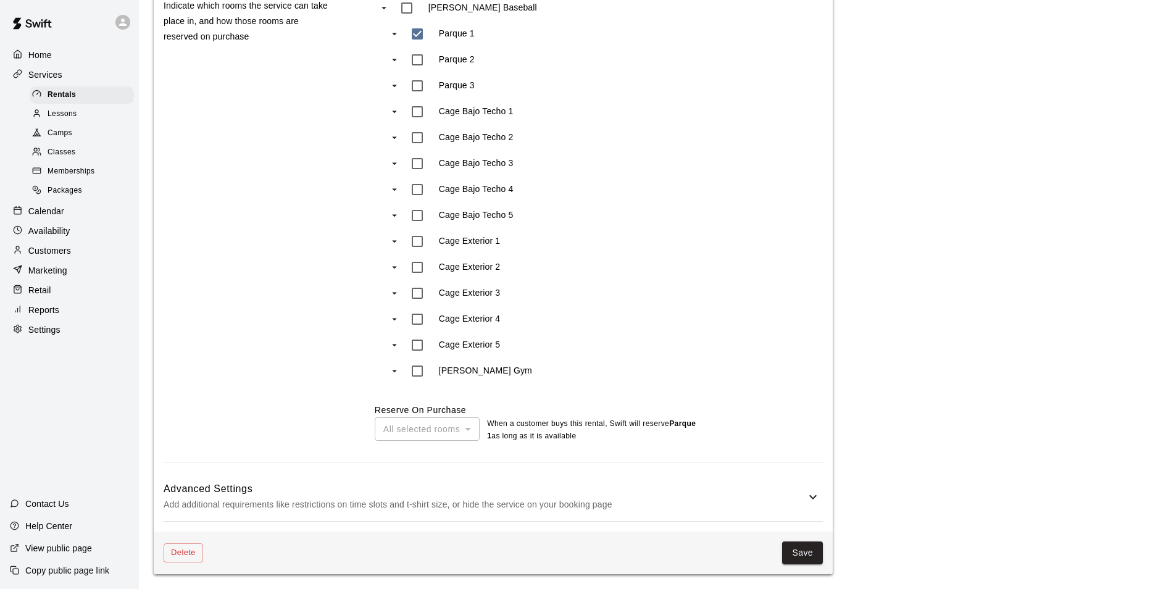
click at [635, 498] on p "Add additional requirements like restrictions on time slots and t-shirt size, o…" at bounding box center [485, 504] width 642 height 15
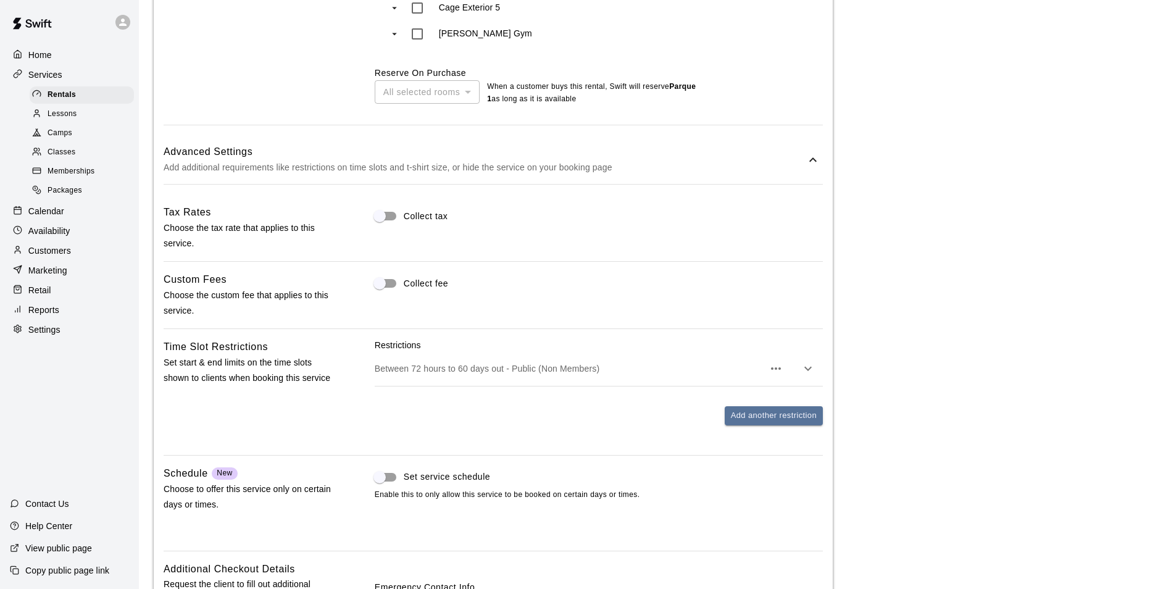
scroll to position [974, 0]
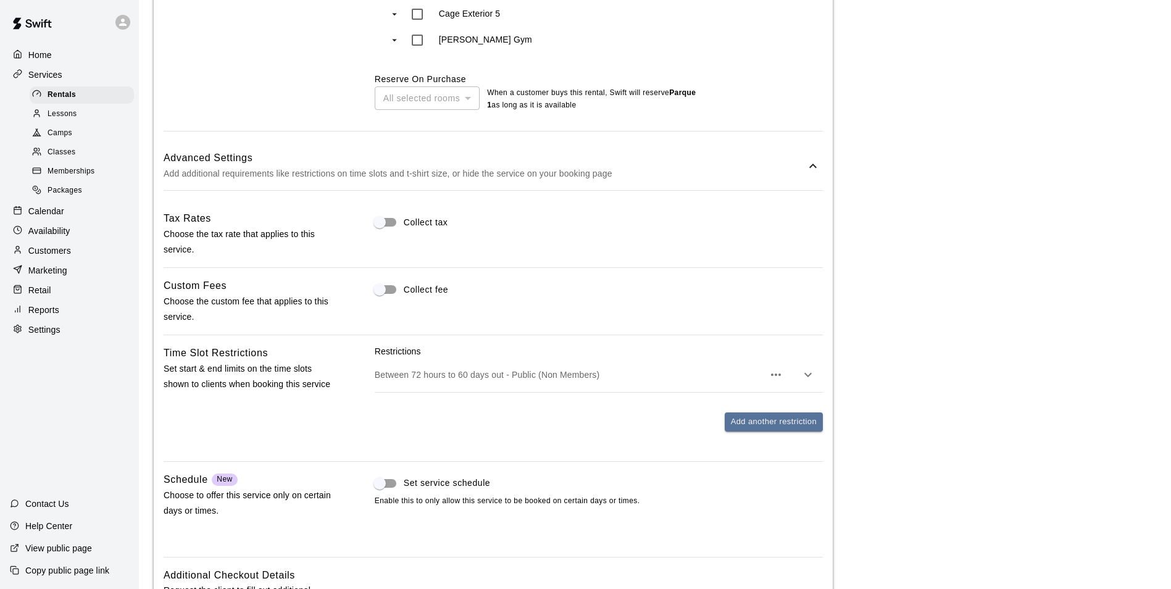
click at [668, 149] on div "Advanced Settings Add additional requirements like restrictions on time slots a…" at bounding box center [493, 165] width 659 height 49
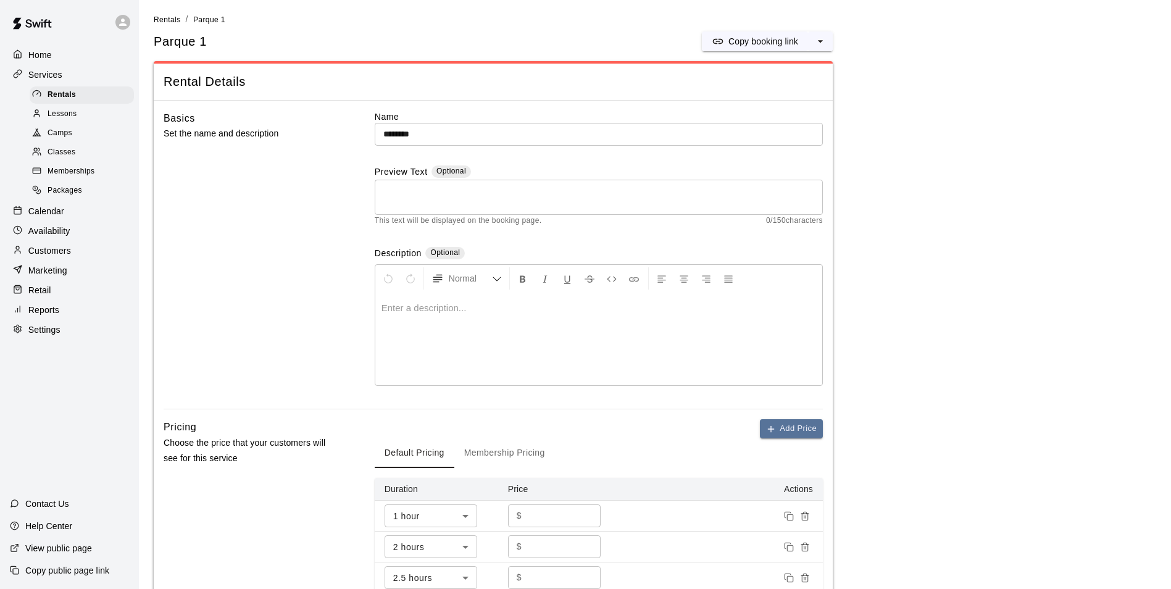
scroll to position [0, 0]
click at [72, 115] on span "Lessons" at bounding box center [63, 114] width 30 height 12
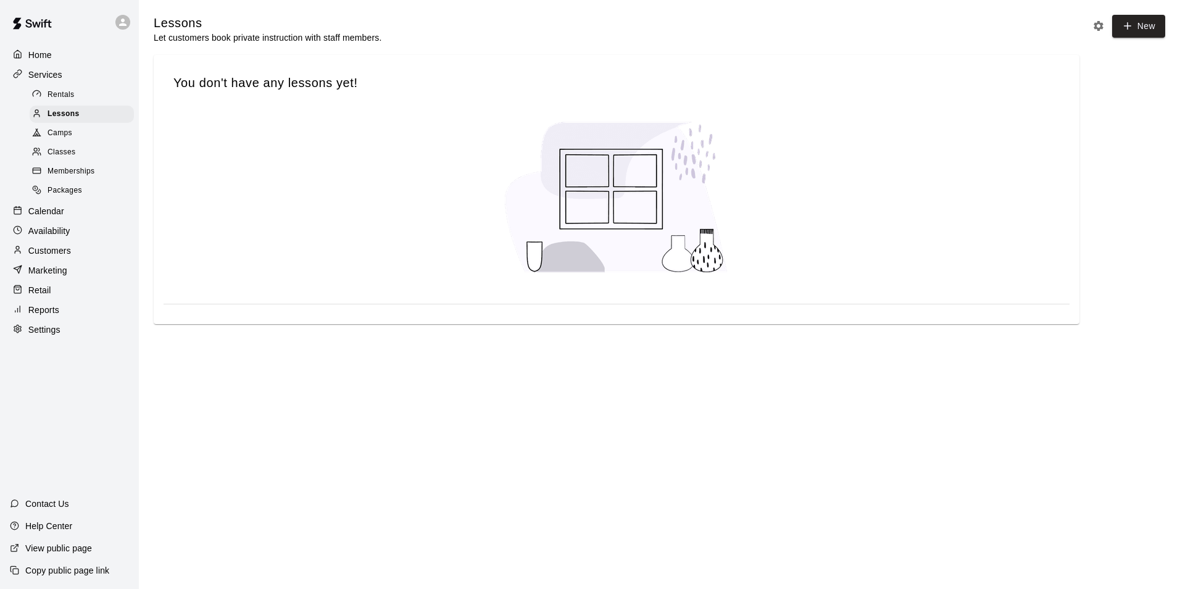
click at [71, 129] on div "Camps" at bounding box center [82, 133] width 104 height 17
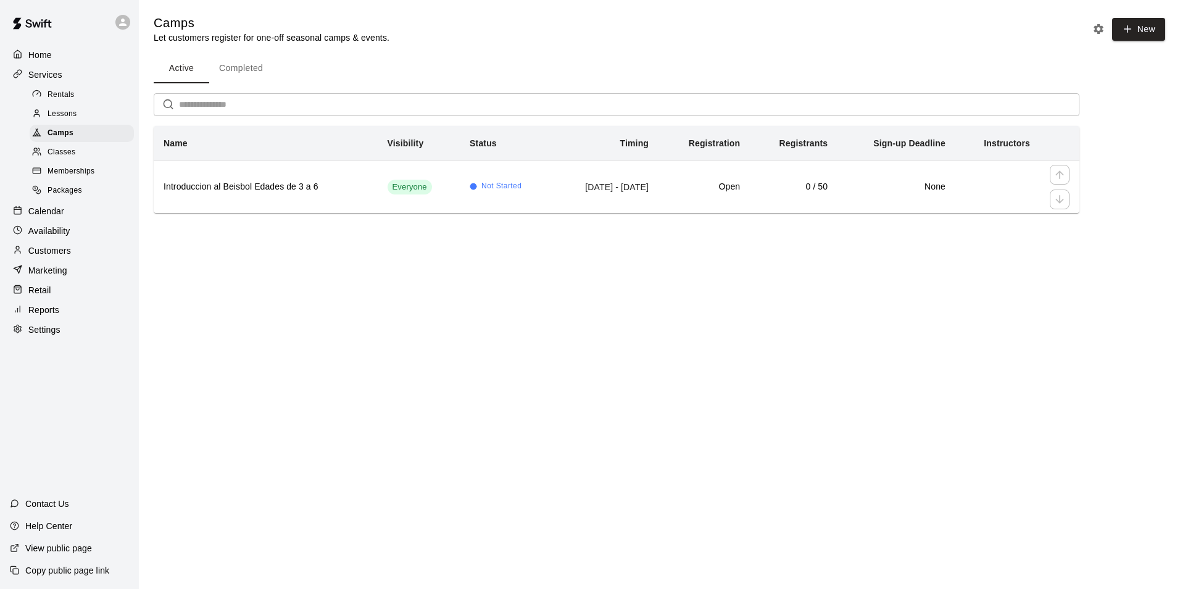
click at [195, 192] on h6 "Introduccion al Beisbol Edades de 3 a 6" at bounding box center [266, 187] width 204 height 14
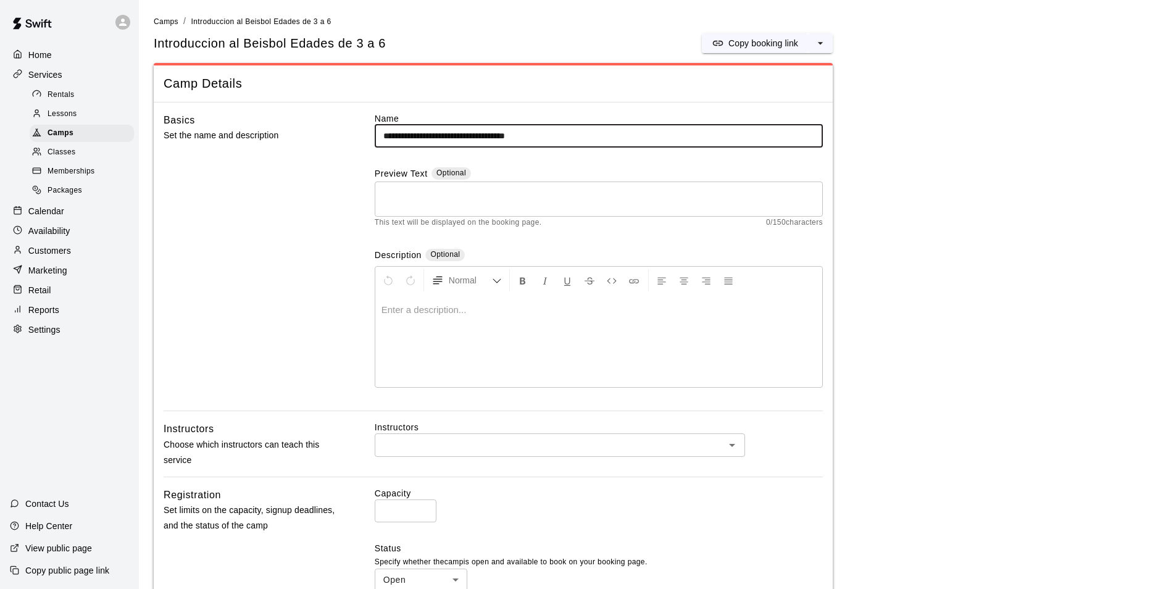
click at [478, 136] on input "**********" at bounding box center [599, 136] width 448 height 23
type input "**********"
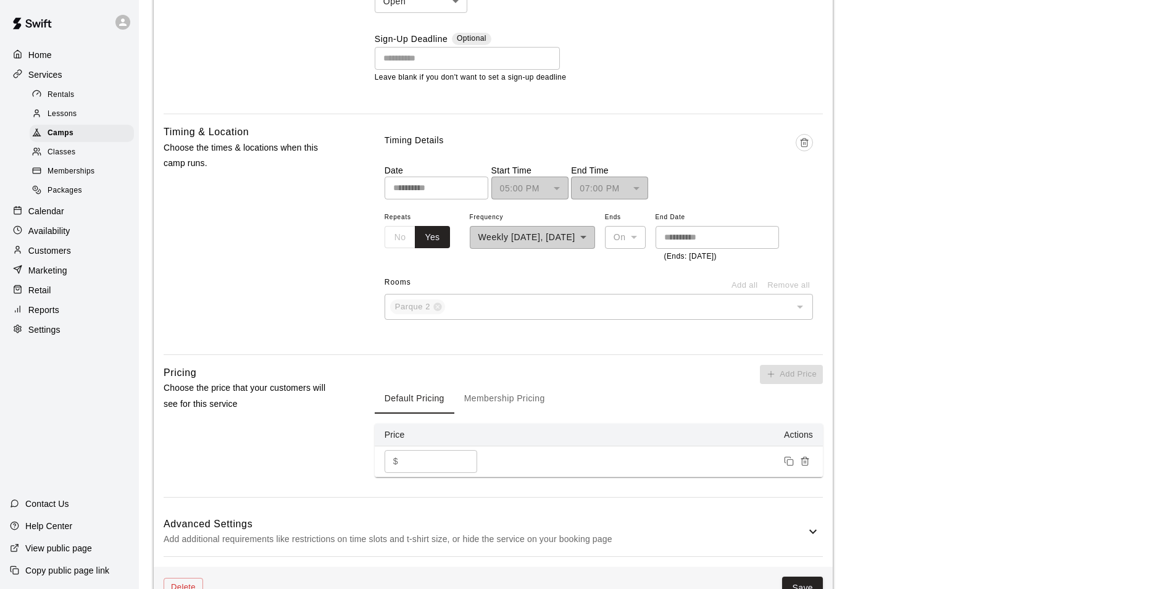
scroll to position [856, 0]
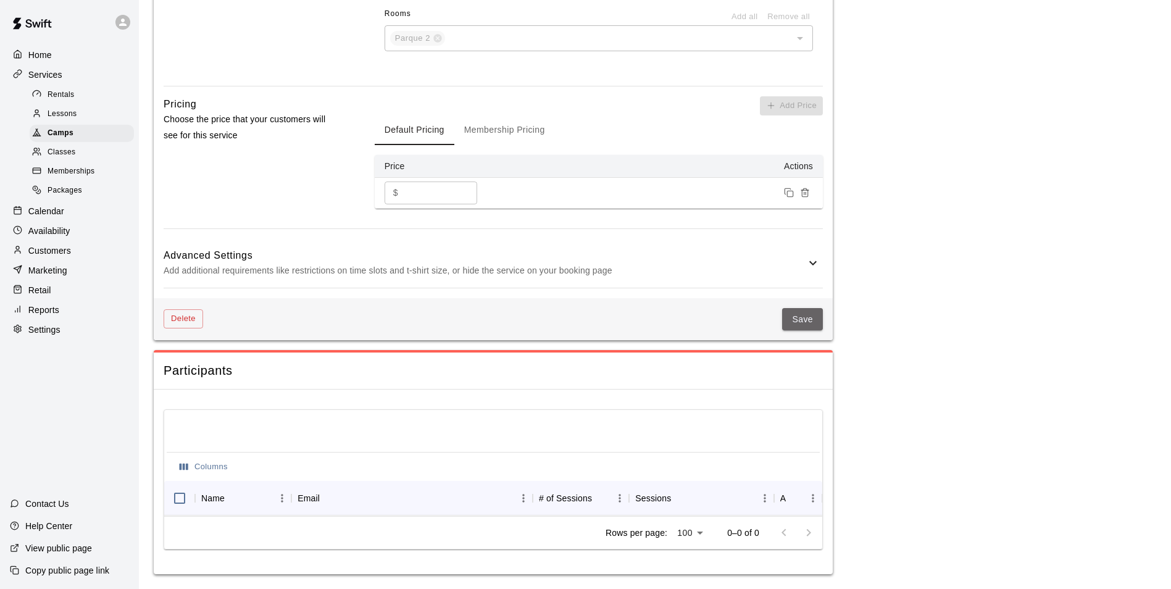
click at [807, 308] on button "Save" at bounding box center [802, 319] width 41 height 23
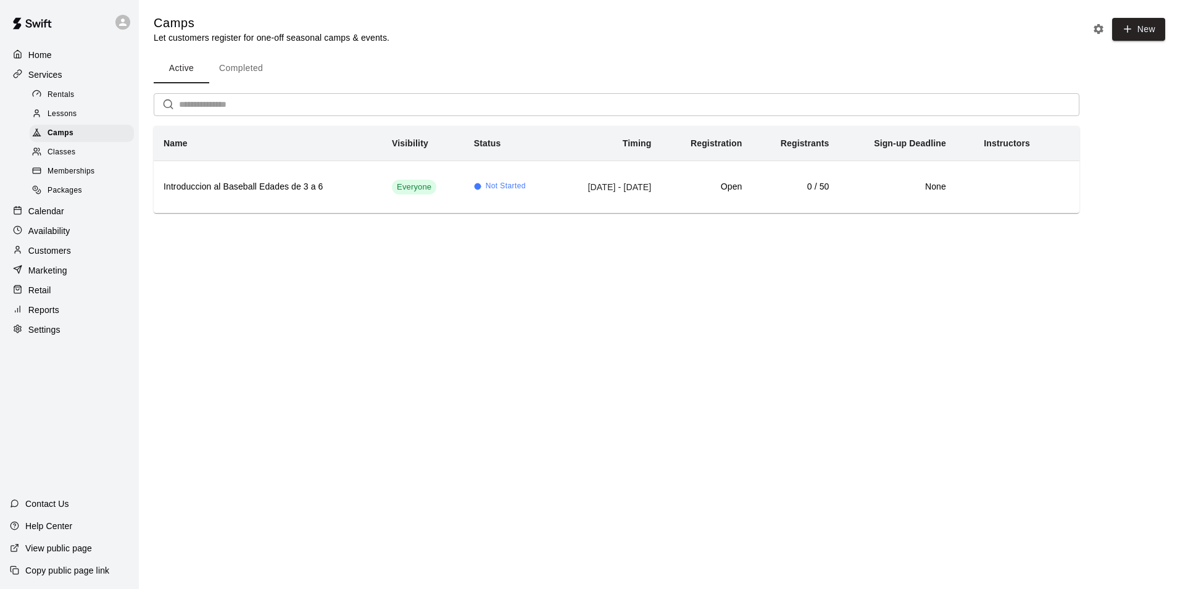
click at [49, 52] on p "Home" at bounding box center [39, 55] width 23 height 12
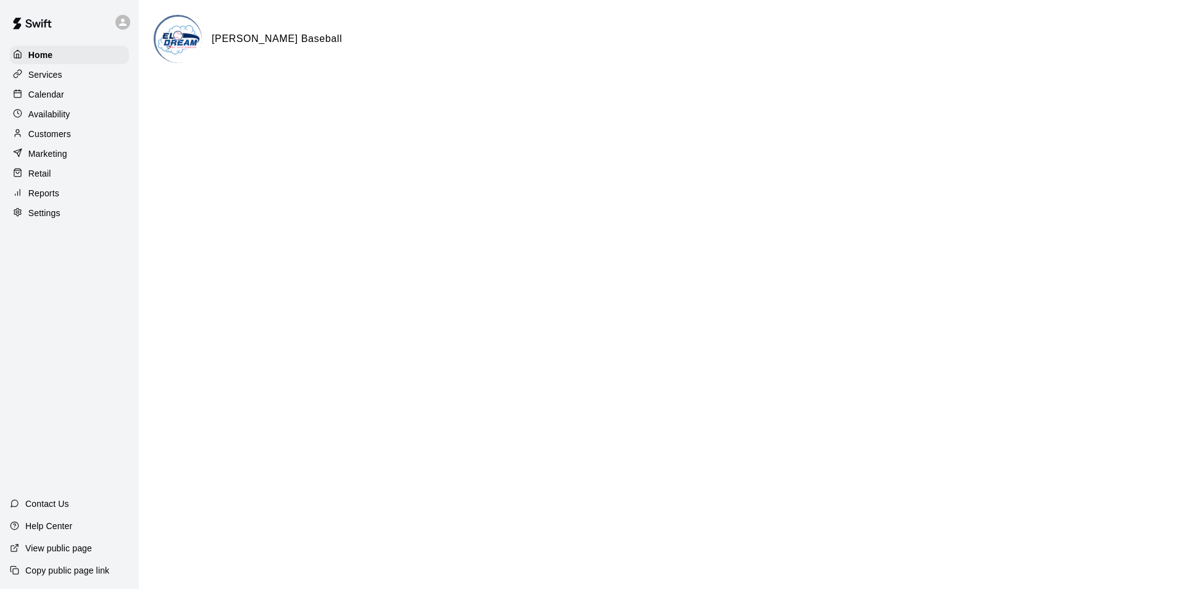
click at [50, 219] on p "Settings" at bounding box center [44, 213] width 32 height 12
select select "**"
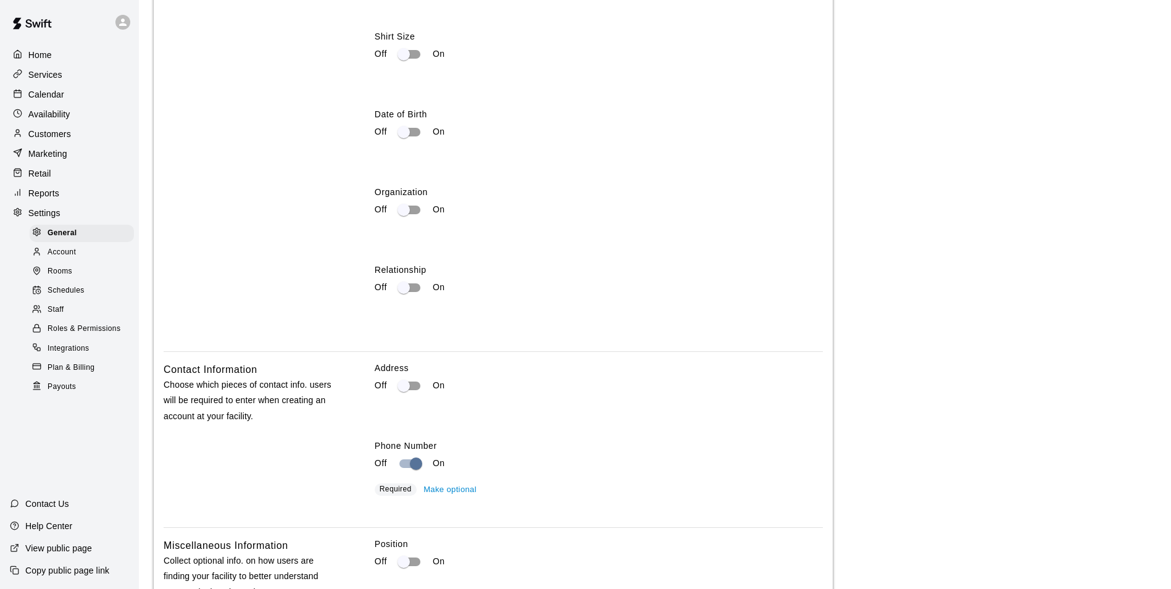
scroll to position [1967, 0]
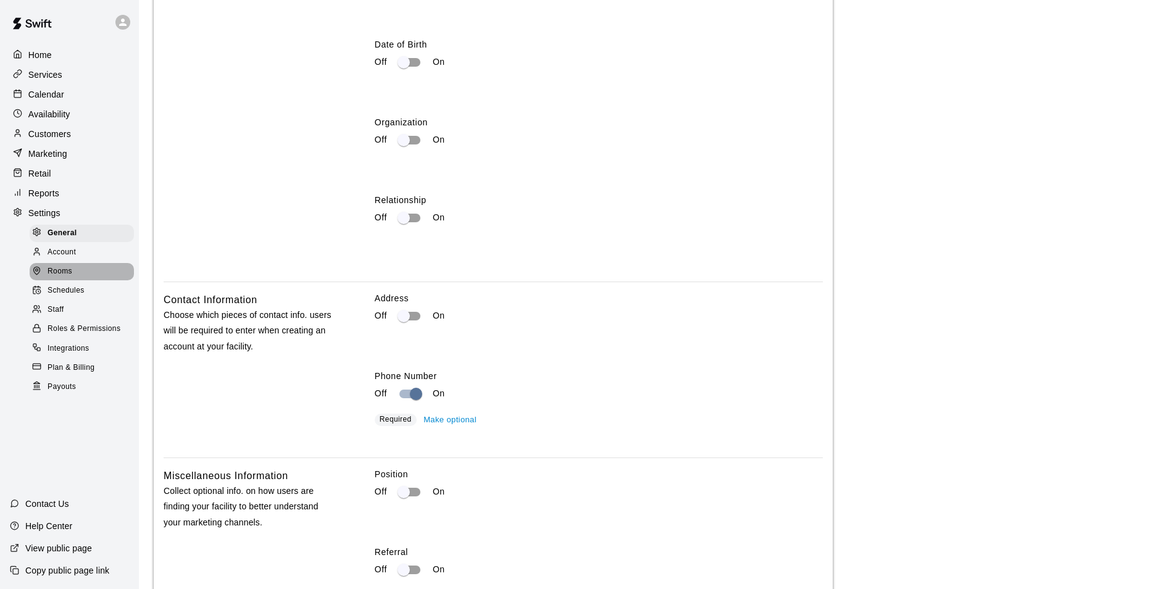
click at [62, 275] on span "Rooms" at bounding box center [60, 271] width 25 height 12
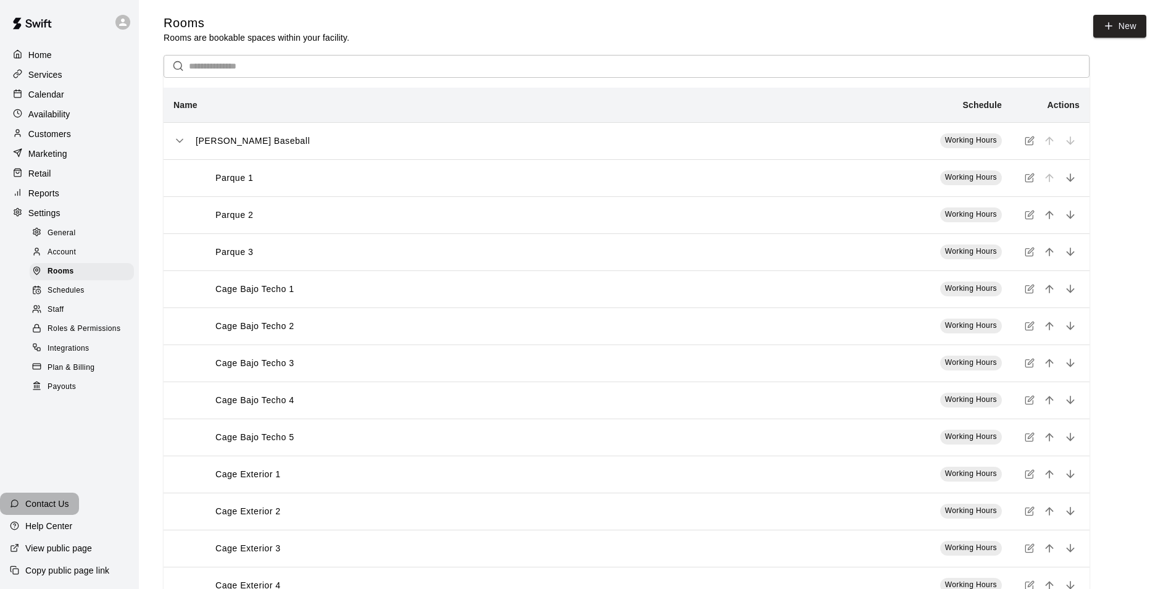
click at [44, 500] on p "Contact Us" at bounding box center [47, 503] width 44 height 12
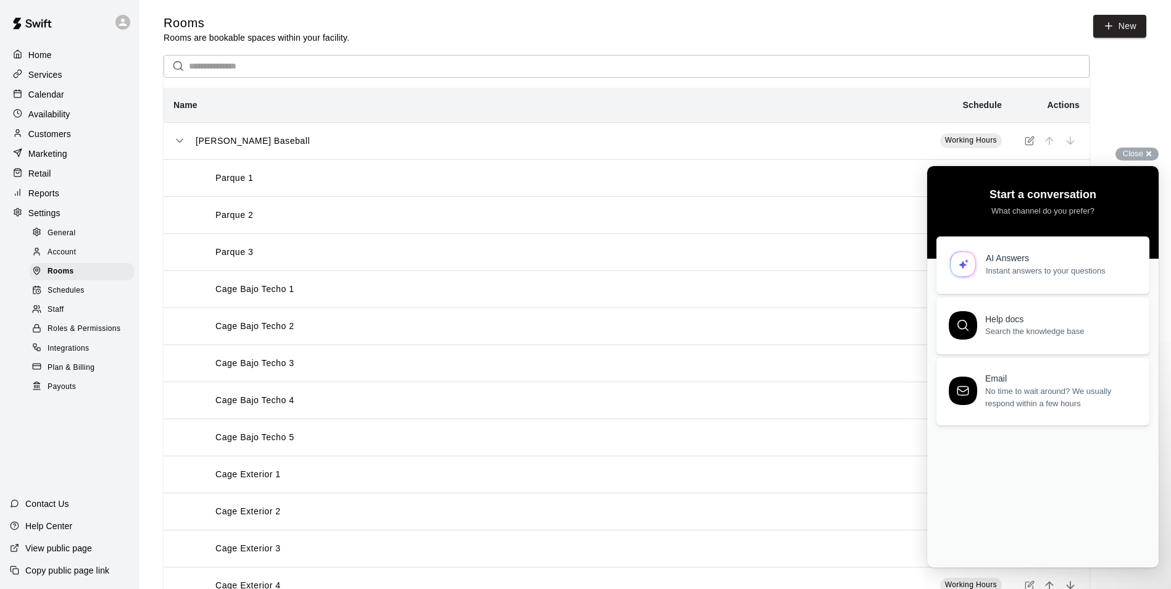
click at [1019, 271] on span "Instant answers to your questions" at bounding box center [1060, 271] width 149 height 12
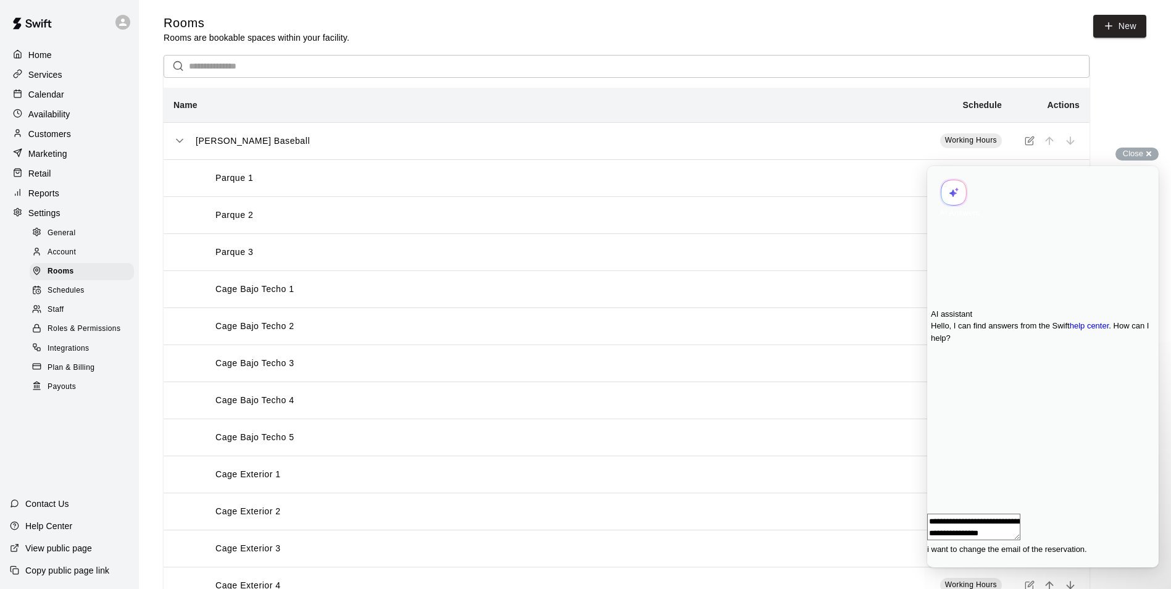
type textarea "**********"
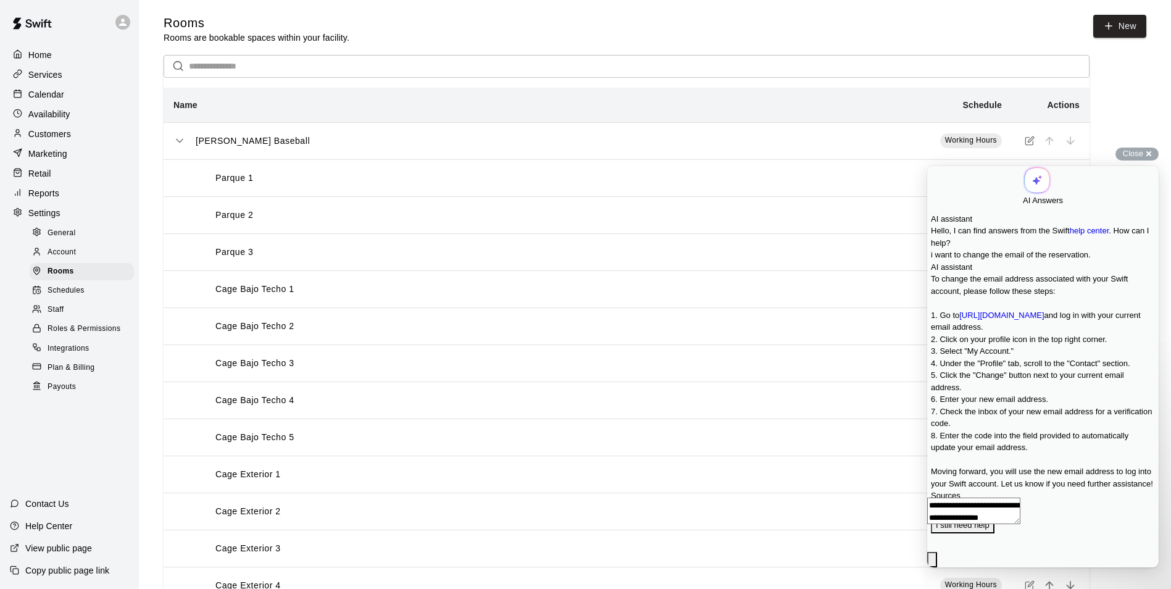
scroll to position [191, 0]
click at [1044, 310] on link "[URL][DOMAIN_NAME]" at bounding box center [1001, 314] width 85 height 9
click at [1020, 524] on textarea "**********" at bounding box center [973, 510] width 93 height 27
type textarea "**********"
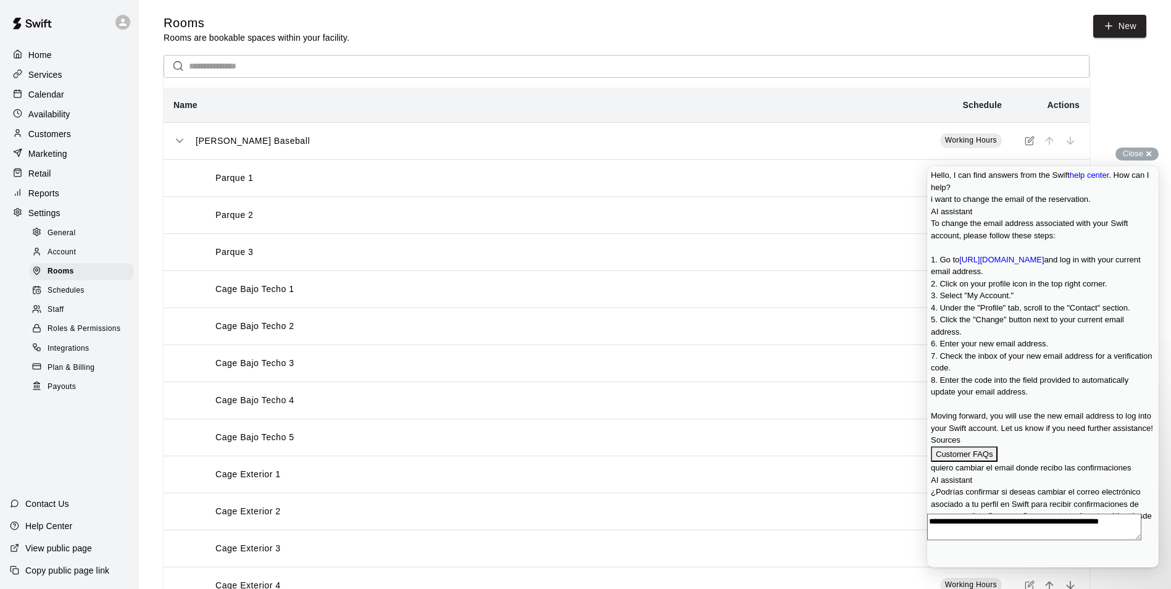
scroll to position [392, 0]
click at [50, 140] on p "Customers" at bounding box center [49, 134] width 43 height 12
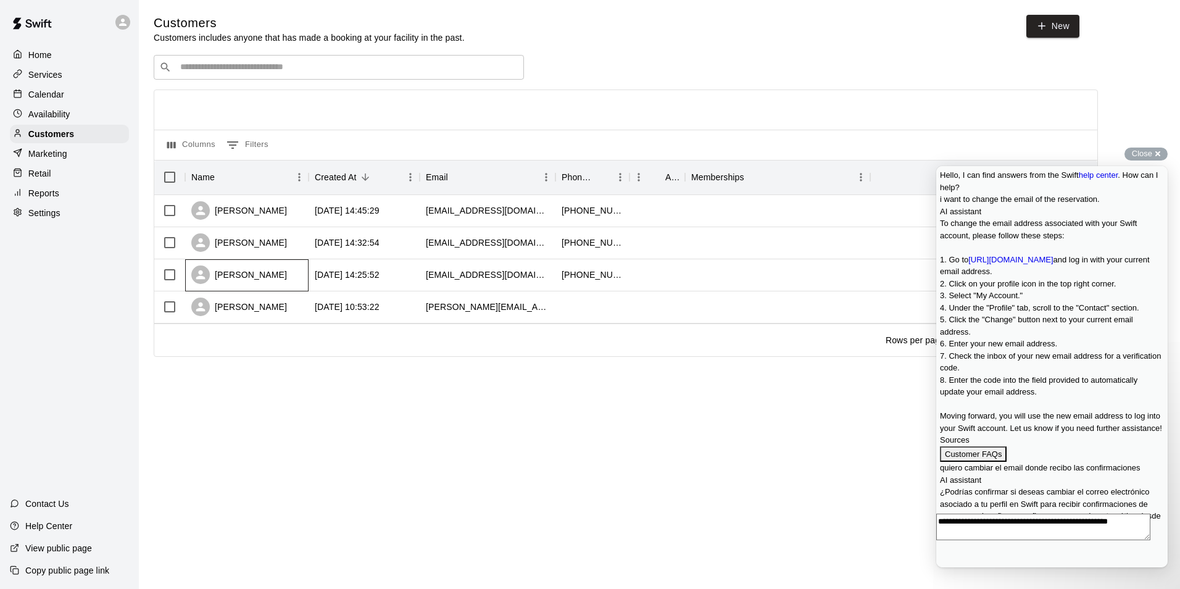
click at [267, 280] on div "[PERSON_NAME]" at bounding box center [246, 275] width 123 height 32
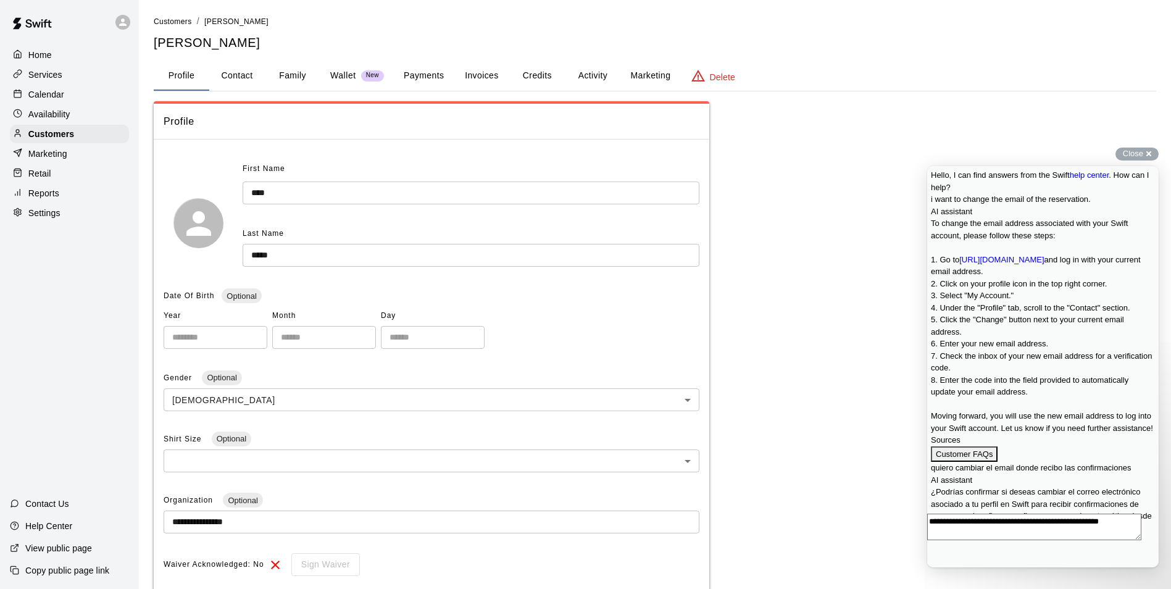
scroll to position [1, 0]
click at [238, 74] on button "Contact" at bounding box center [237, 75] width 56 height 30
select select "**"
